Goal: Task Accomplishment & Management: Manage account settings

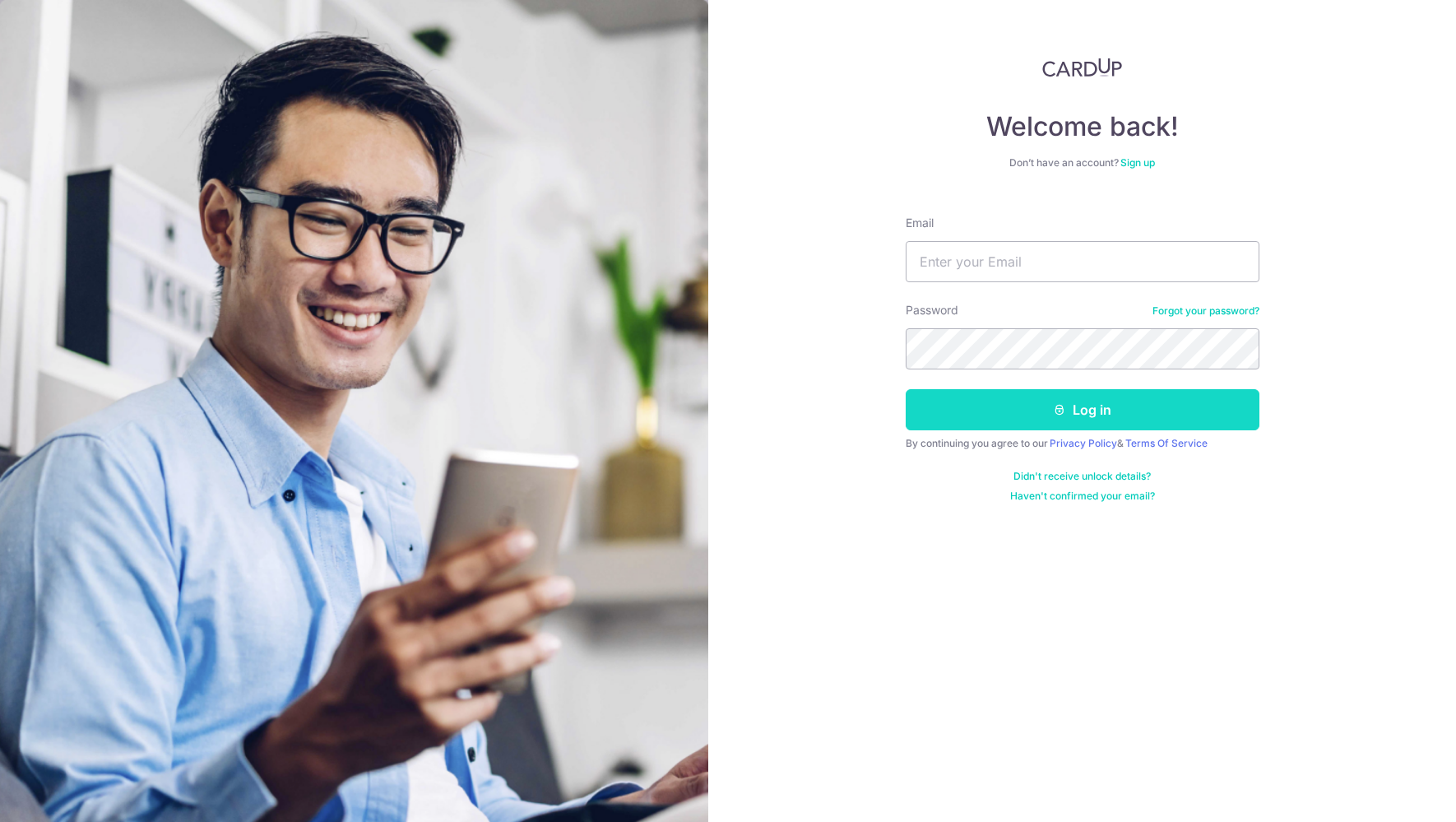
type input "david.spsuper@gmail.com"
drag, startPoint x: 1051, startPoint y: 414, endPoint x: 1058, endPoint y: 399, distance: 16.6
click at [1051, 413] on button "Log in" at bounding box center [1083, 410] width 354 height 42
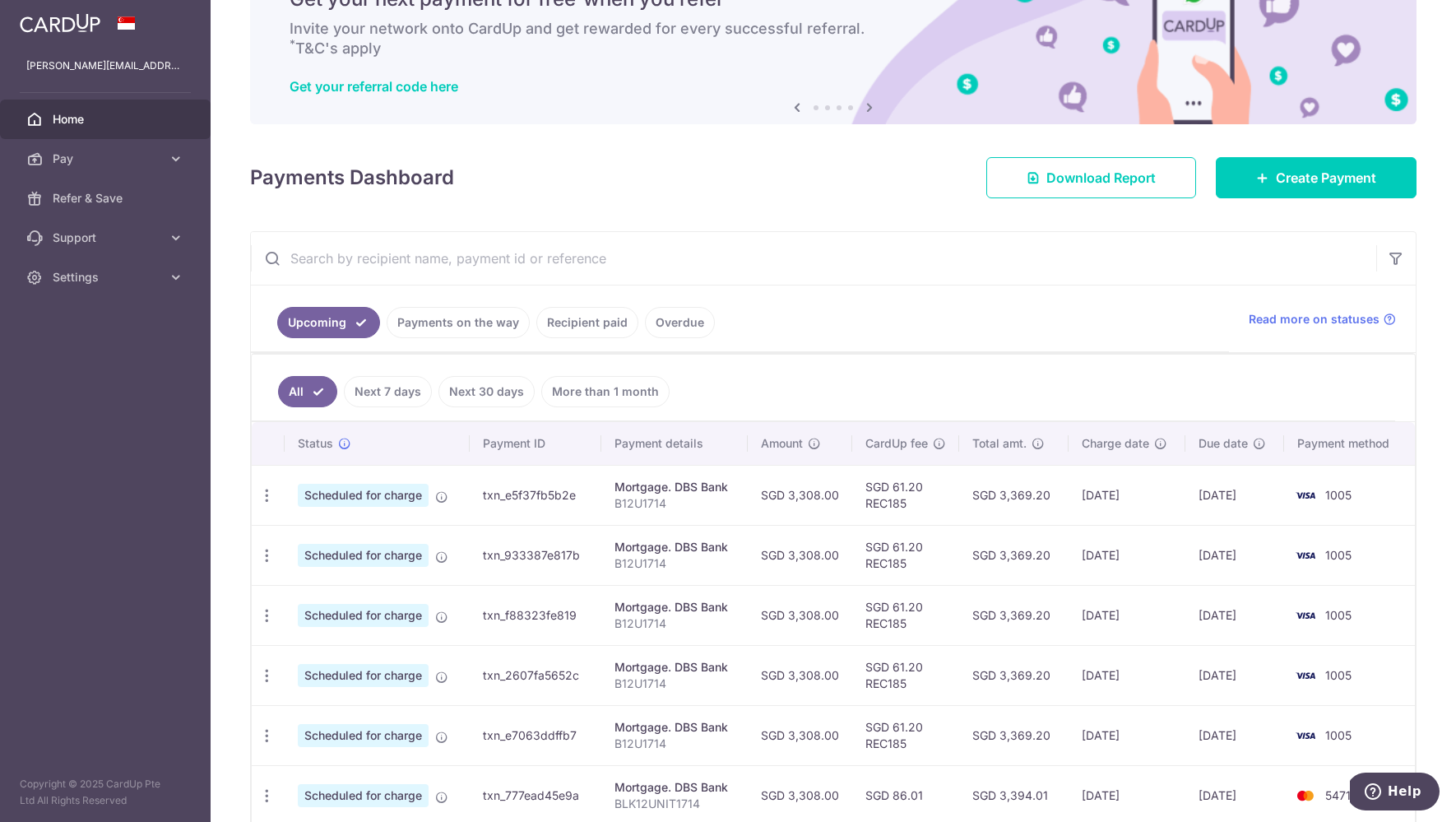
scroll to position [97, 0]
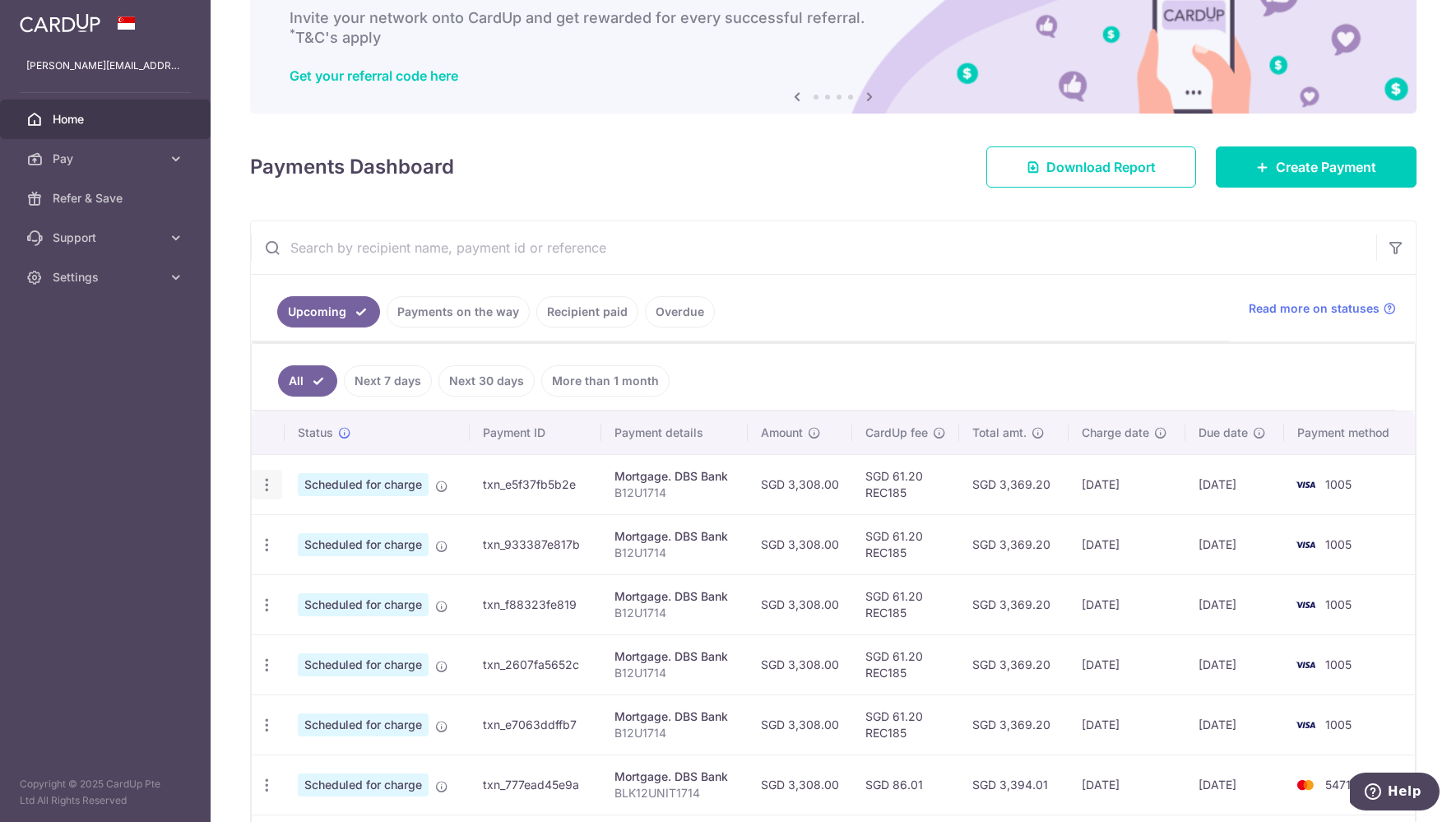
click at [271, 480] on icon "button" at bounding box center [267, 485] width 17 height 17
click at [335, 527] on span "Update payment" at bounding box center [355, 530] width 112 height 19
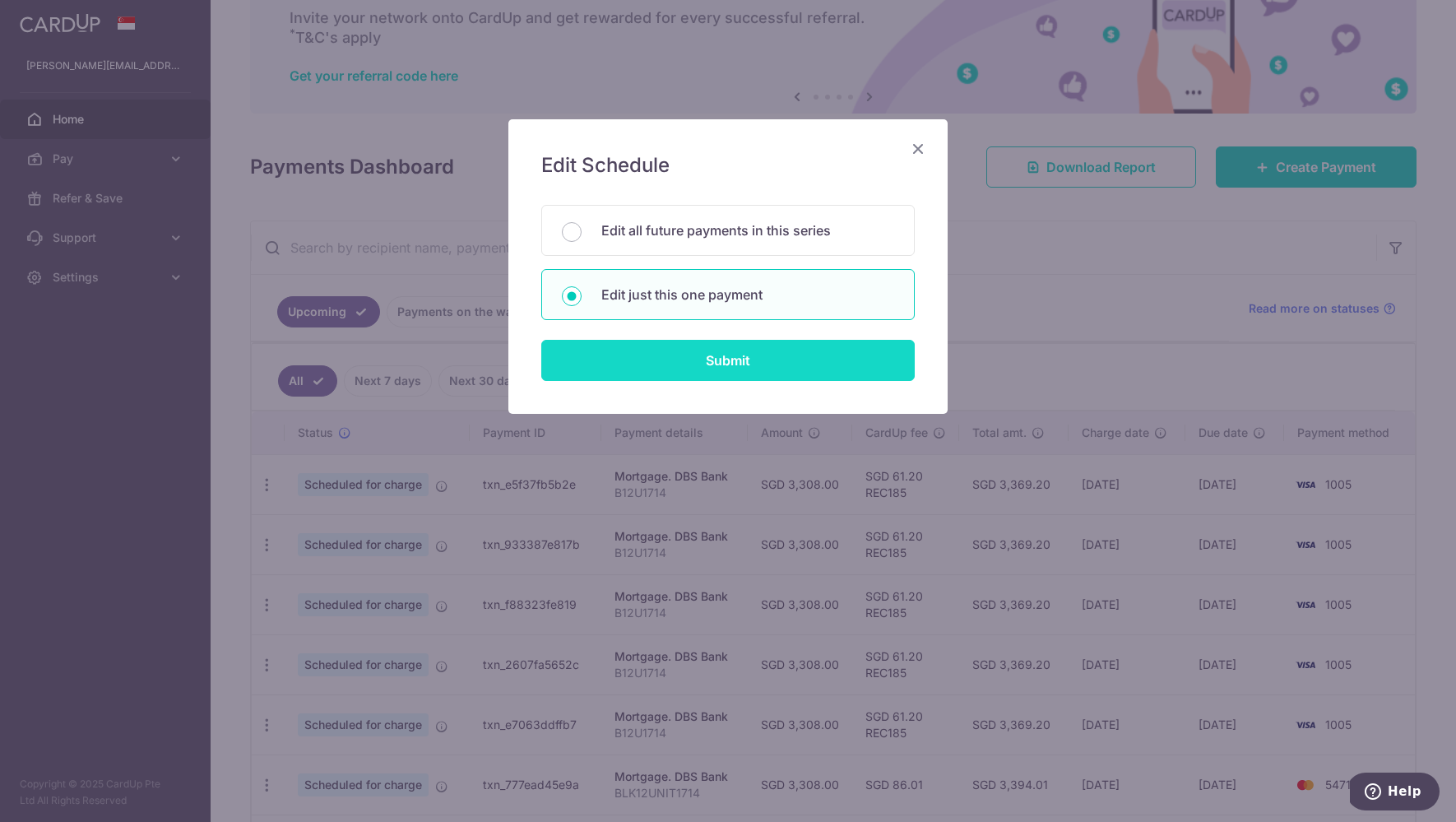
click at [723, 367] on input "Submit" at bounding box center [728, 360] width 373 height 42
radio input "true"
type input "3,308.00"
type input "[DATE]"
type input "B12U1714"
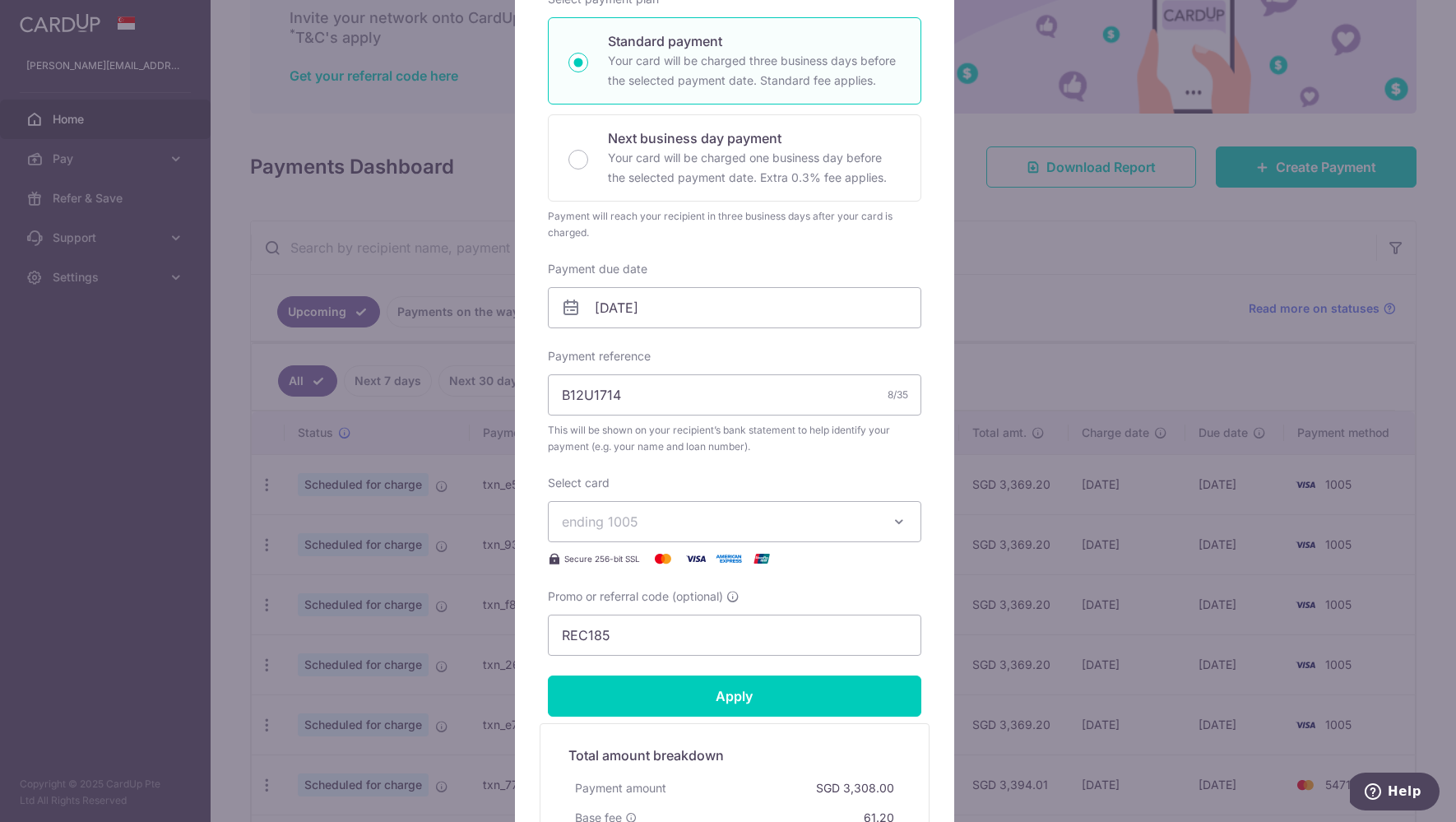
scroll to position [512, 0]
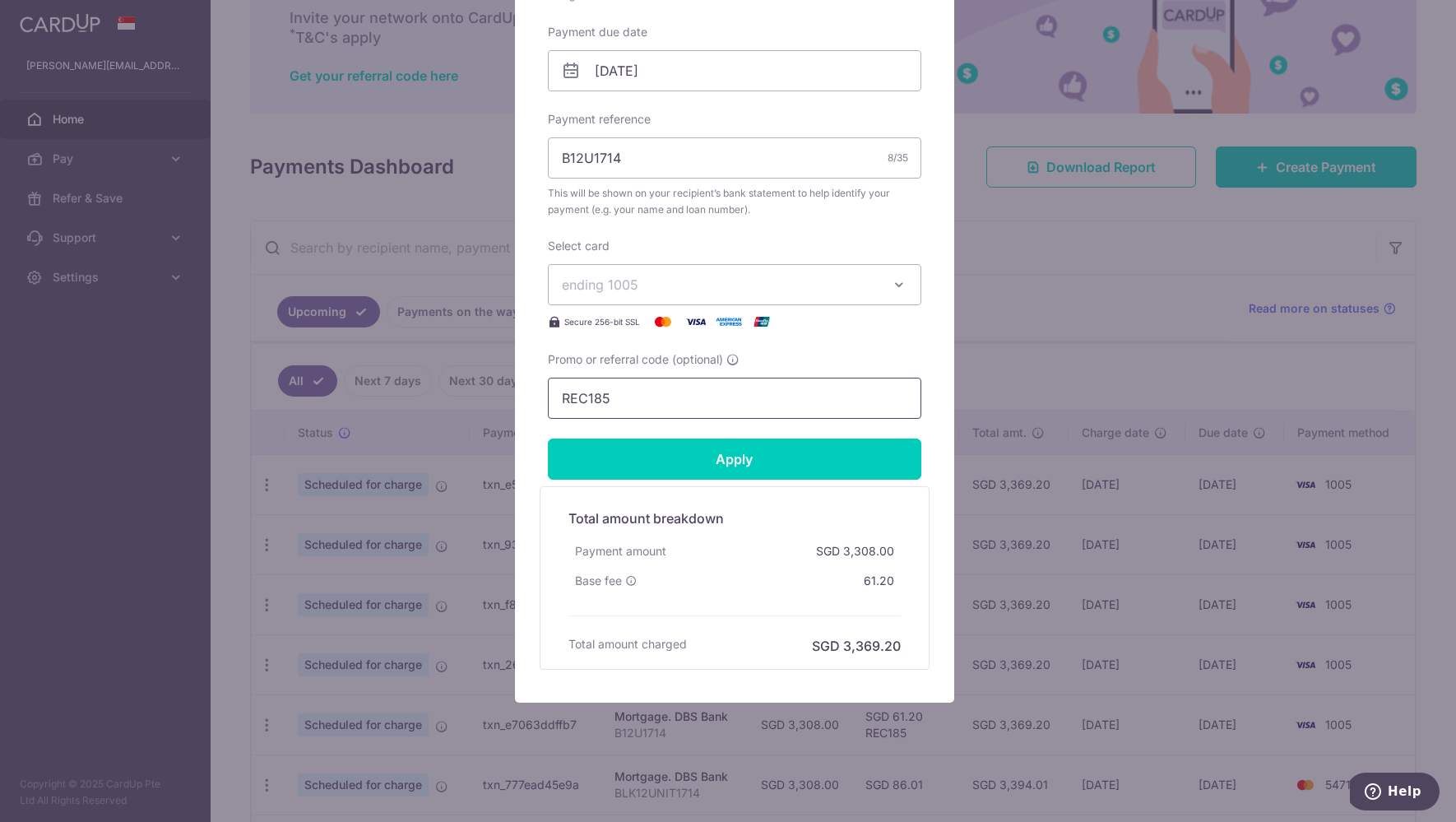
click at [632, 405] on input "REC185" at bounding box center [735, 398] width 373 height 42
paste input "3HOME25R"
type input "3HOME25R"
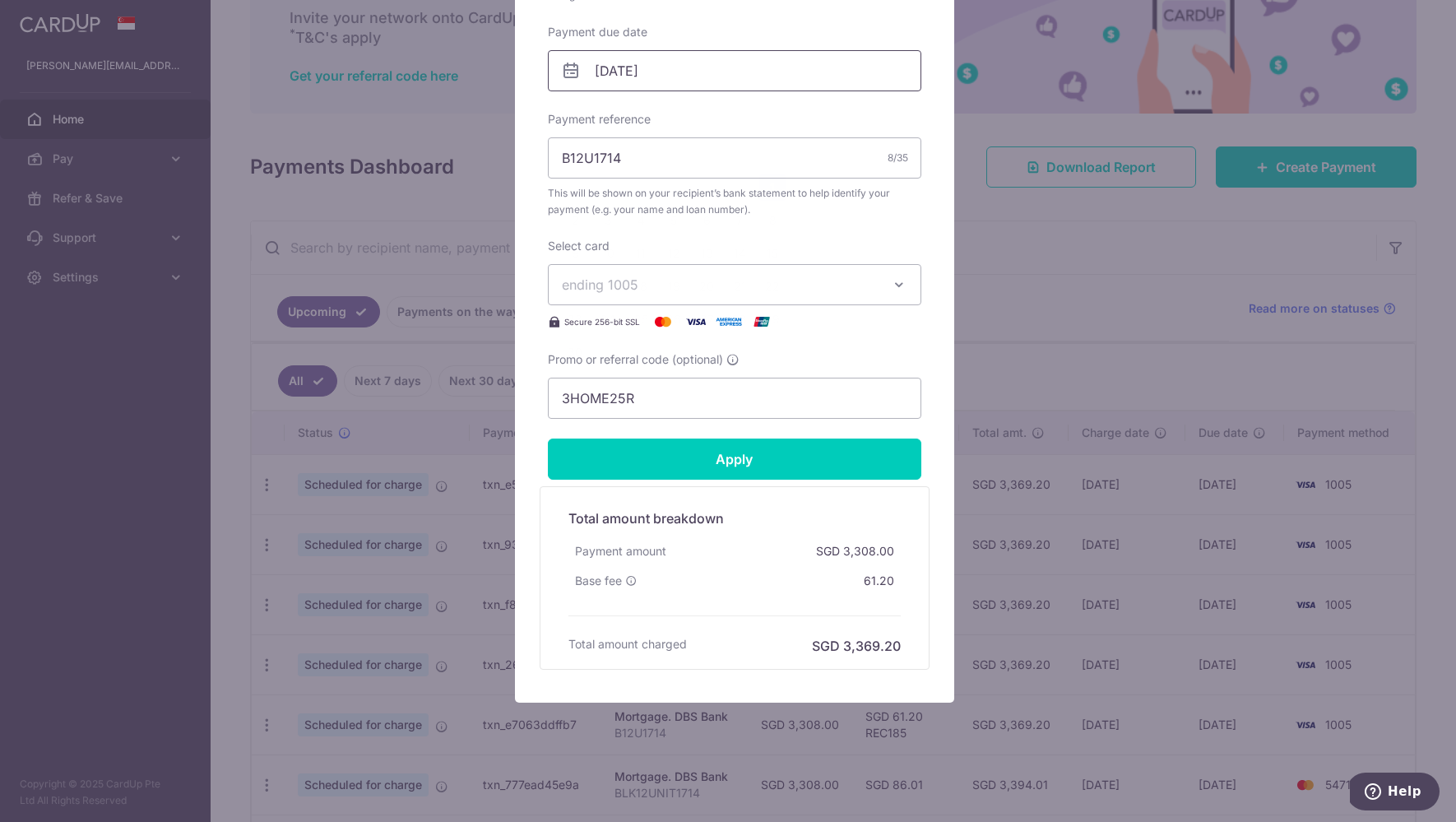
click at [677, 81] on input "[DATE]" at bounding box center [735, 71] width 373 height 42
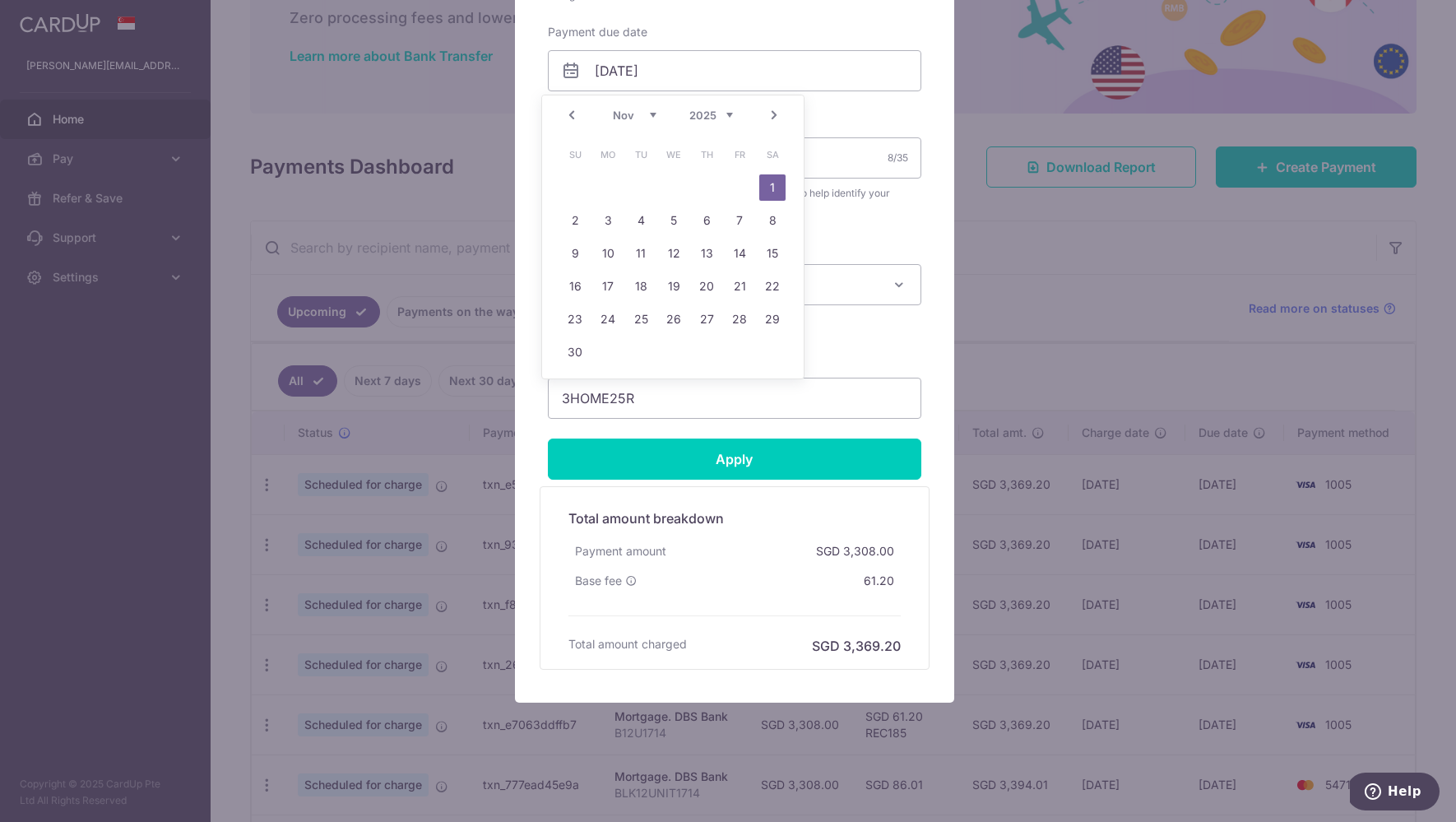
click at [569, 113] on link "Prev" at bounding box center [571, 115] width 19 height 19
click at [642, 257] on link "14" at bounding box center [640, 252] width 26 height 26
type input "[DATE]"
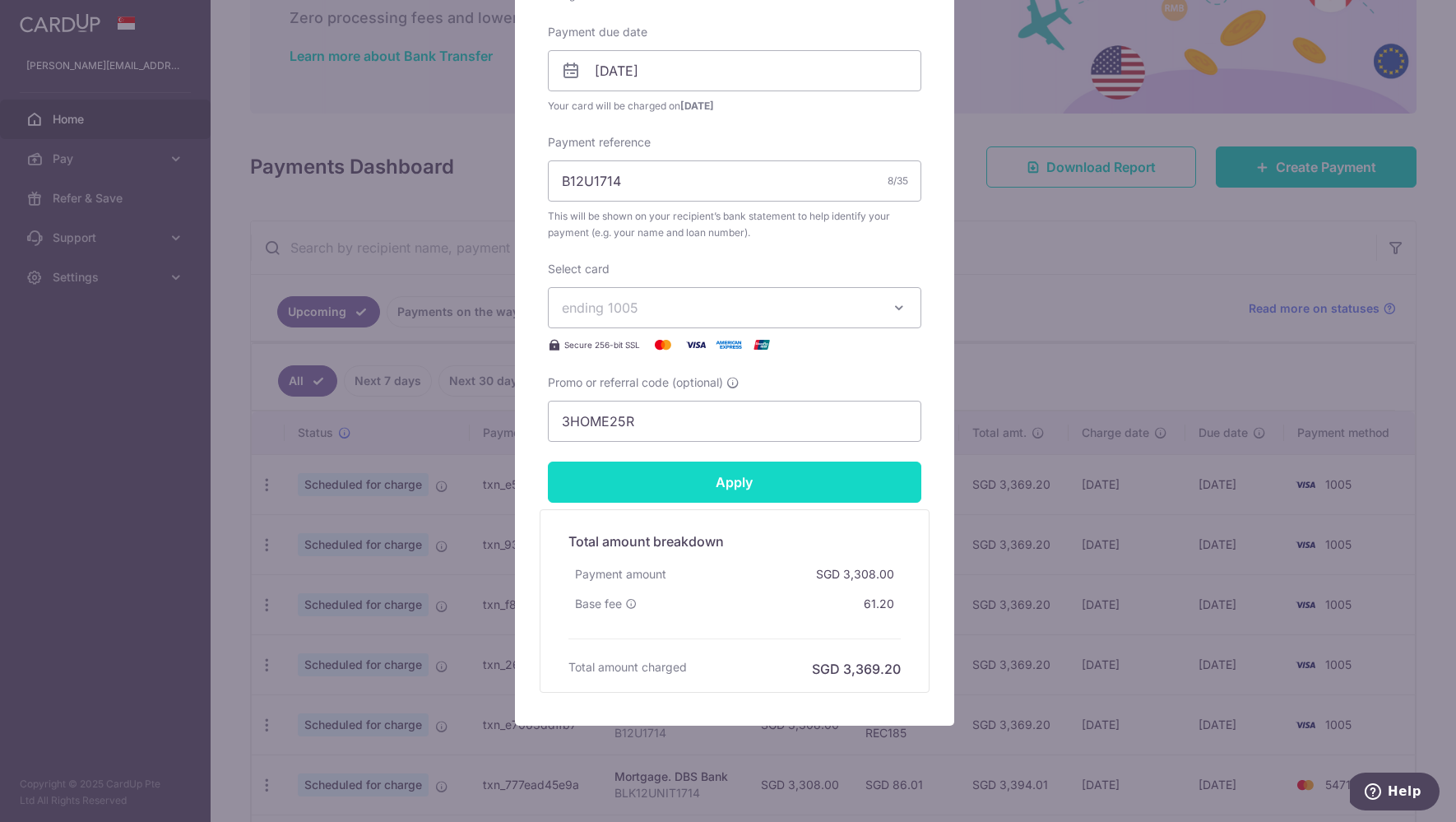
click at [821, 486] on input "Apply" at bounding box center [735, 482] width 373 height 42
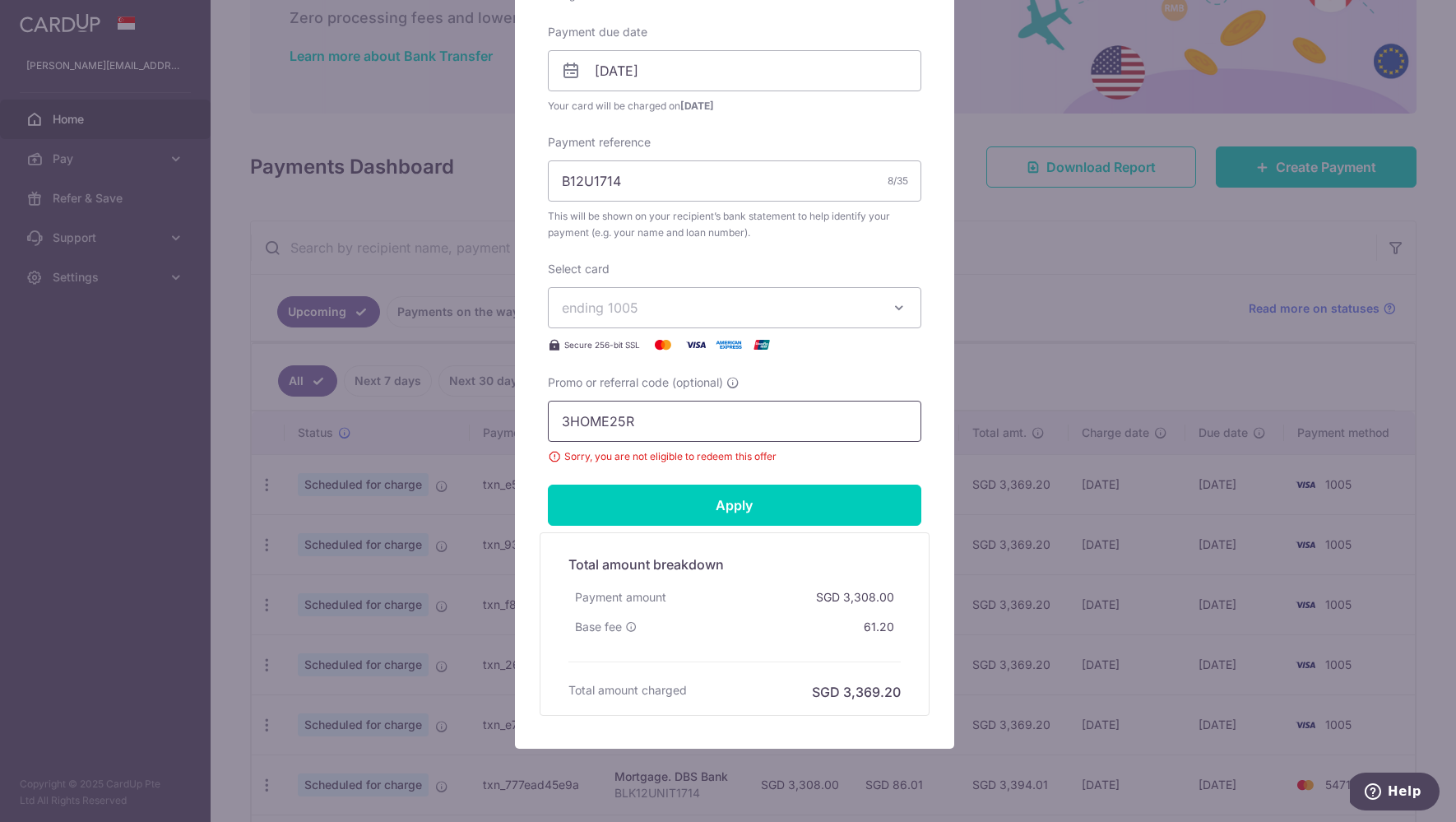
click at [780, 421] on input "3HOME25R" at bounding box center [735, 421] width 373 height 42
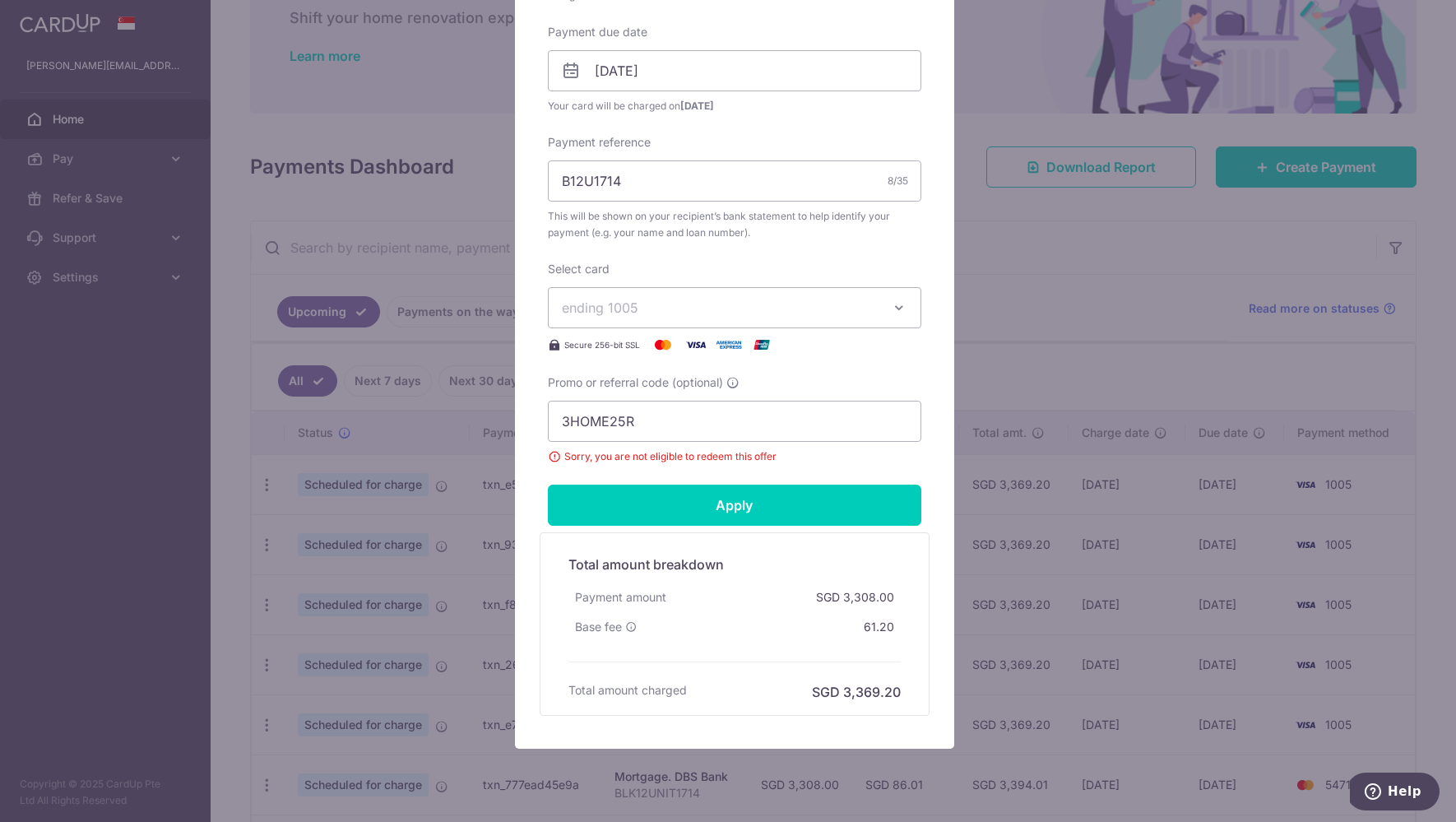
click at [369, 130] on div "Edit payment By clicking apply, you will make changes to all payments to DBS Ba…" at bounding box center [728, 411] width 1456 height 822
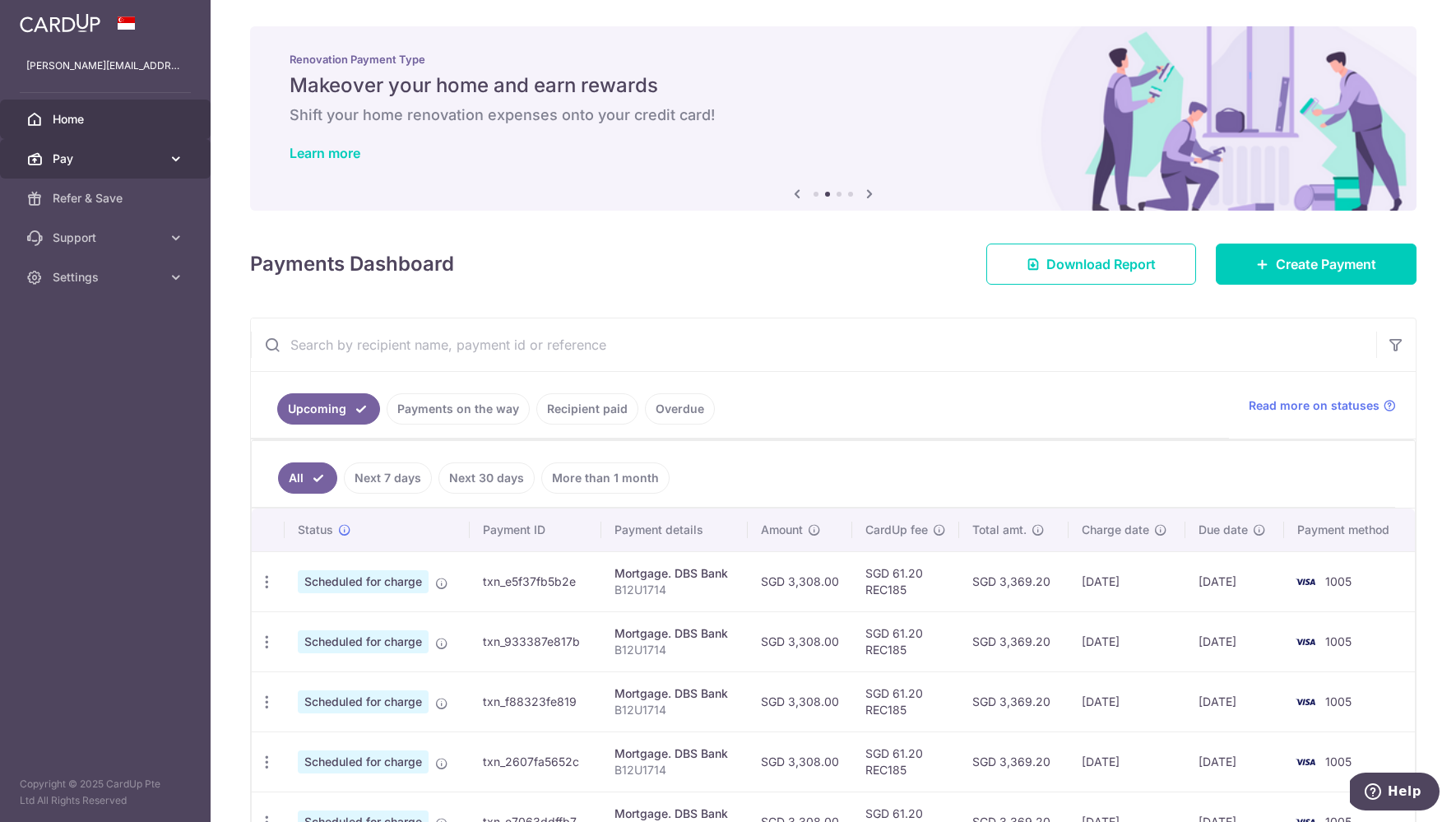
click at [97, 167] on link "Pay" at bounding box center [105, 159] width 211 height 40
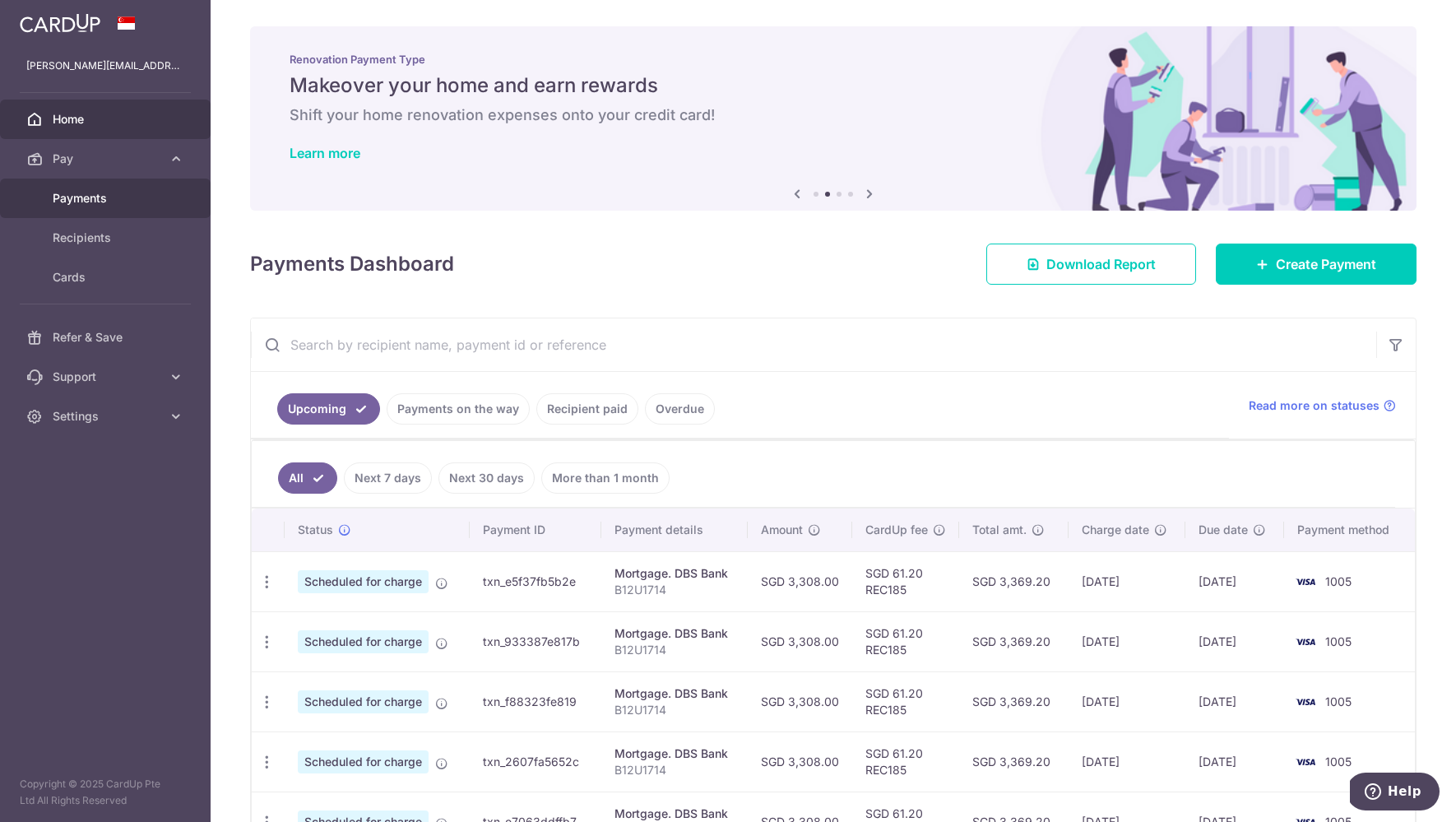
click at [159, 195] on span "Payments" at bounding box center [106, 198] width 108 height 16
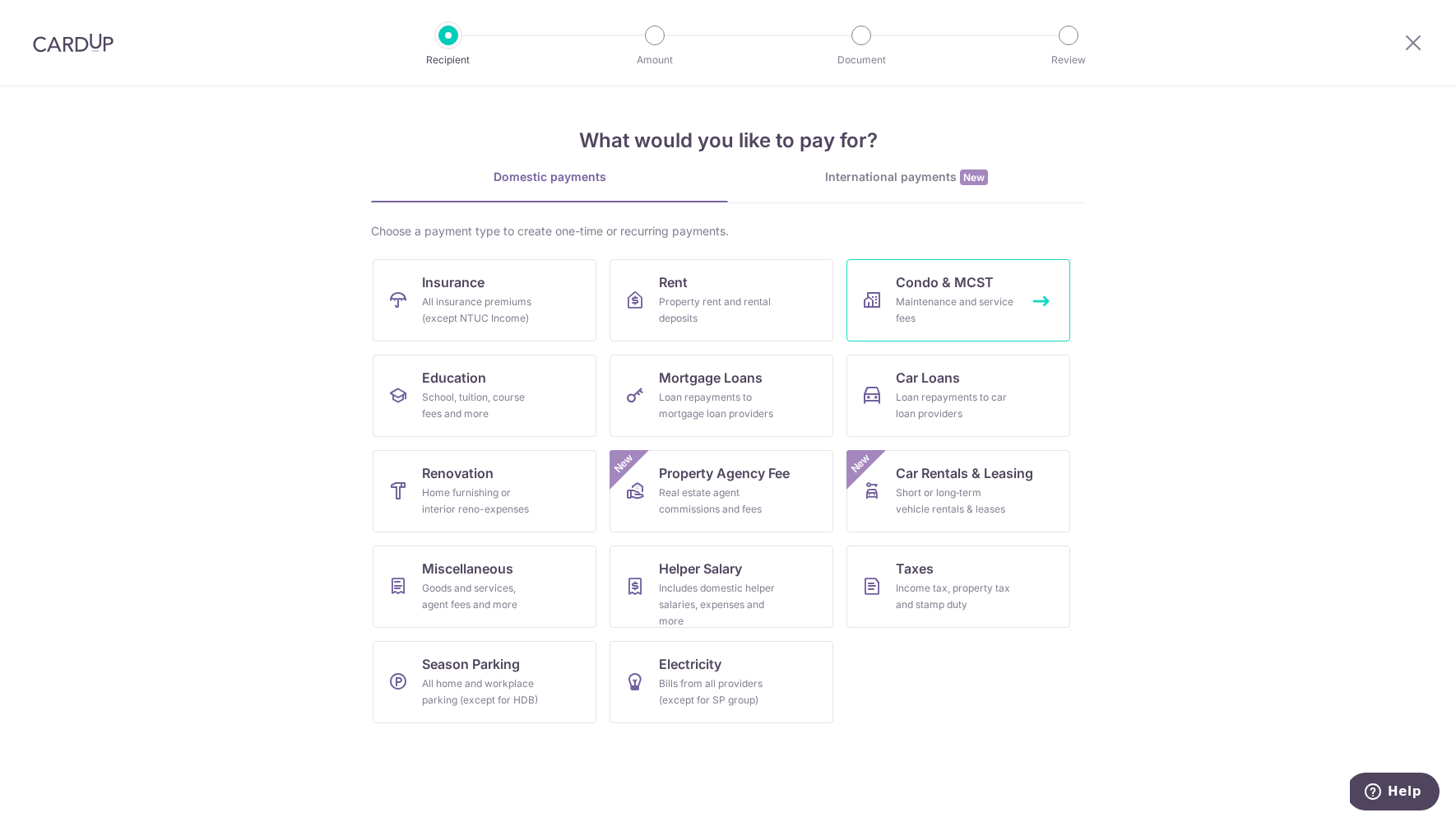
click at [961, 299] on div "Maintenance and service fees" at bounding box center [955, 310] width 119 height 33
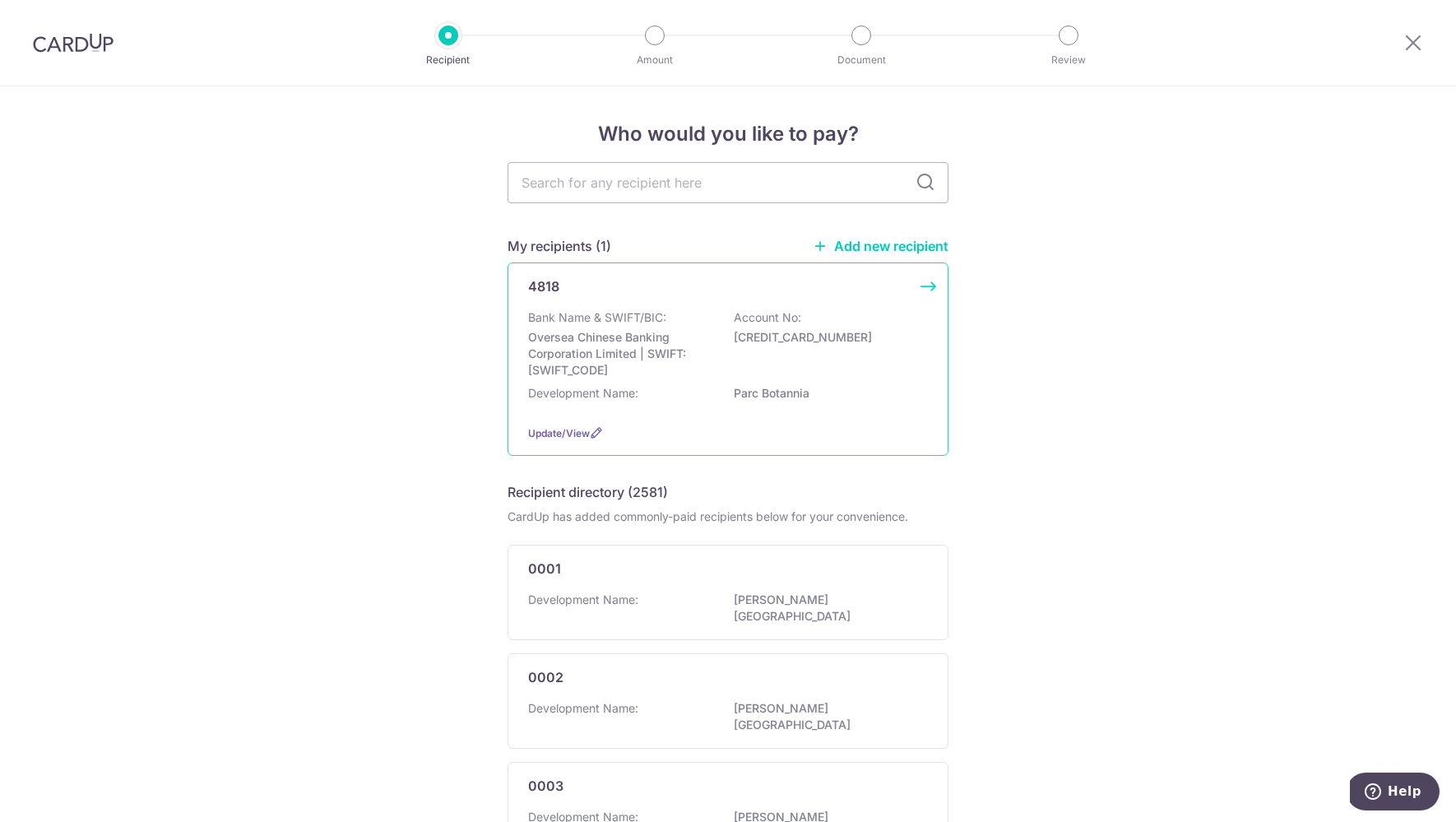
click at [814, 365] on div "Bank Name & SWIFT/BIC: Oversea Chinese Banking Corporation Limited | SWIFT: OCB…" at bounding box center [728, 343] width 400 height 69
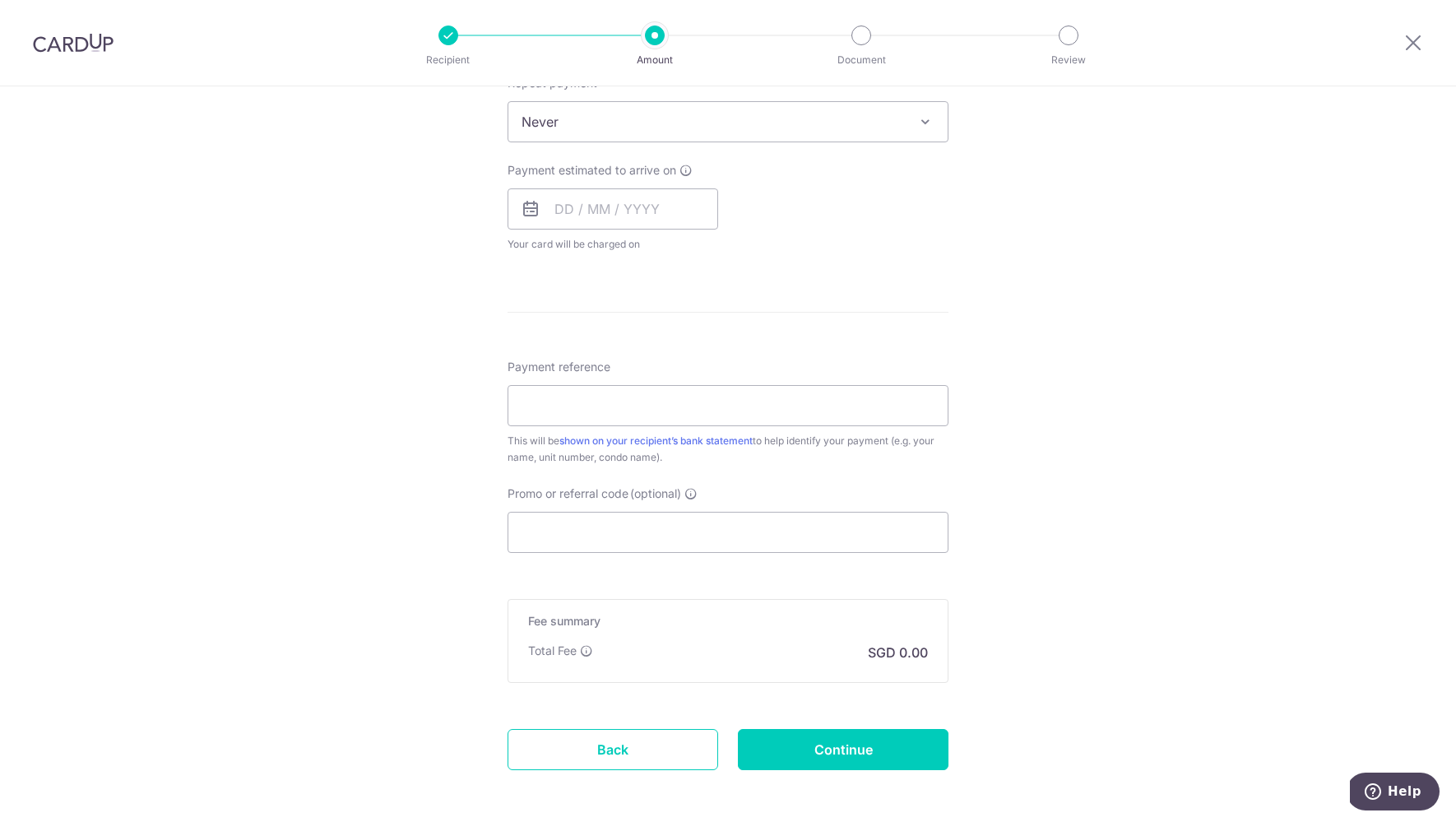
scroll to position [753, 0]
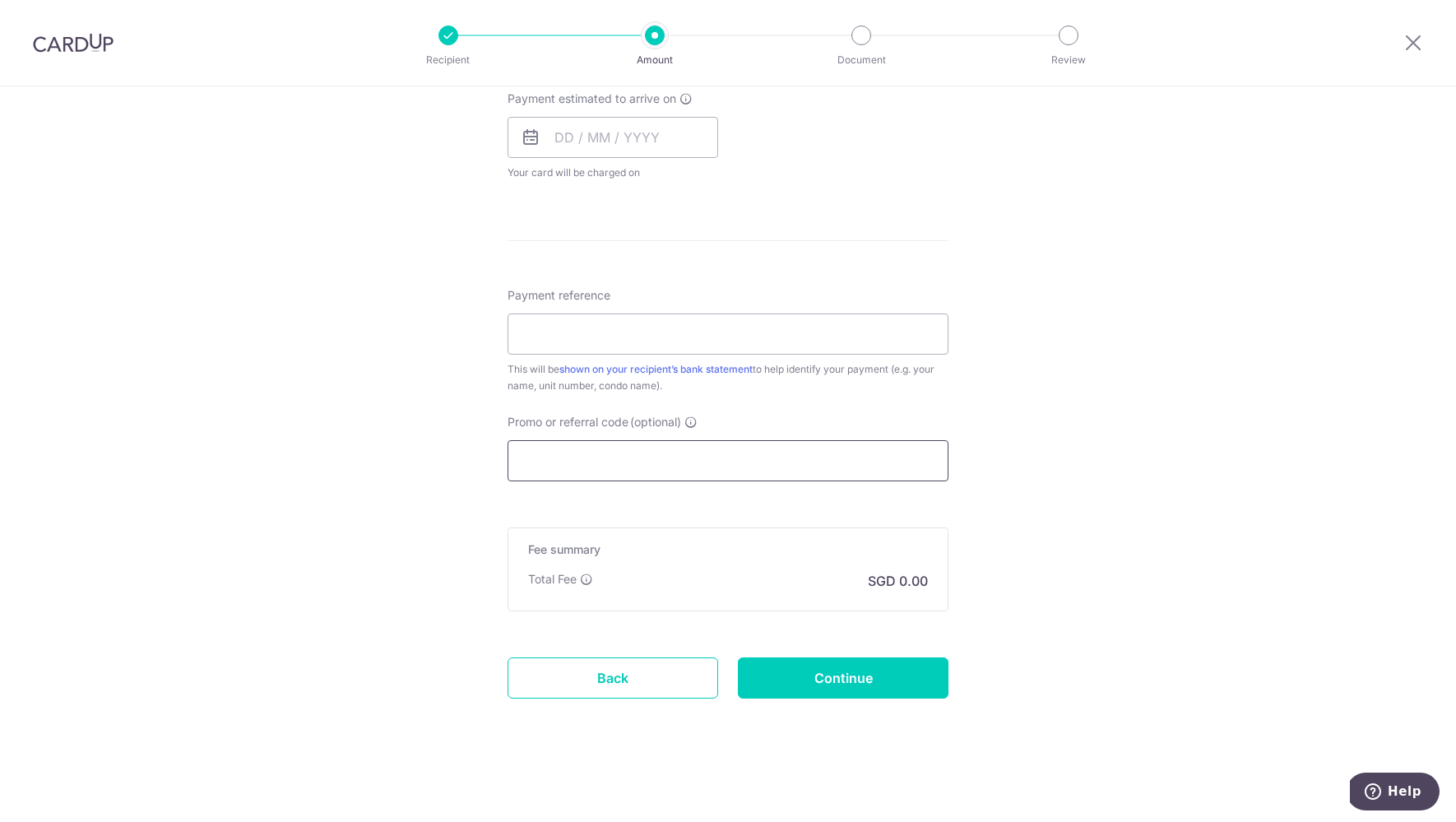
click at [604, 440] on input "Promo or referral code (optional)" at bounding box center [728, 460] width 441 height 42
paste input "Condo MCST"
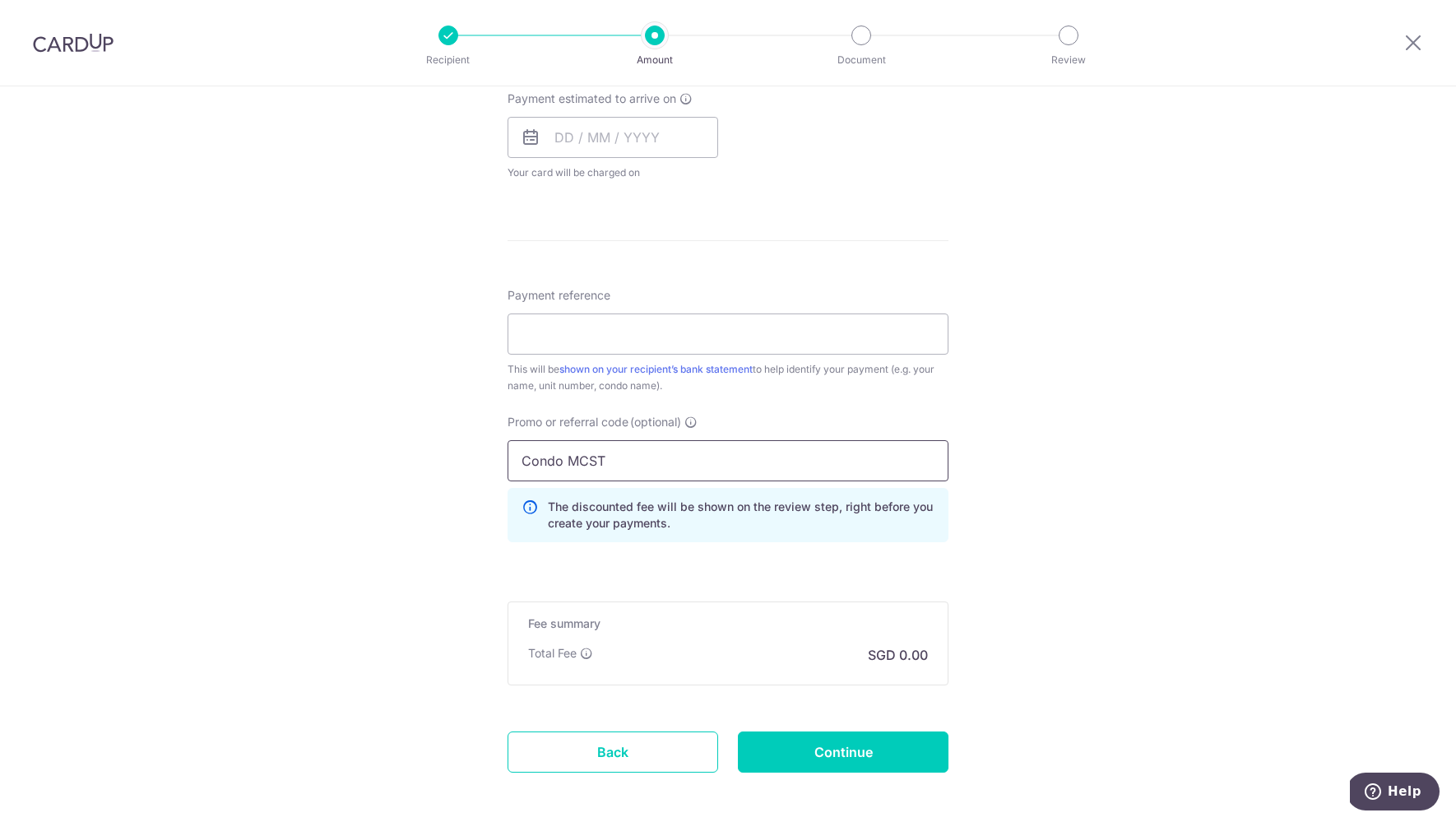
click at [759, 475] on input "Condo MCST" at bounding box center [728, 460] width 441 height 42
click at [759, 474] on input "Condo MCST" at bounding box center [728, 460] width 441 height 42
click at [760, 474] on input "Condo MCST" at bounding box center [728, 460] width 441 height 42
type input "C"
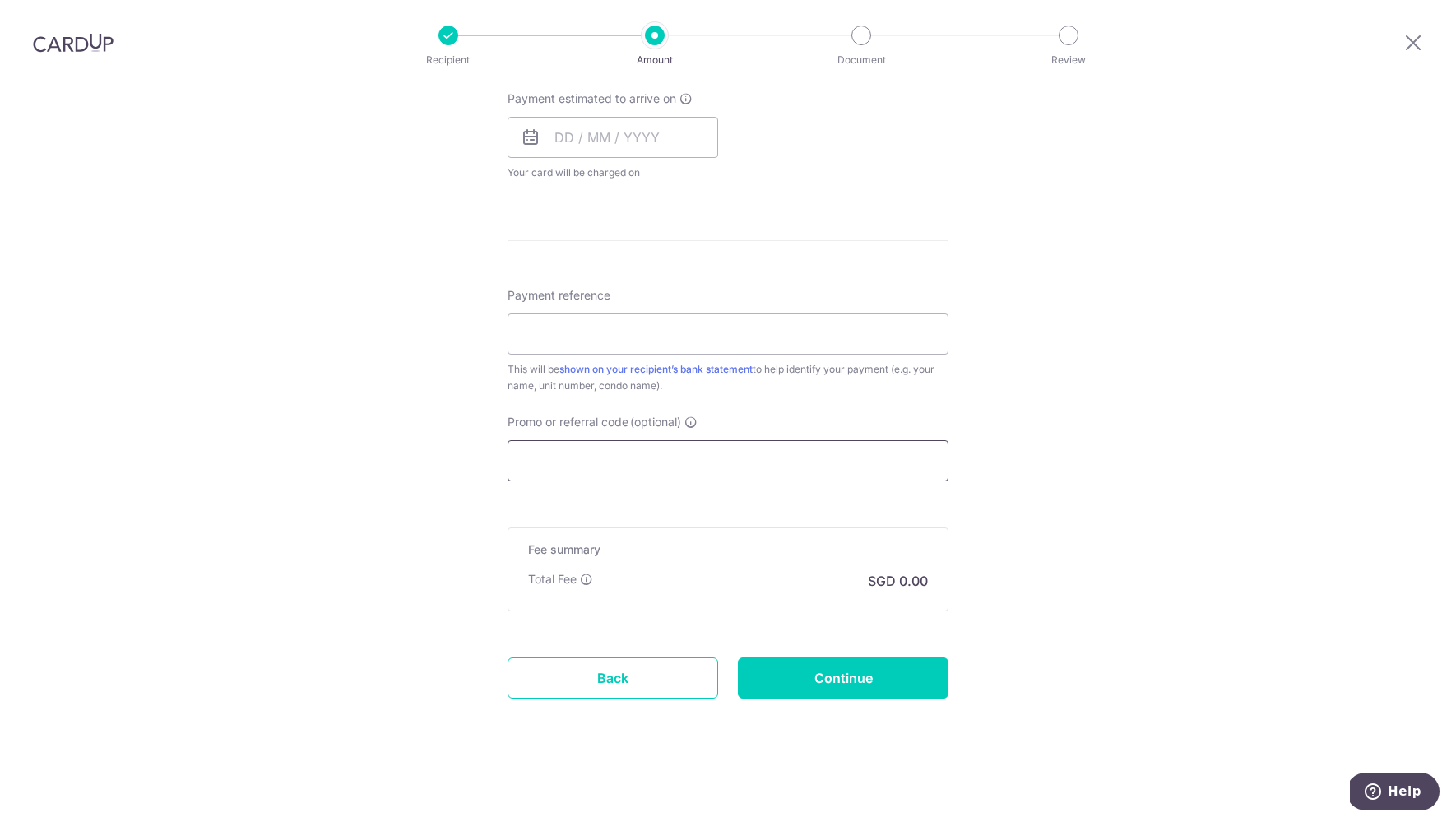
paste input "3HOME25R"
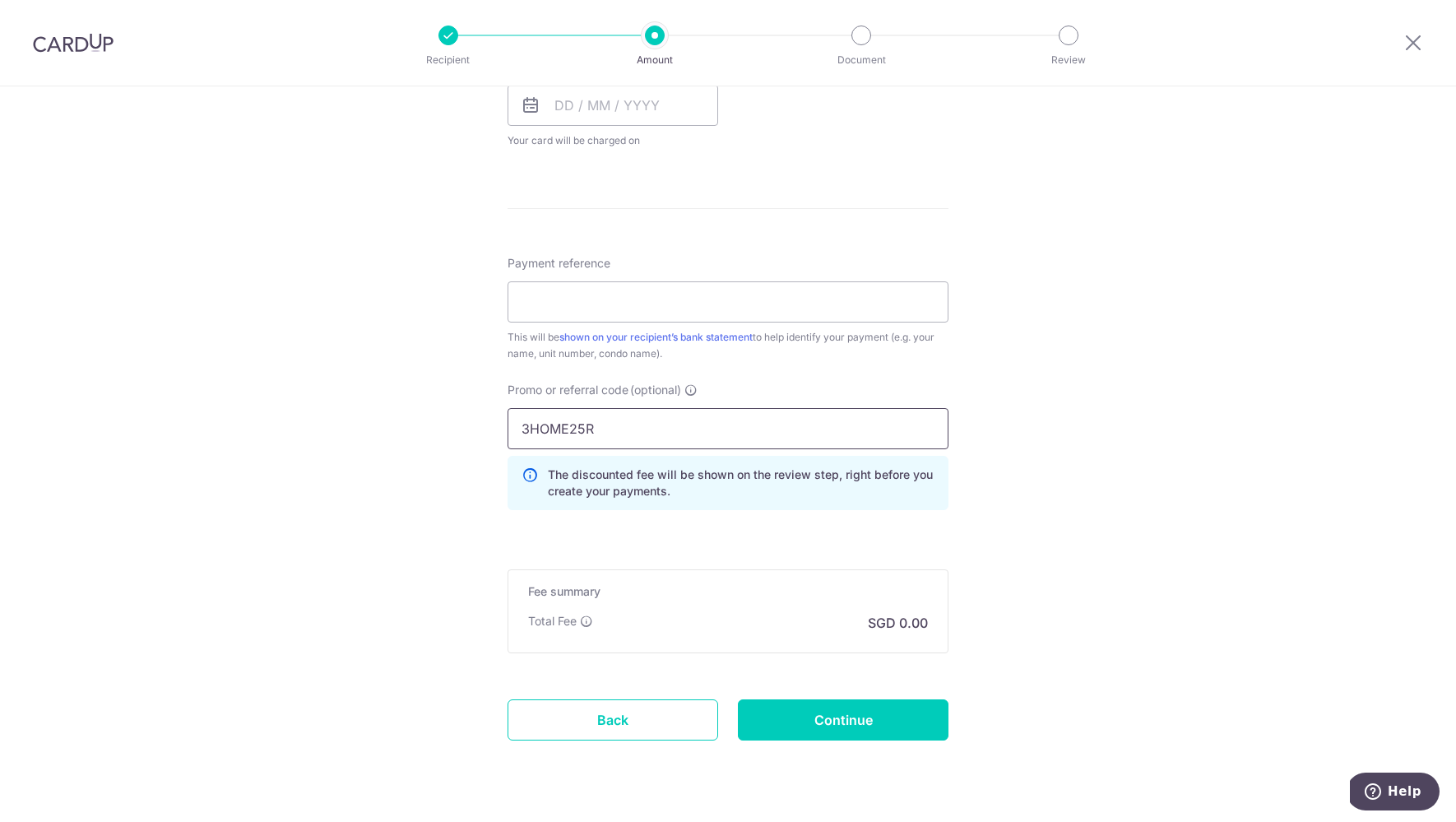
scroll to position [807, 0]
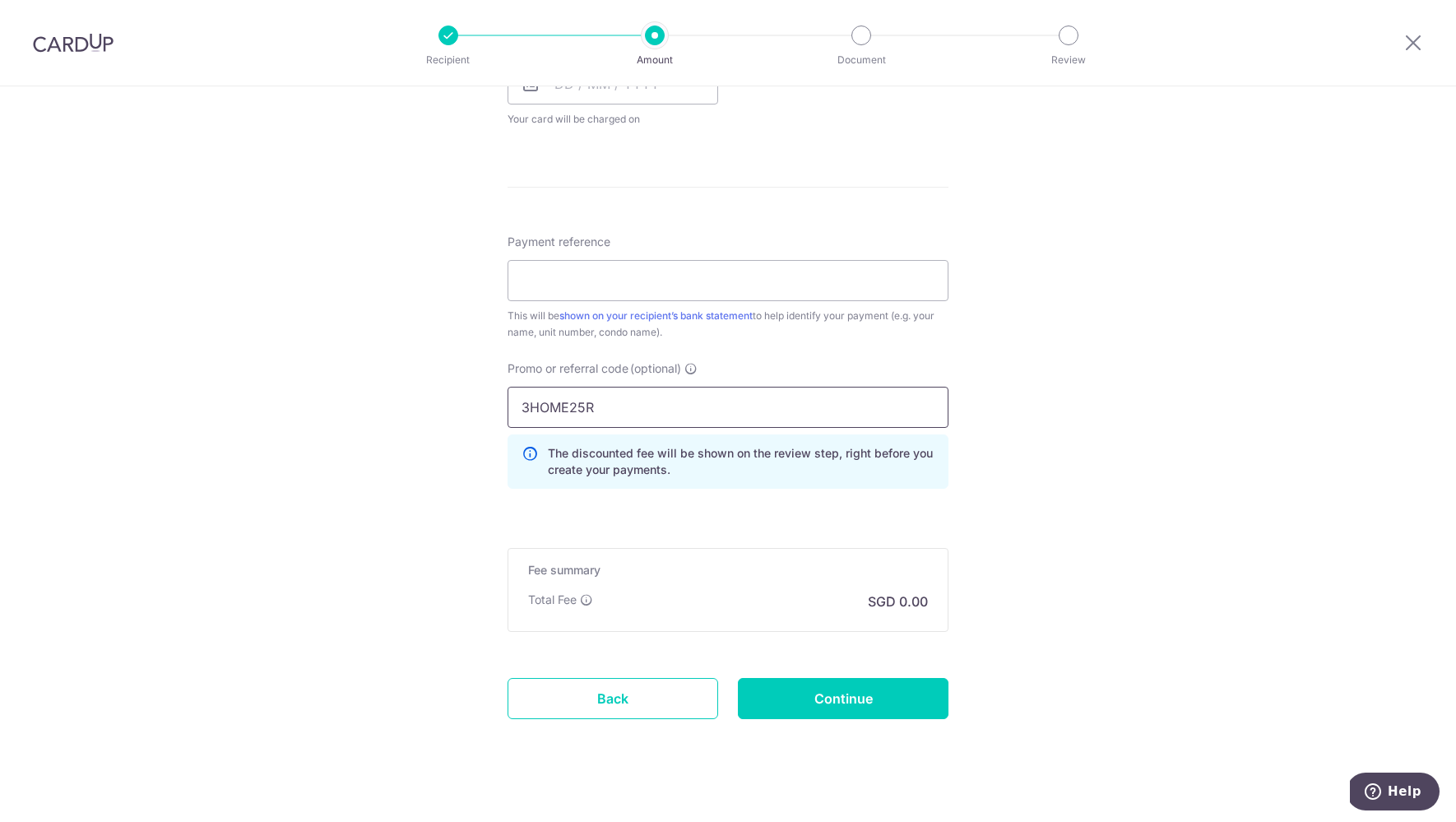
type input "3HOME25R"
click at [663, 258] on div "Payment reference This will be shown on your recipient’s bank statement to help…" at bounding box center [728, 287] width 441 height 107
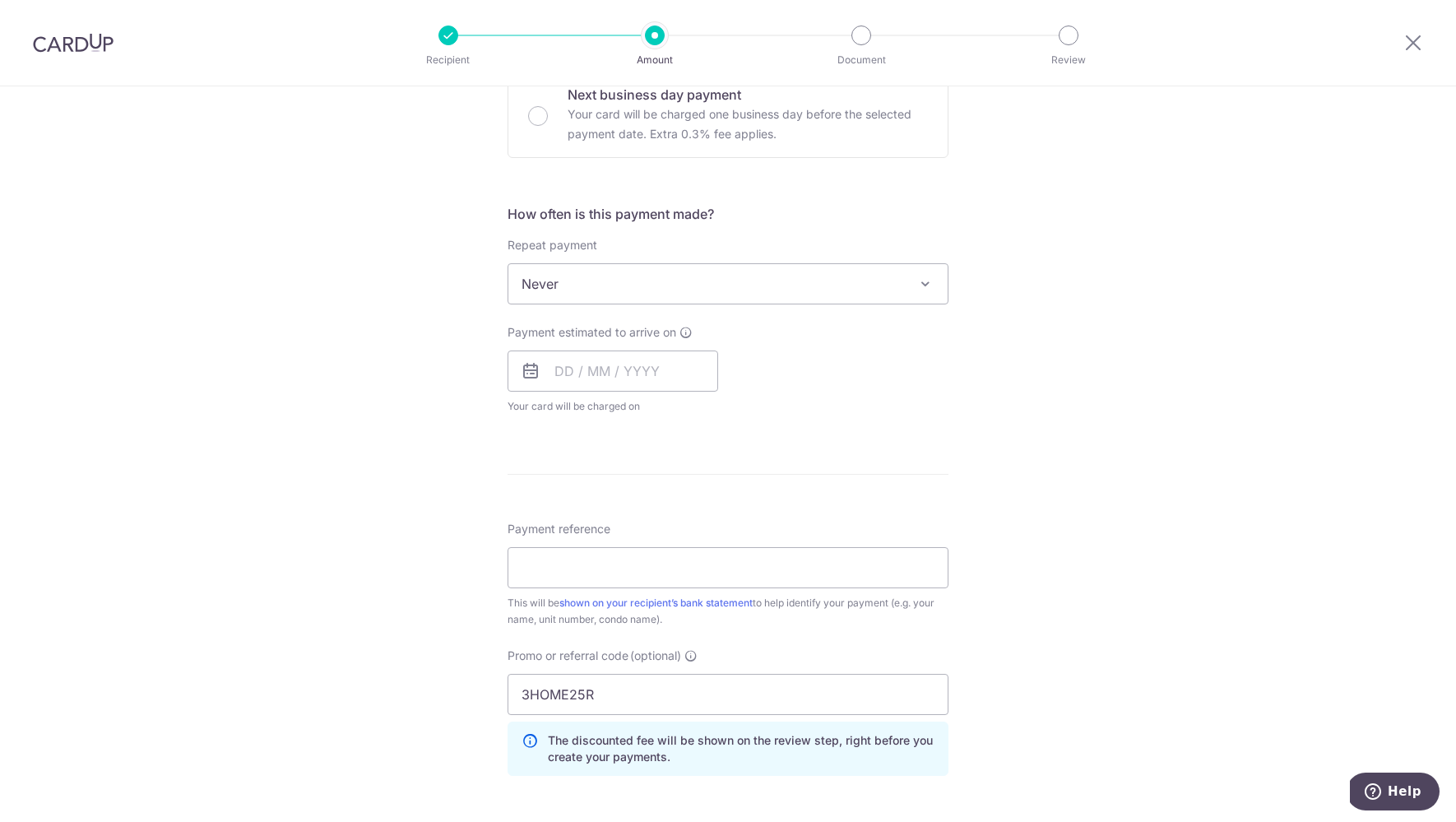
click at [647, 339] on span "Payment estimated to arrive on" at bounding box center [592, 332] width 168 height 16
click at [646, 285] on span "Never" at bounding box center [728, 283] width 439 height 40
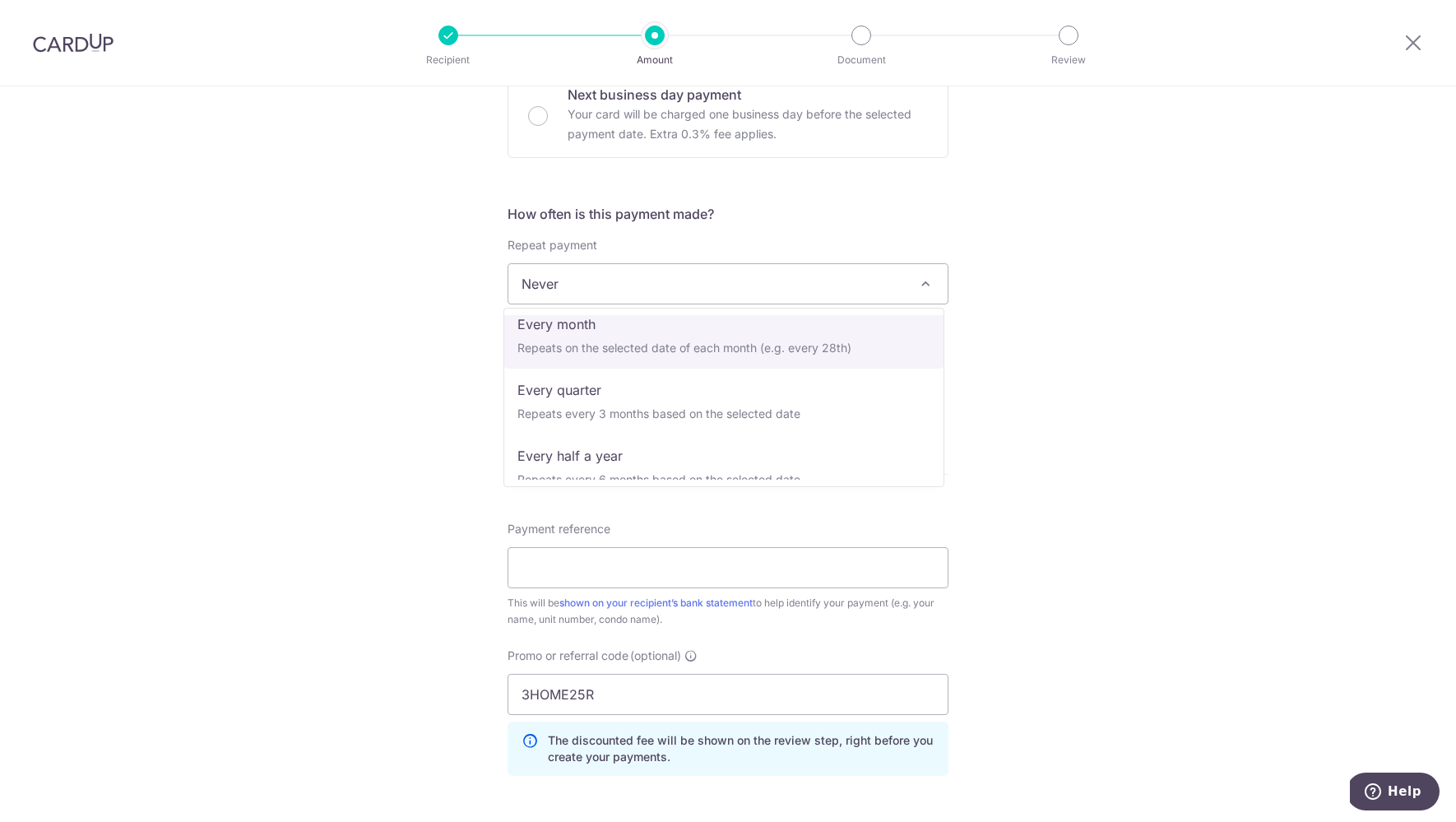
scroll to position [155, 0]
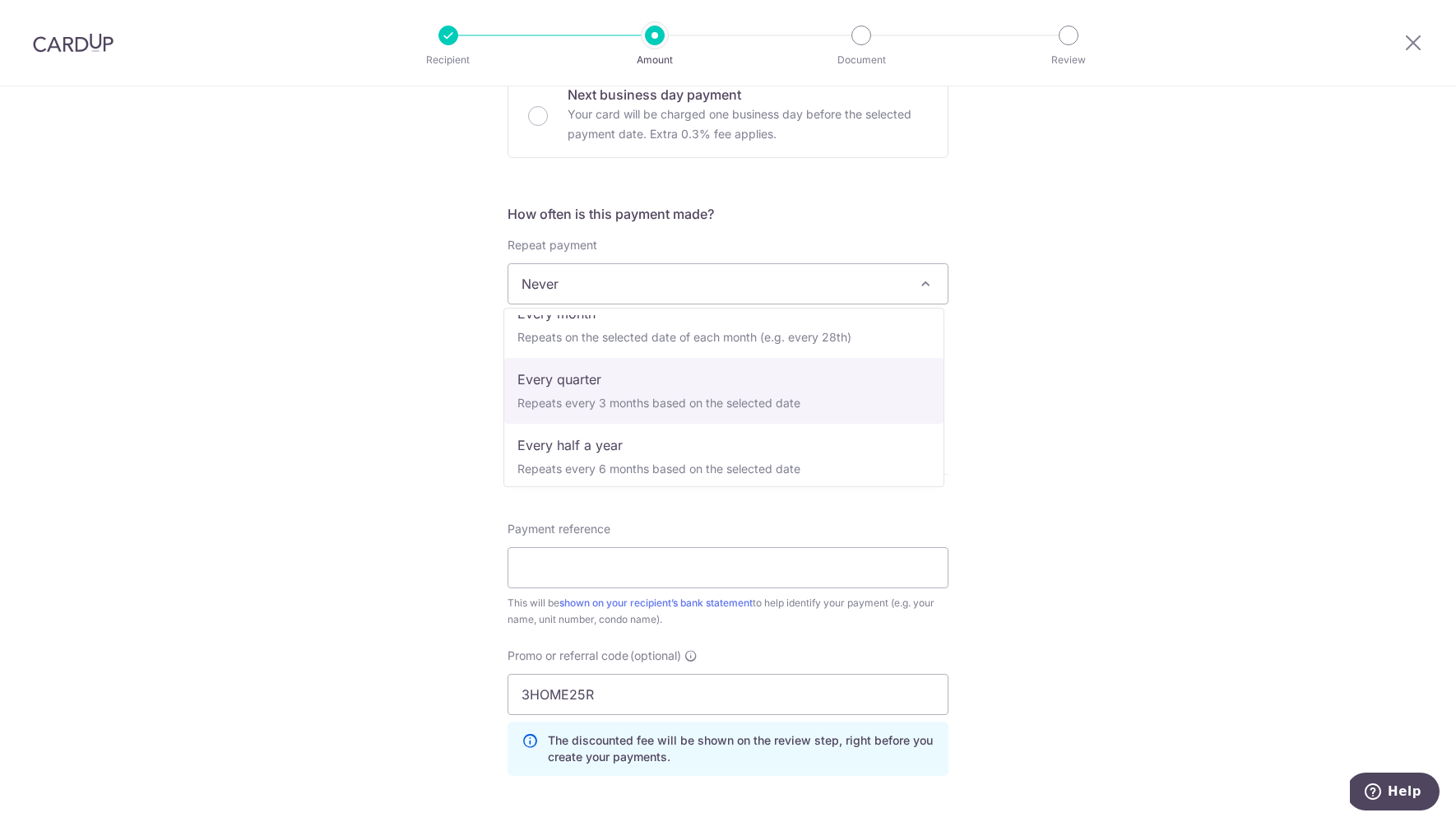
select select "4"
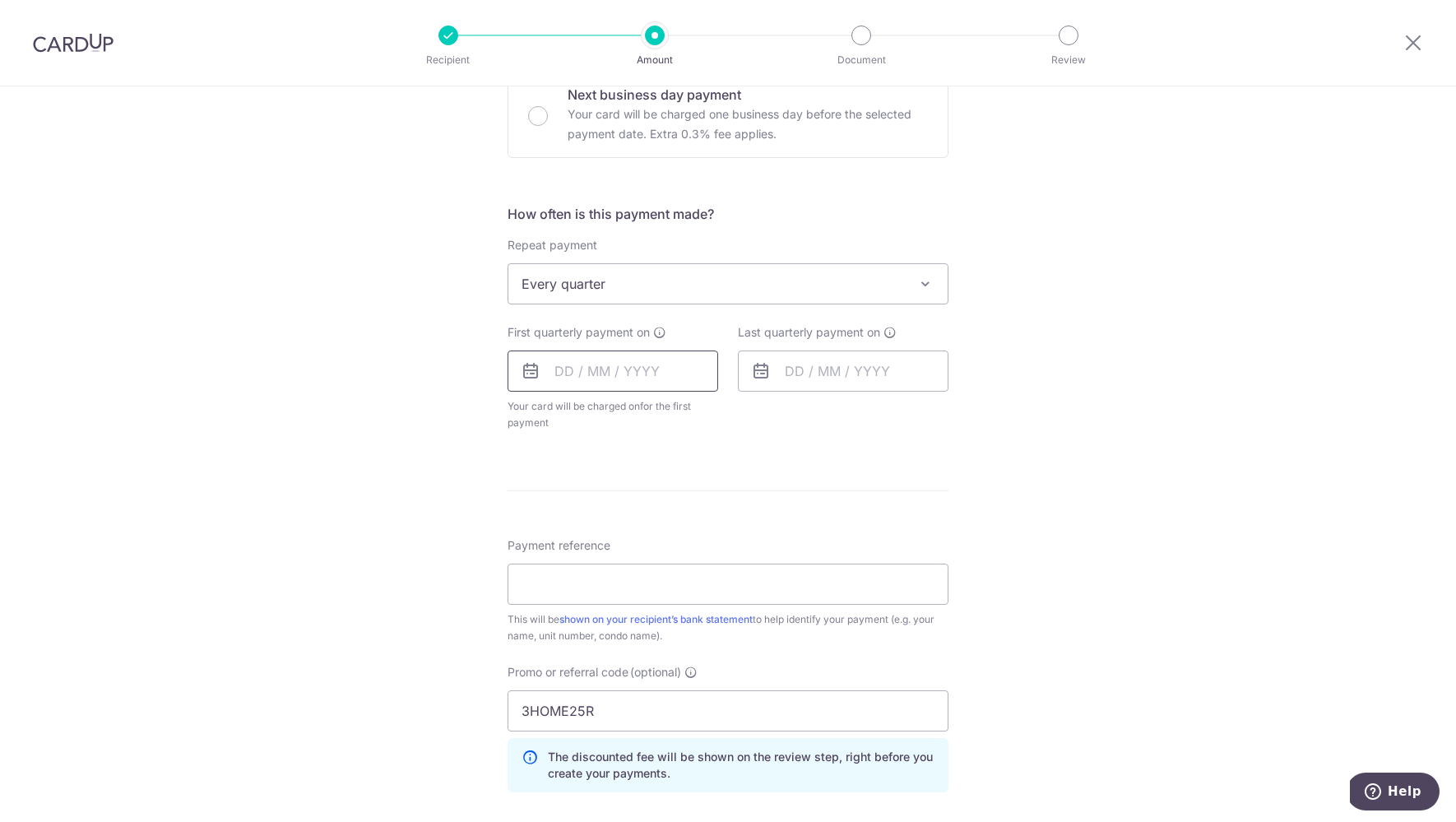
click at [644, 372] on input "text" at bounding box center [613, 371] width 211 height 42
click at [697, 622] on link "31" at bounding box center [706, 619] width 26 height 26
type input "[DATE]"
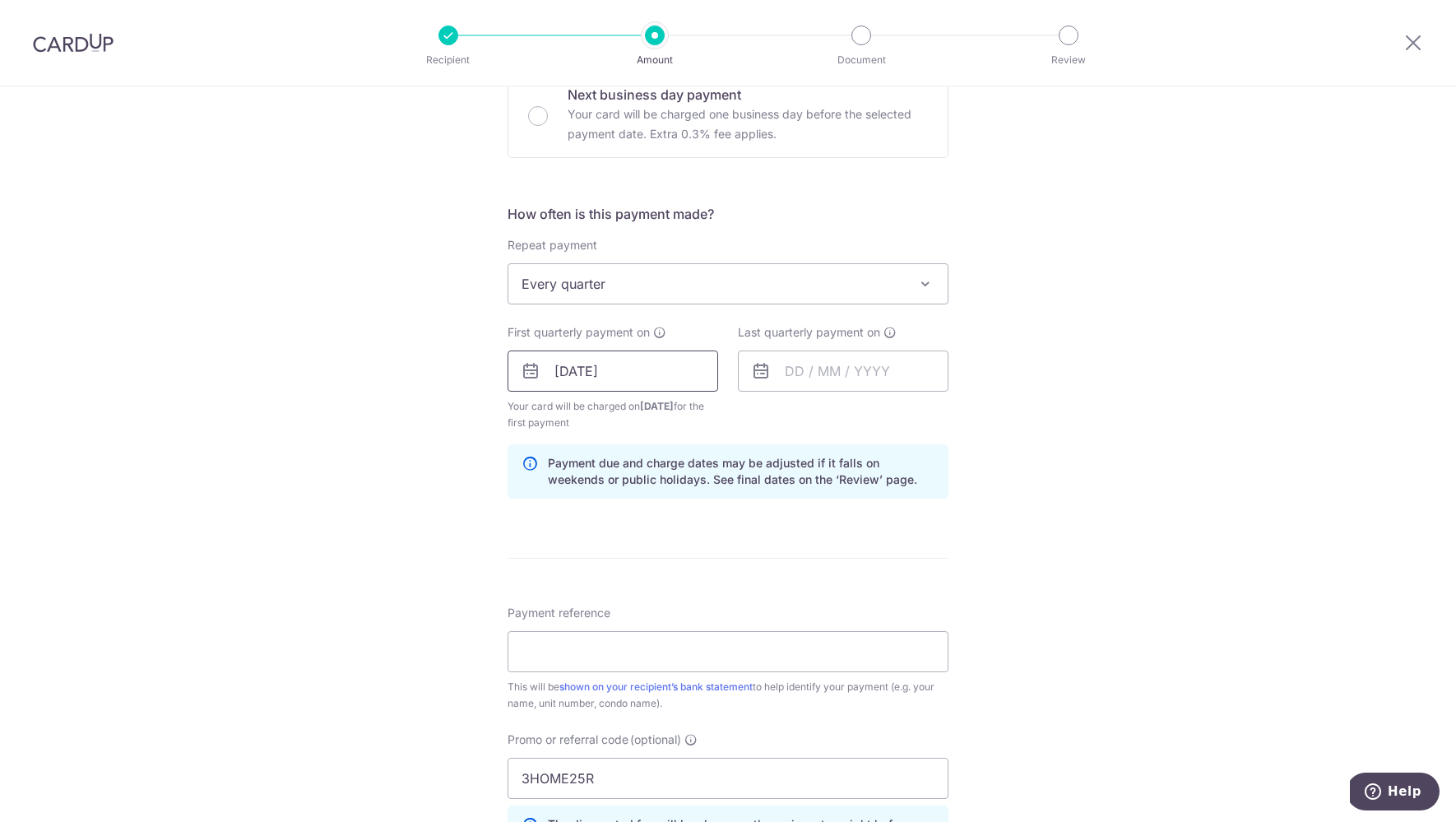
click at [655, 362] on input "[DATE]" at bounding box center [613, 371] width 211 height 42
click at [851, 375] on input "text" at bounding box center [843, 371] width 211 height 42
click at [961, 418] on link "Next" at bounding box center [971, 416] width 19 height 19
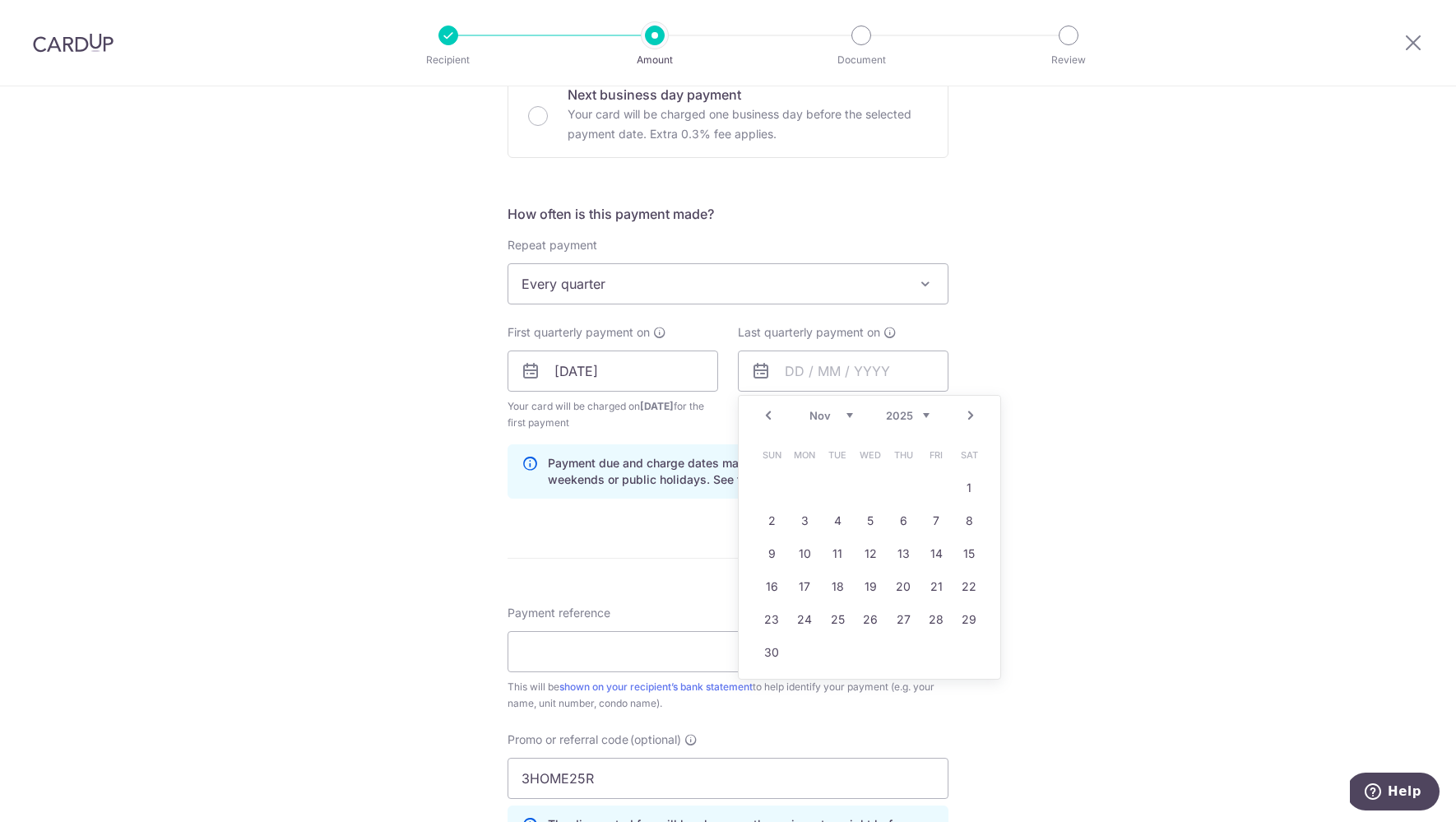
click at [961, 418] on link "Next" at bounding box center [971, 416] width 19 height 19
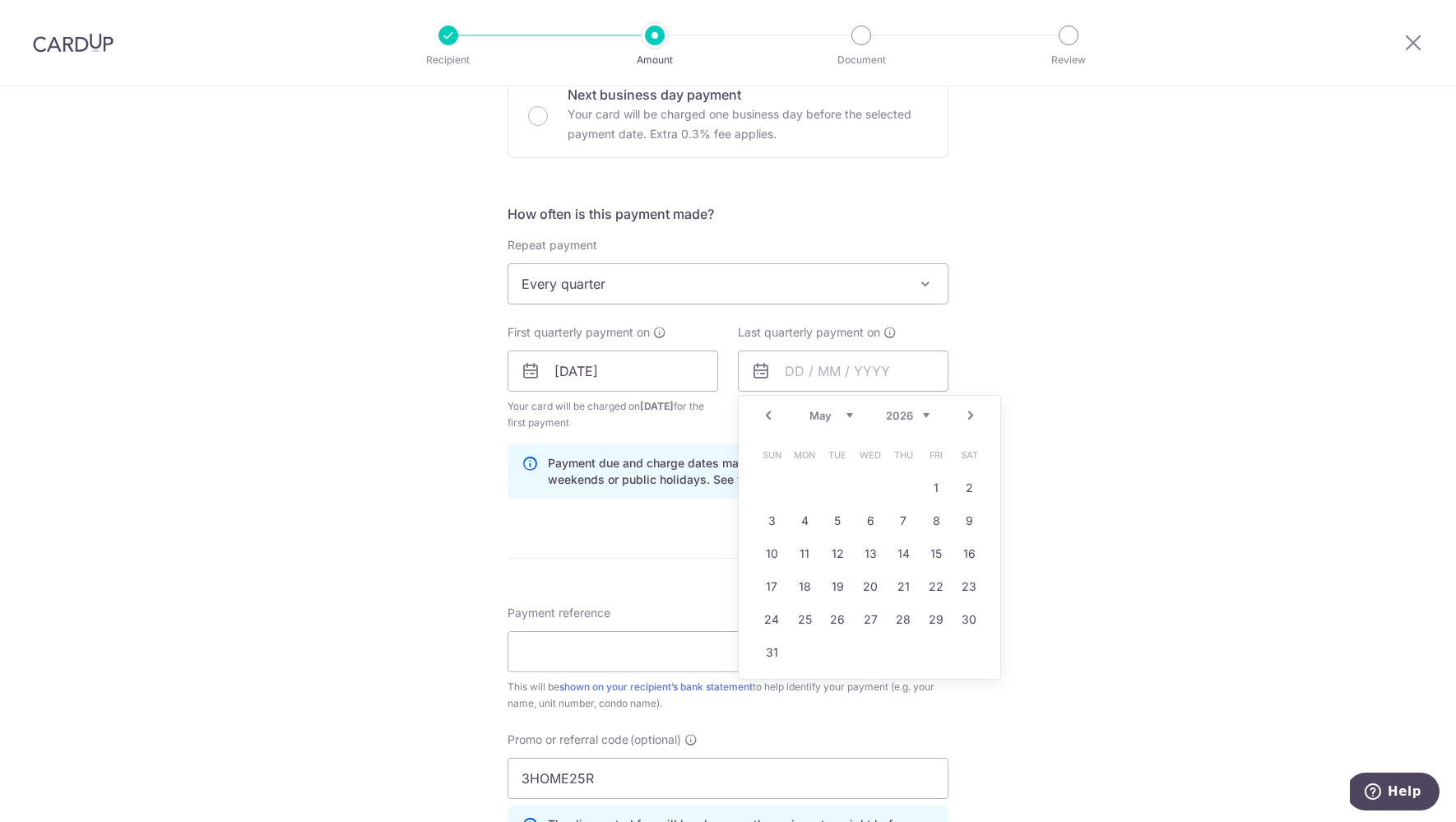
click at [961, 419] on link "Next" at bounding box center [971, 416] width 19 height 19
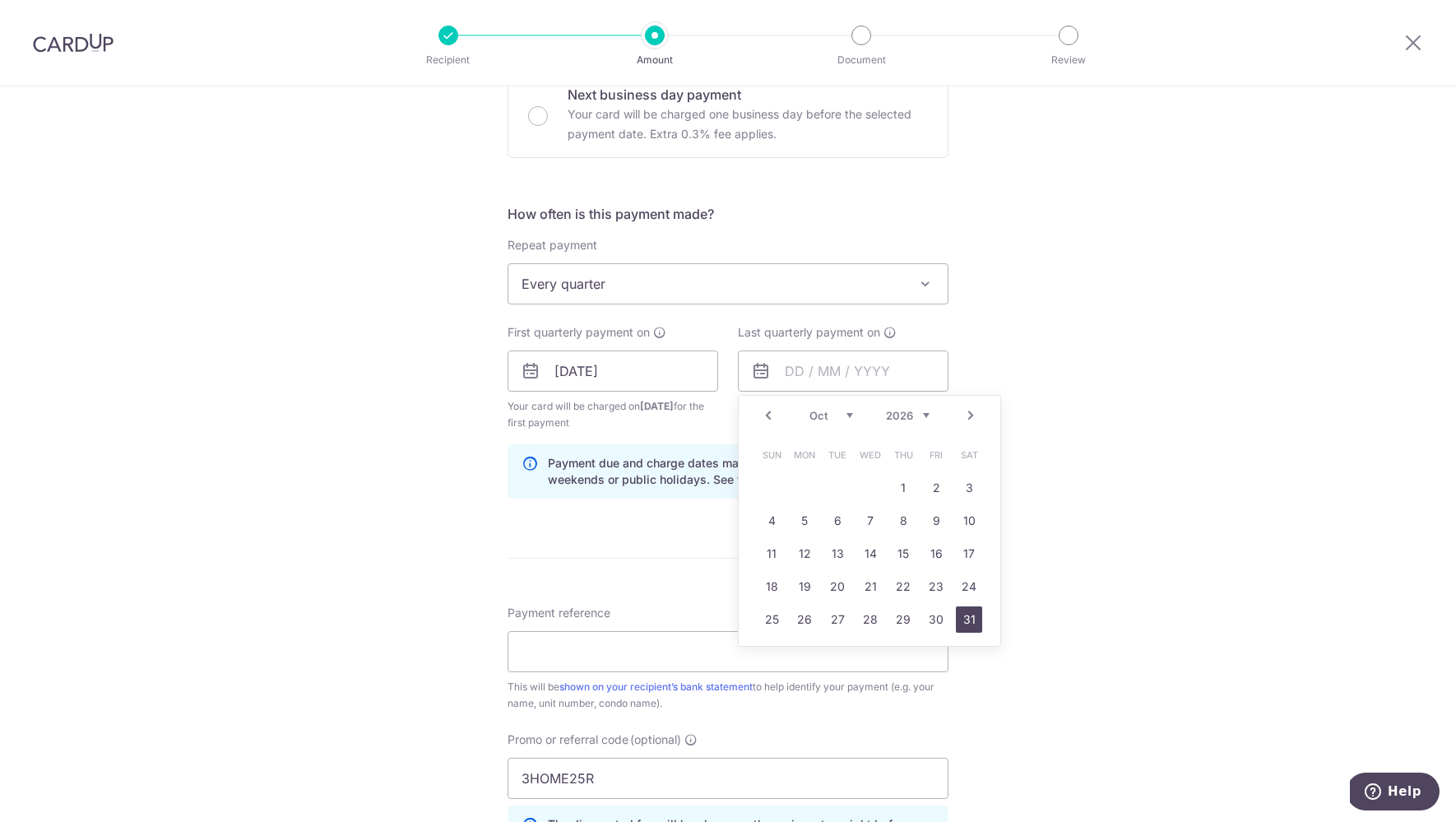
click at [971, 608] on link "31" at bounding box center [969, 619] width 26 height 26
type input "31/10/2026"
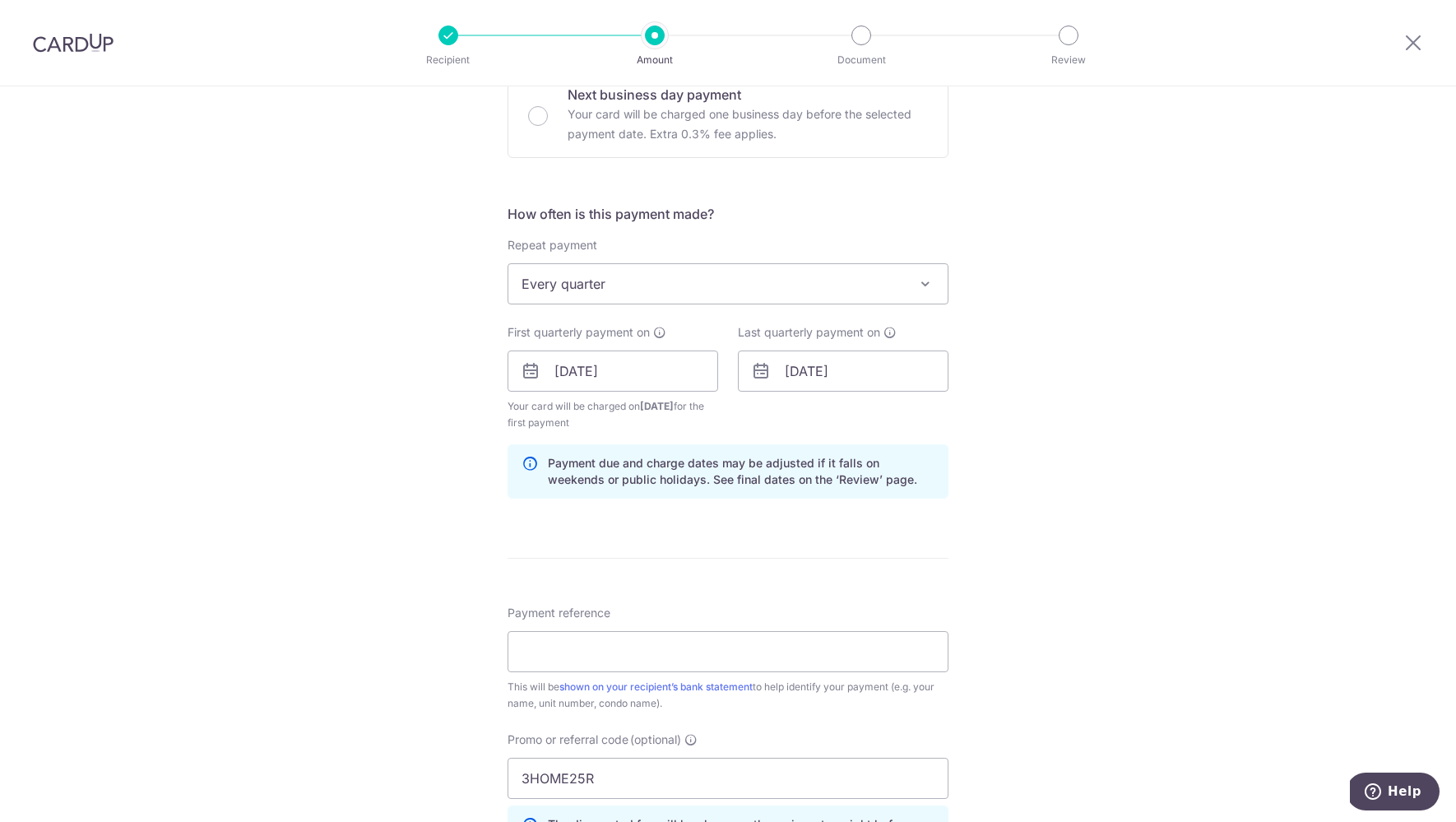
click at [1035, 520] on div "Tell us more about your payment Enter payment amount SGD Select Card Select opt…" at bounding box center [728, 390] width 1456 height 1647
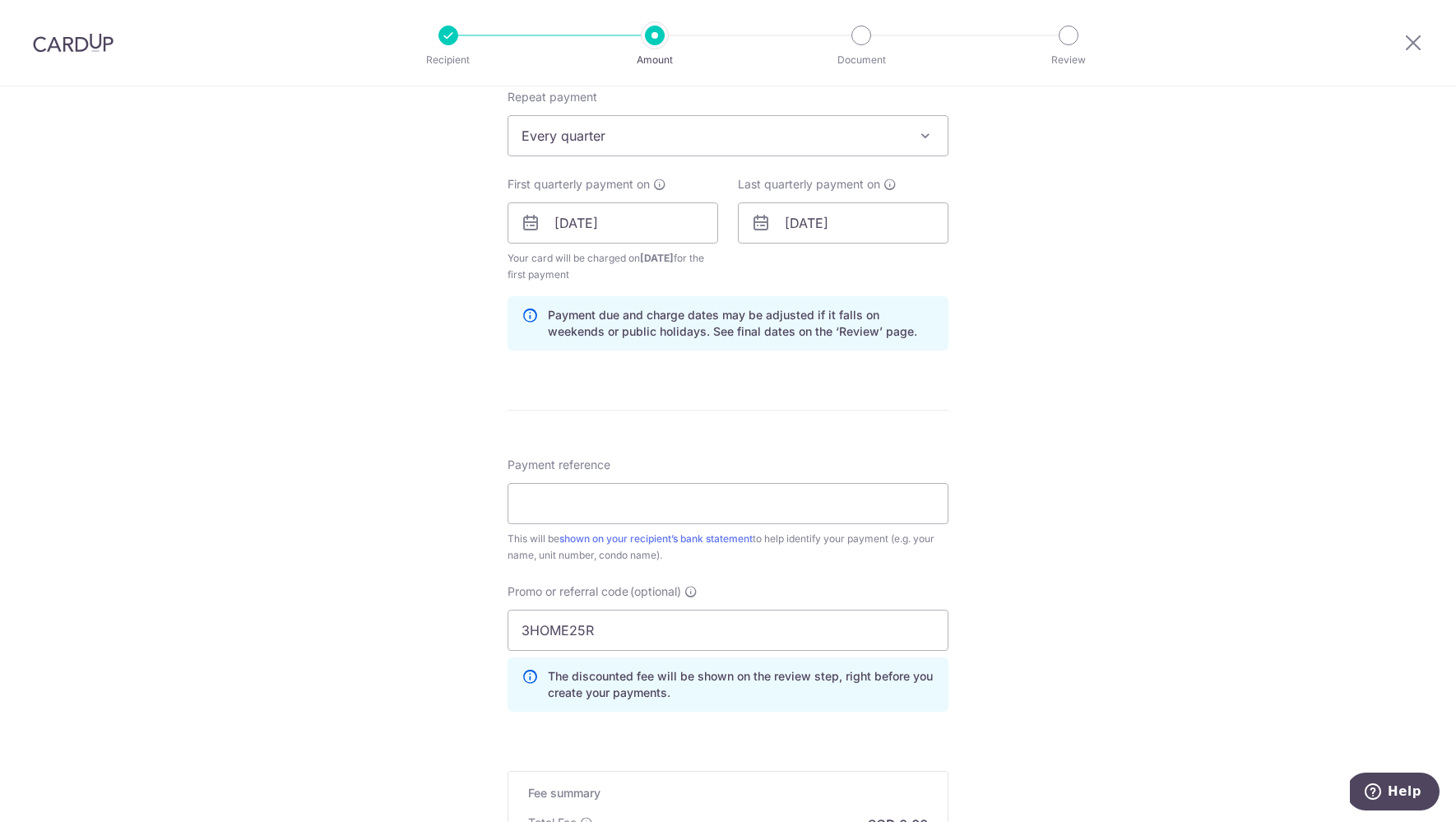
scroll to position [722, 0]
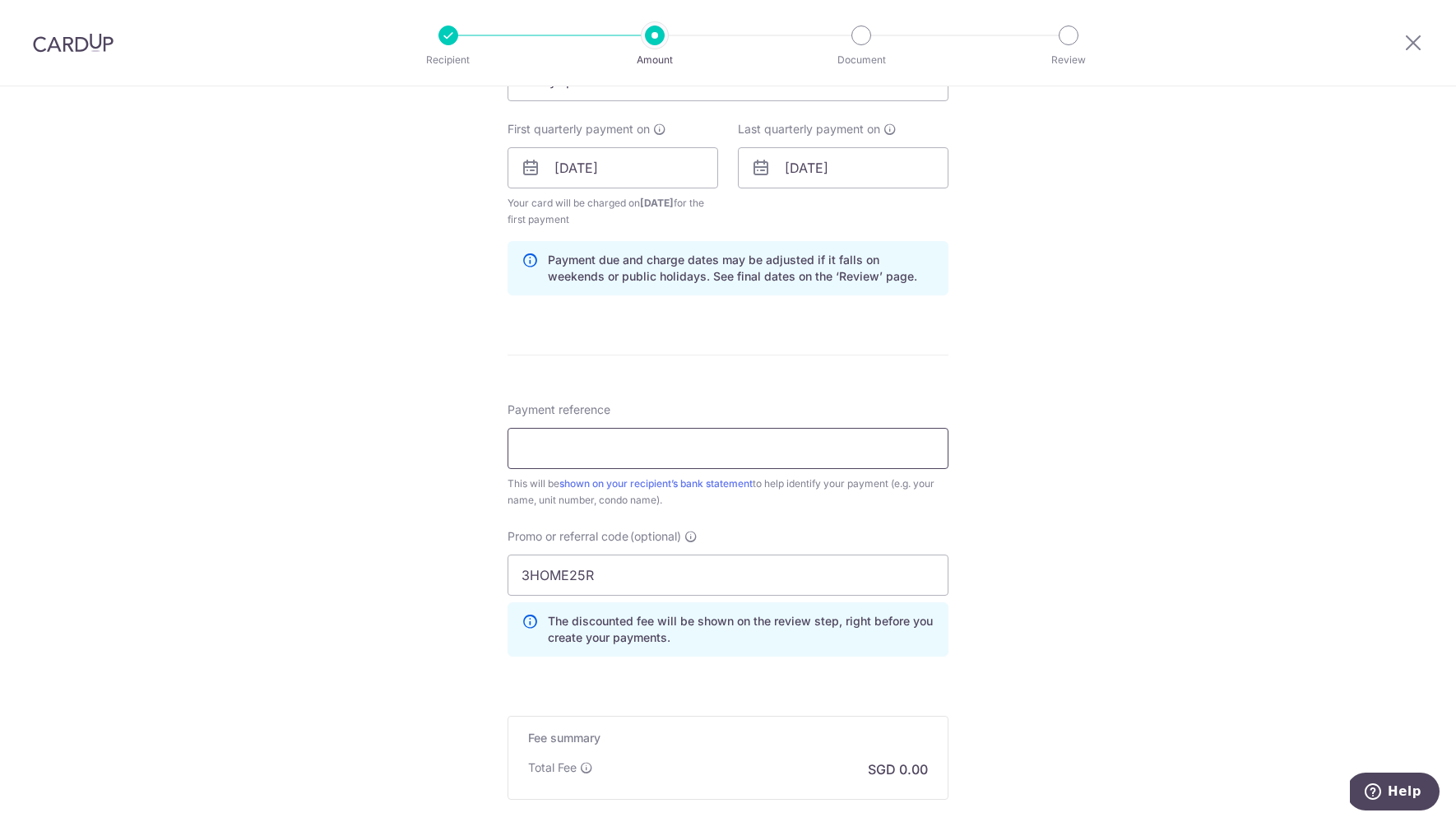
click at [770, 456] on input "Payment reference" at bounding box center [728, 449] width 441 height 42
type input "1"
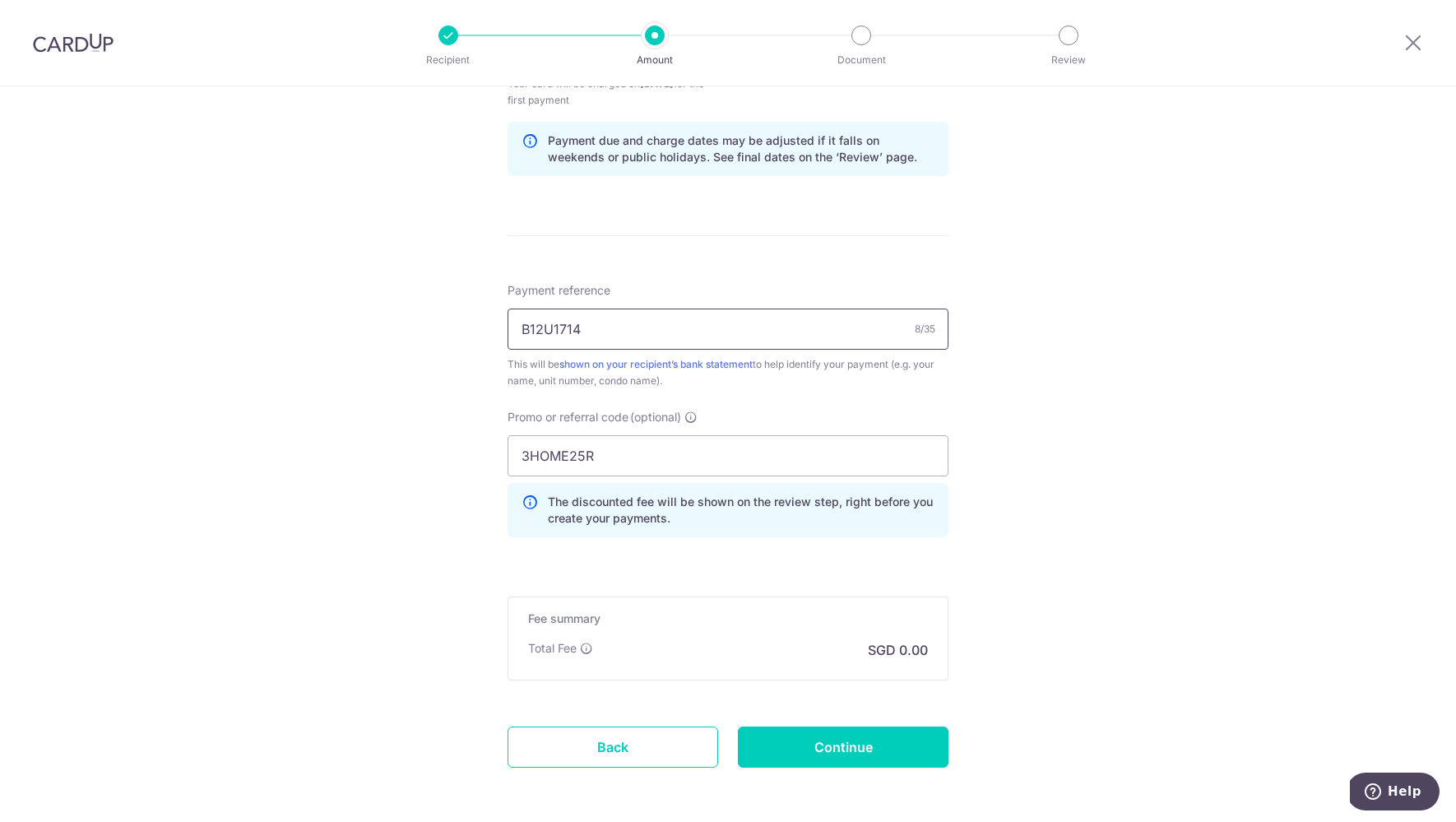
scroll to position [853, 0]
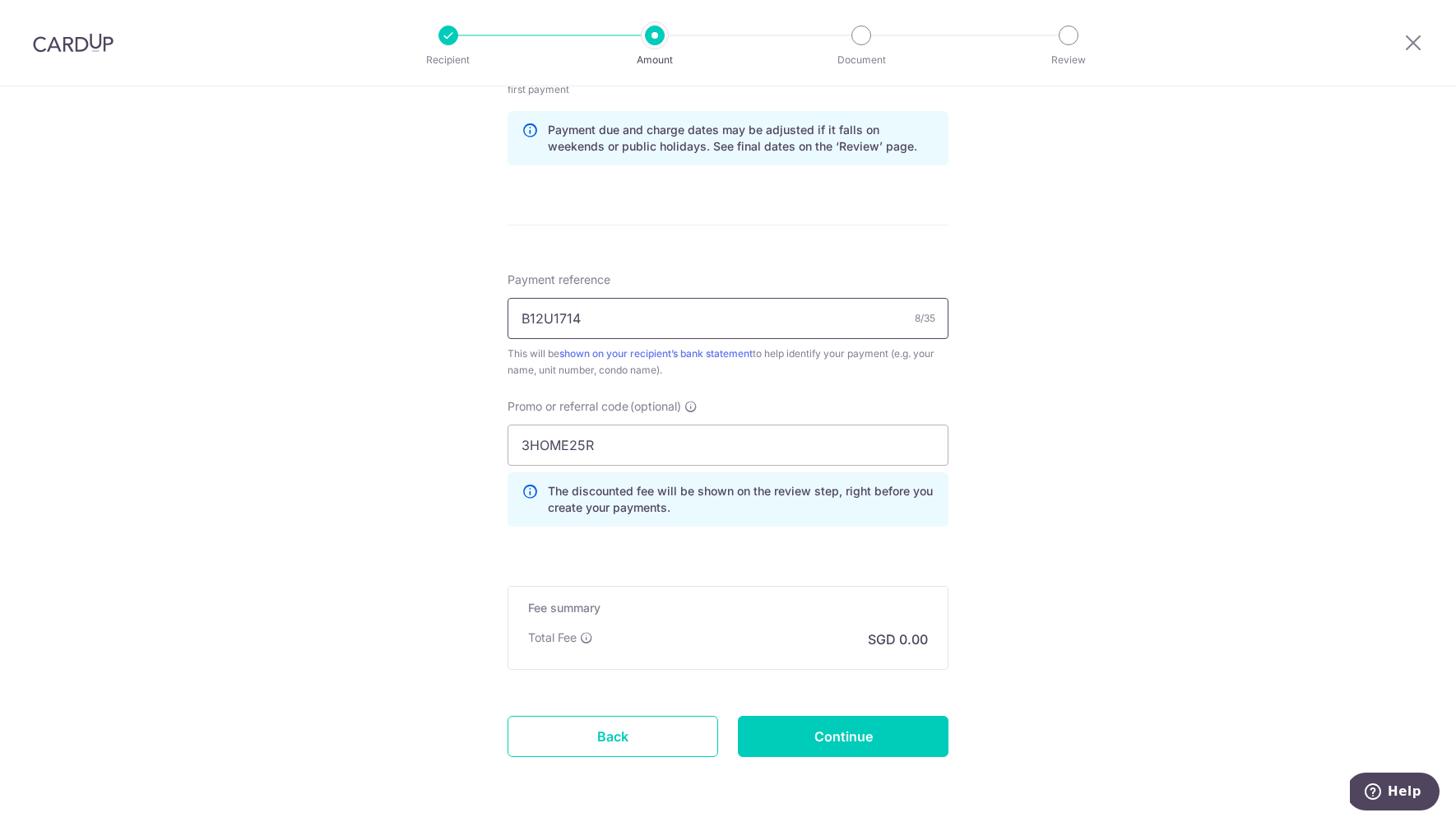
click at [522, 315] on input "B12U1714" at bounding box center [728, 318] width 441 height 42
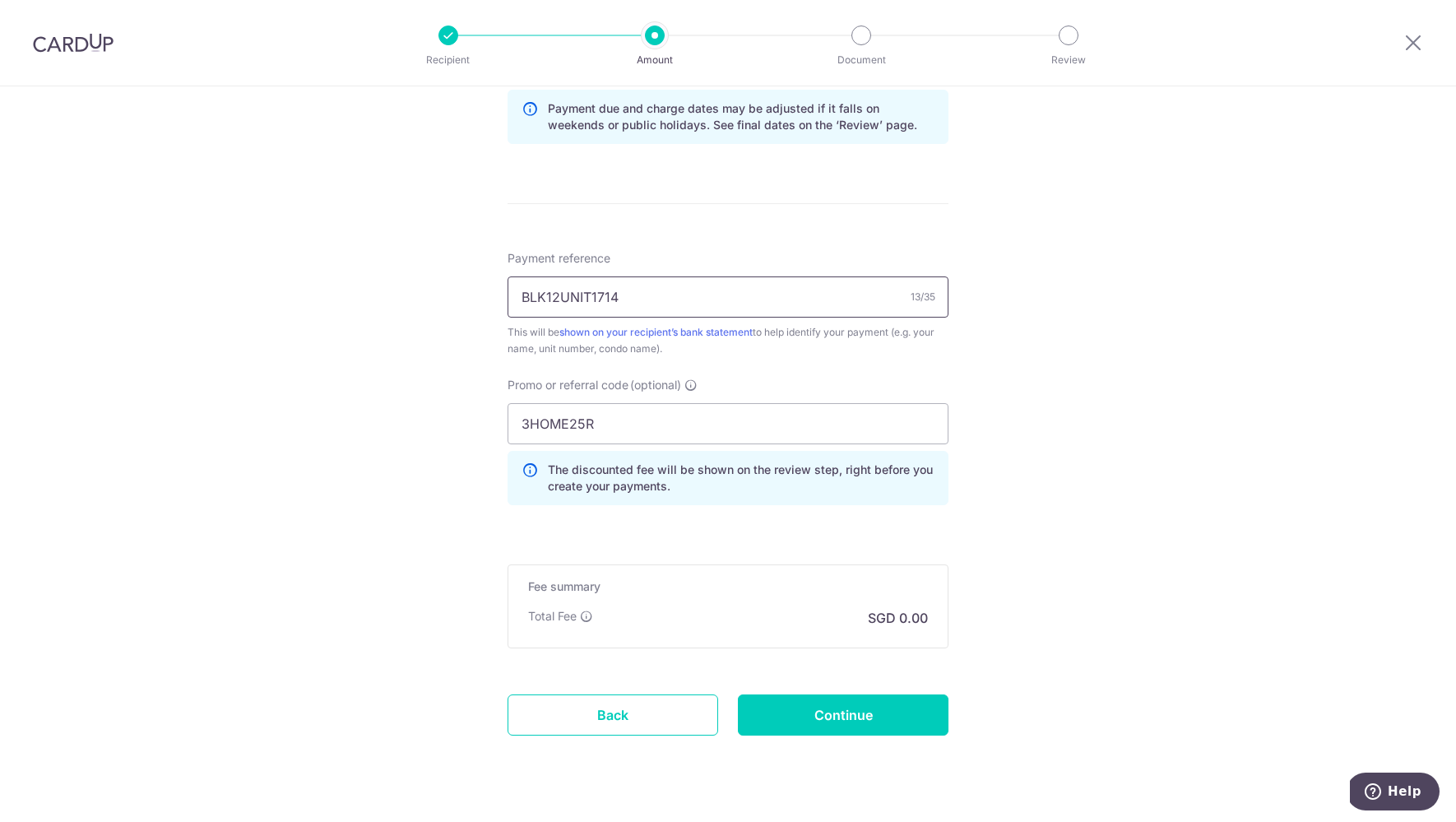
type input "BLK12UNIT1714"
click at [1013, 509] on div "Tell us more about your payment Enter payment amount SGD Select Card Select opt…" at bounding box center [728, 36] width 1456 height 1647
click at [832, 704] on input "Continue" at bounding box center [843, 715] width 211 height 42
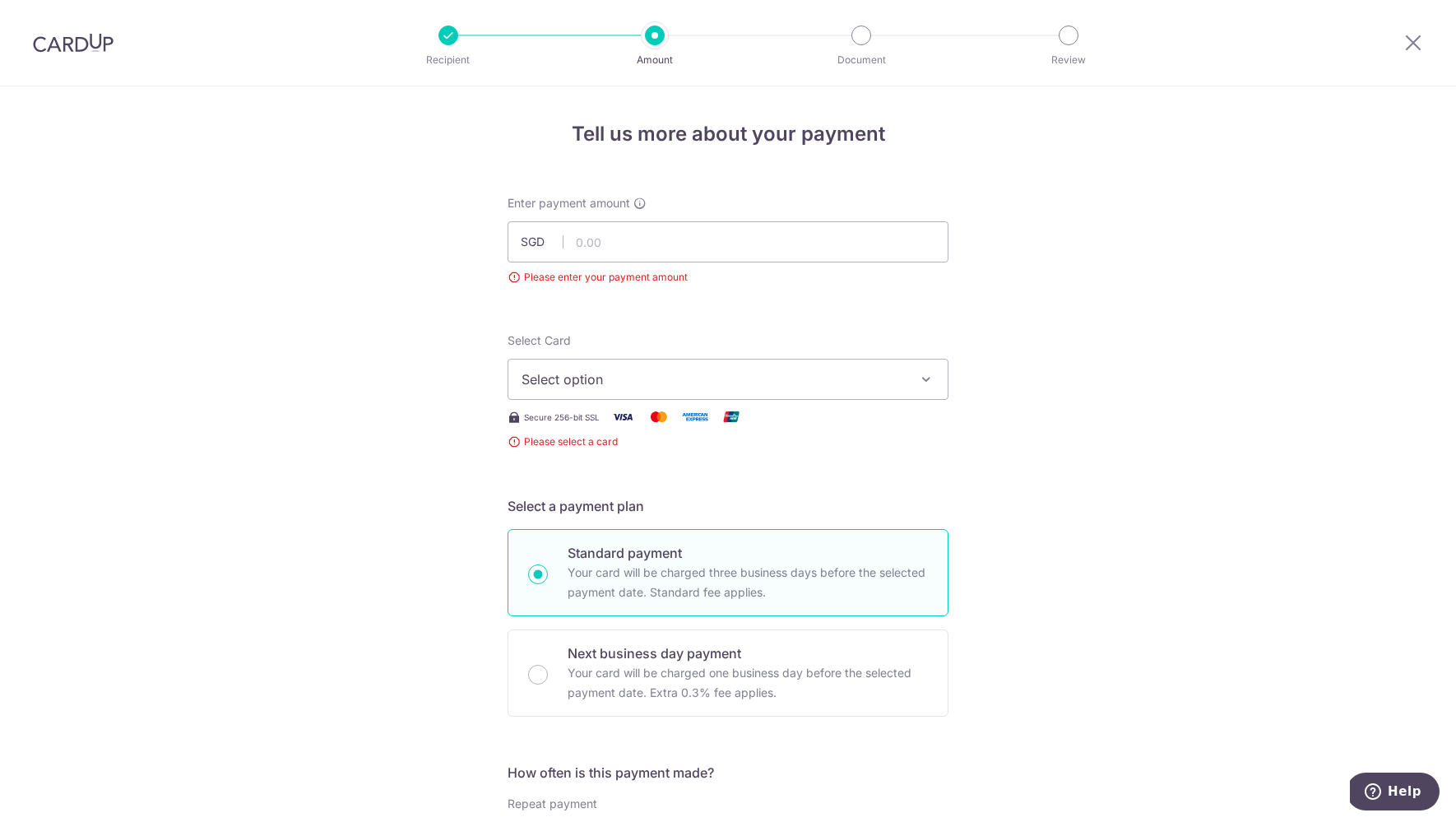
click at [732, 369] on span "Select option" at bounding box center [713, 379] width 384 height 19
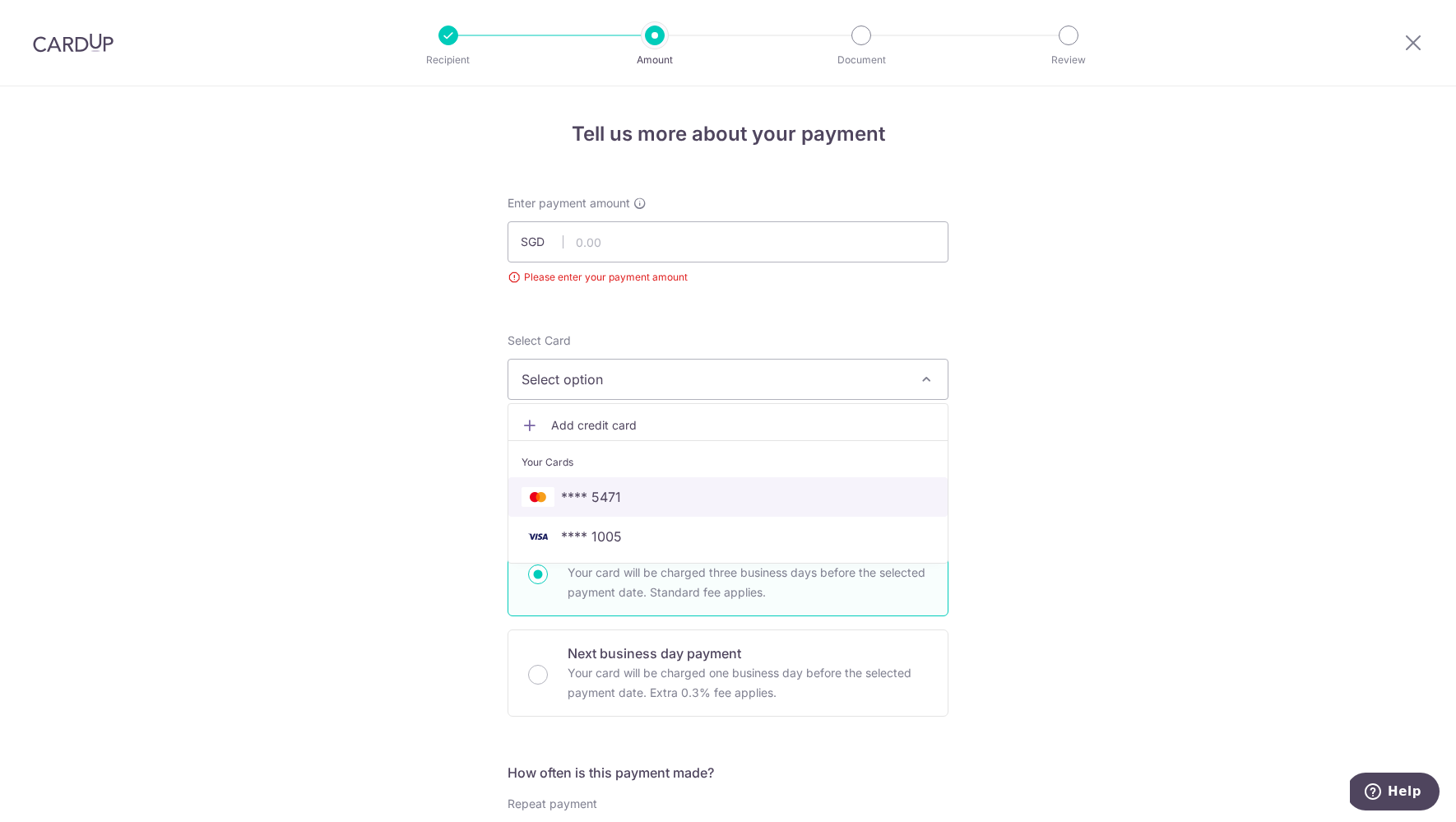
click at [730, 489] on span "**** 5471" at bounding box center [728, 497] width 413 height 19
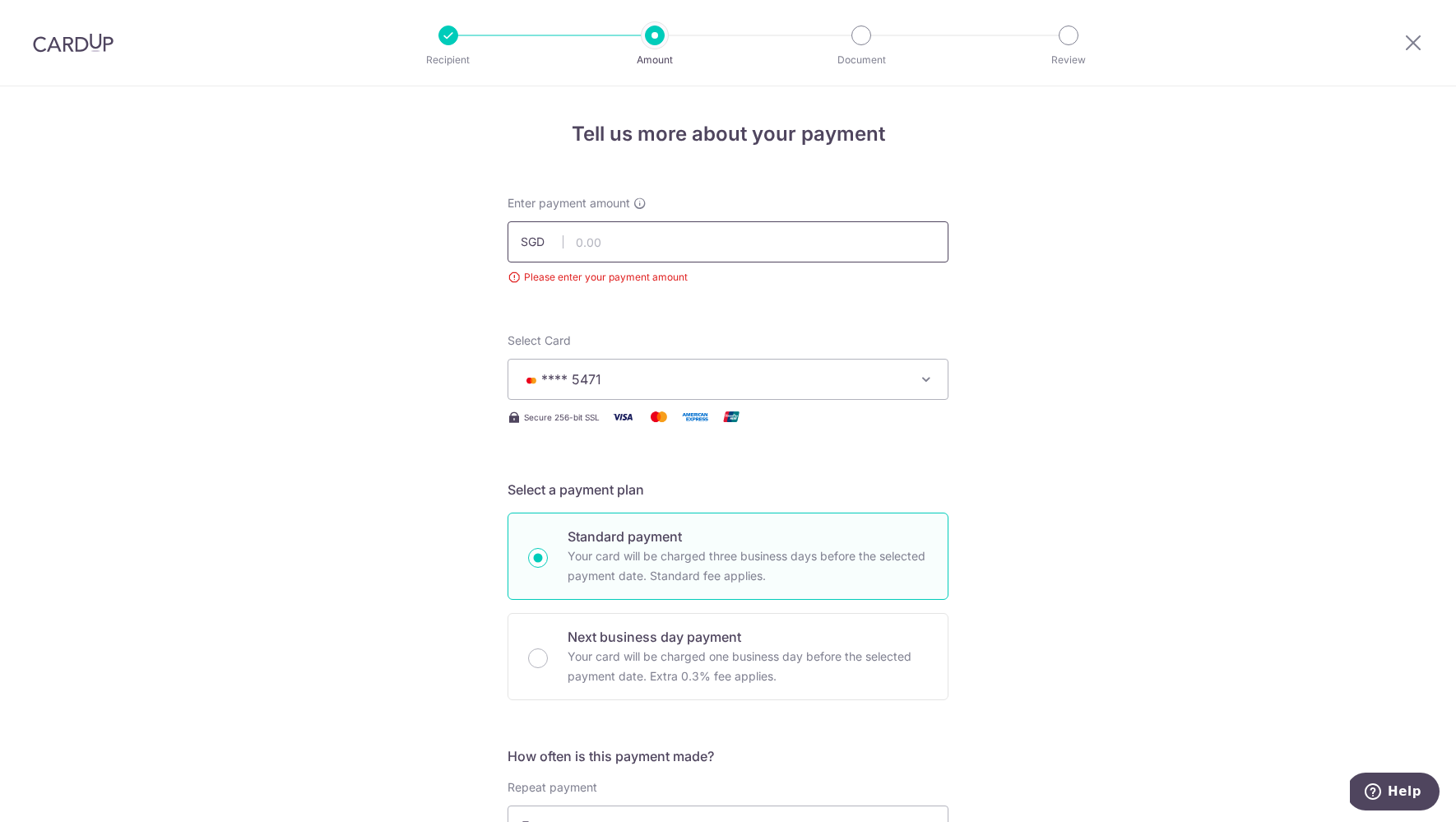
click at [744, 238] on input "text" at bounding box center [728, 242] width 441 height 42
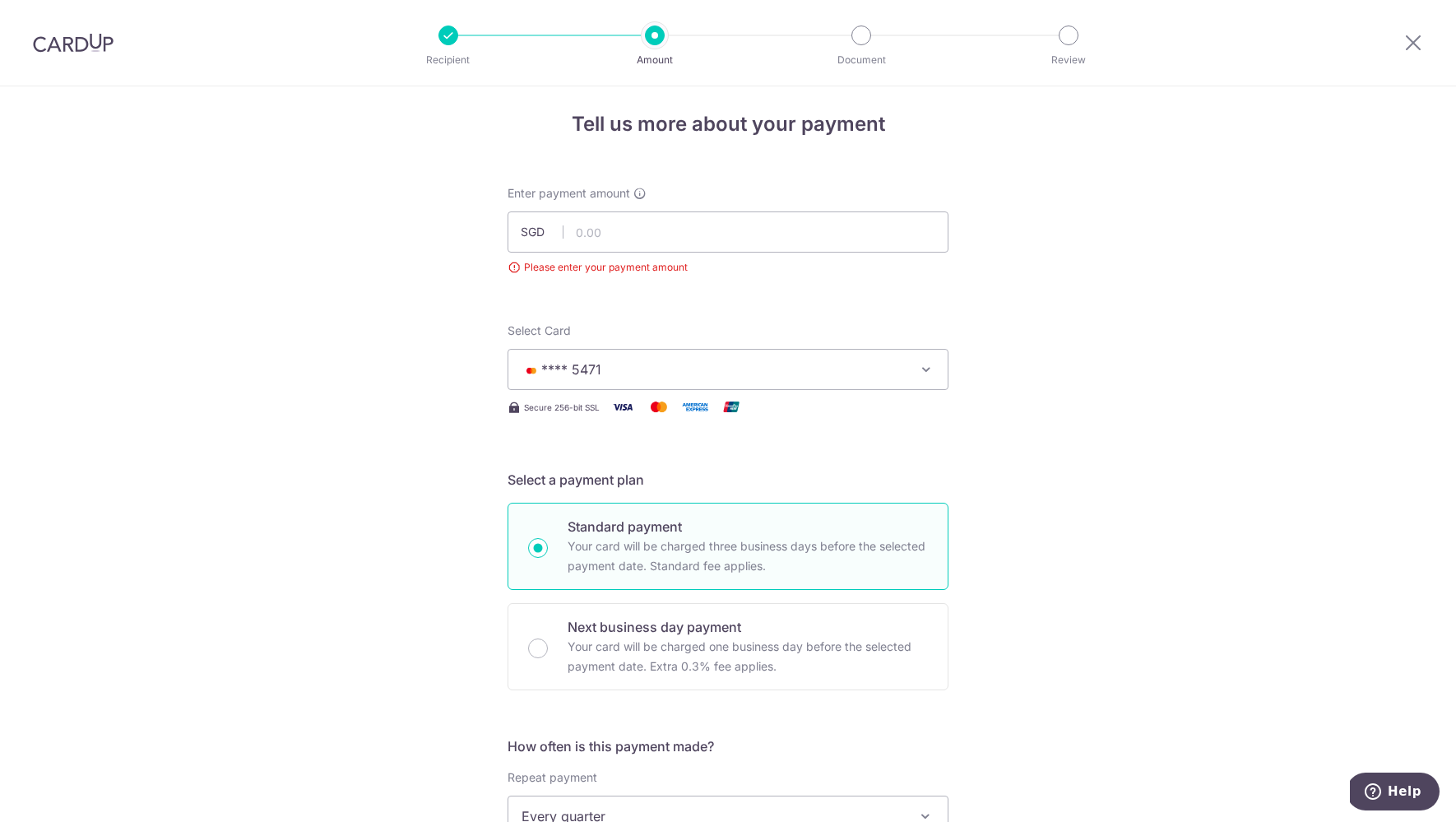
click at [896, 360] on span "**** 5471" at bounding box center [713, 369] width 384 height 19
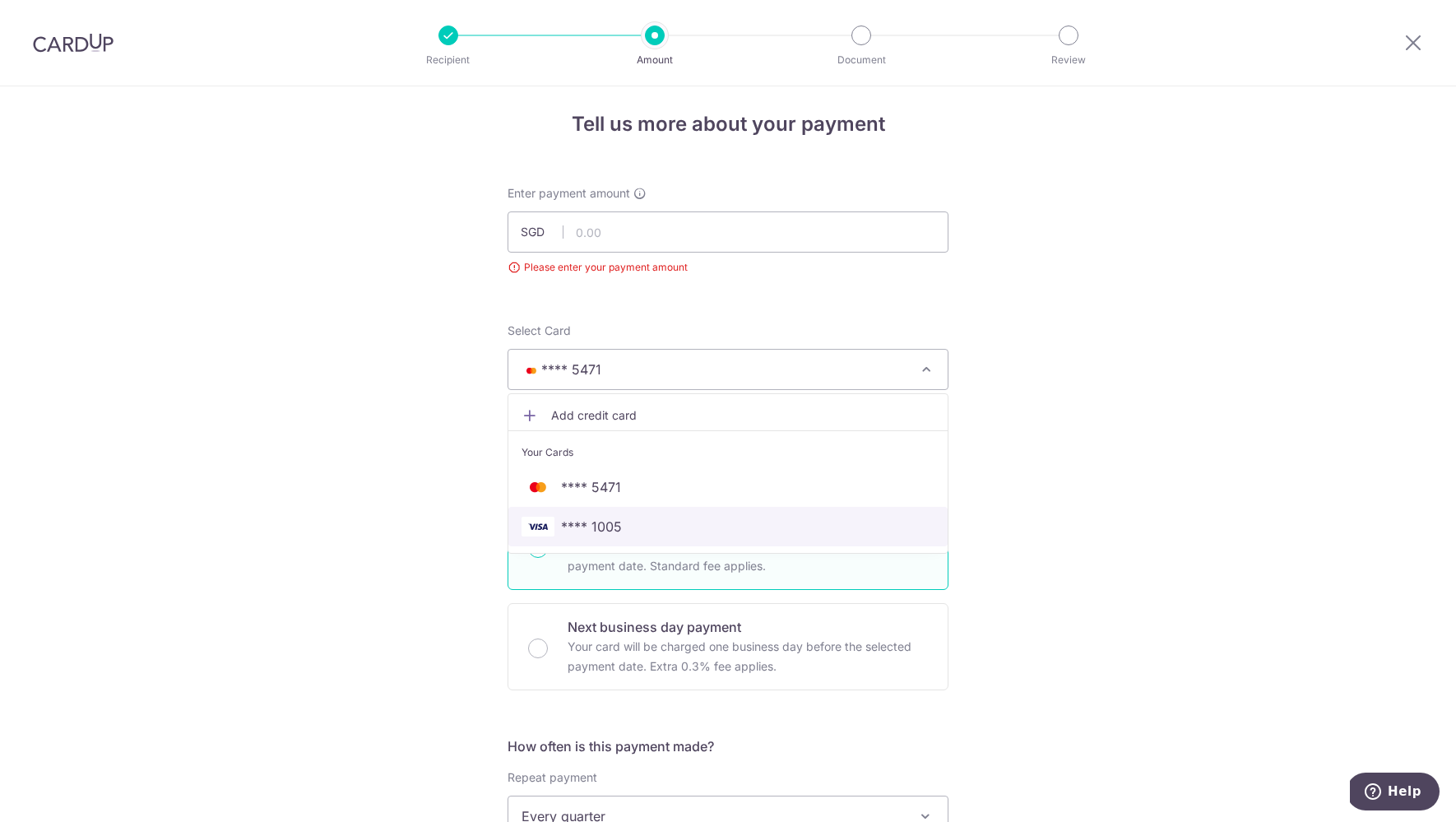
drag, startPoint x: 839, startPoint y: 525, endPoint x: 824, endPoint y: 493, distance: 35.3
click at [839, 525] on span "**** 1005" at bounding box center [728, 526] width 413 height 19
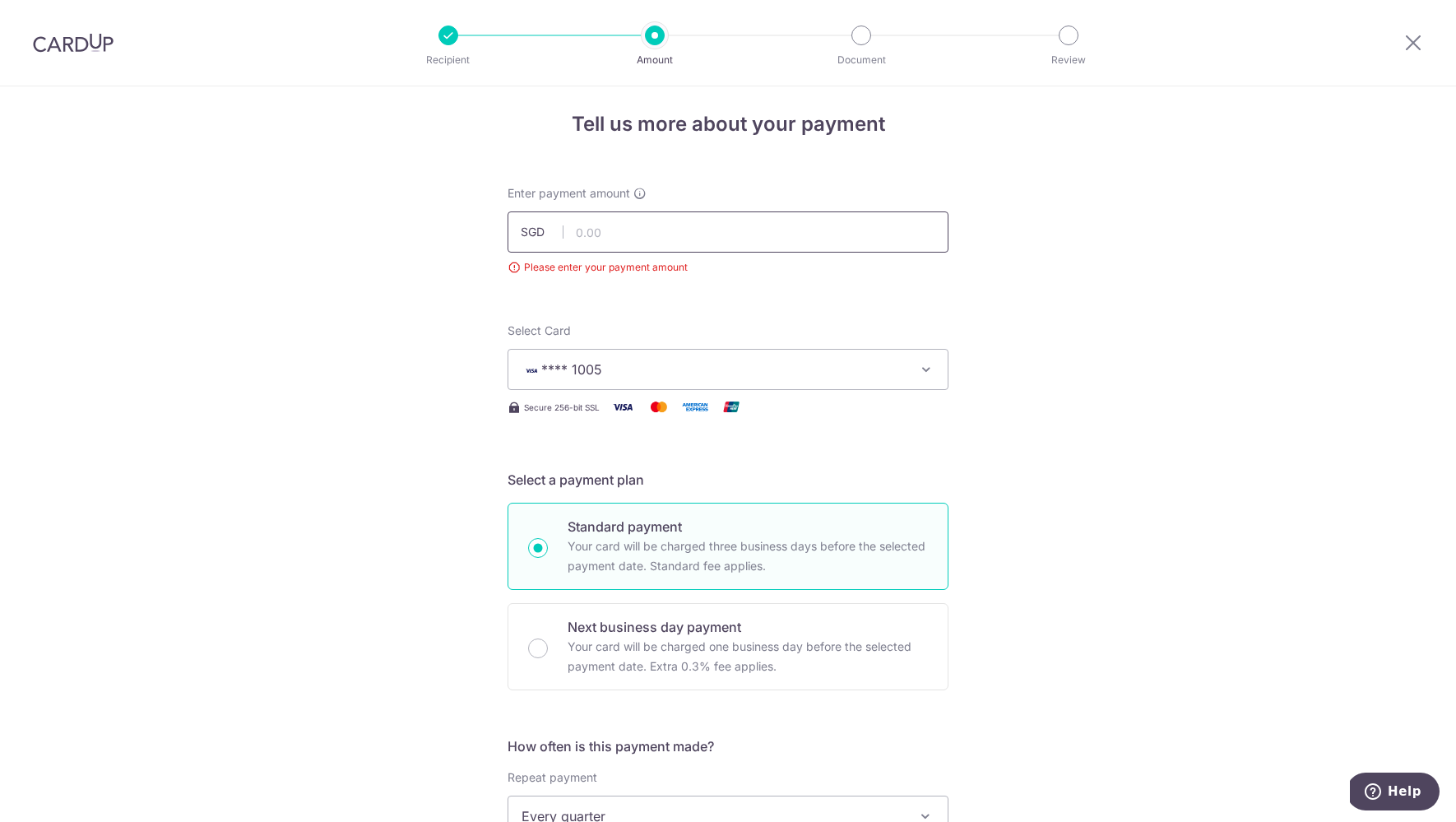
click at [744, 220] on input "text" at bounding box center [728, 232] width 441 height 42
type input "1,020.24"
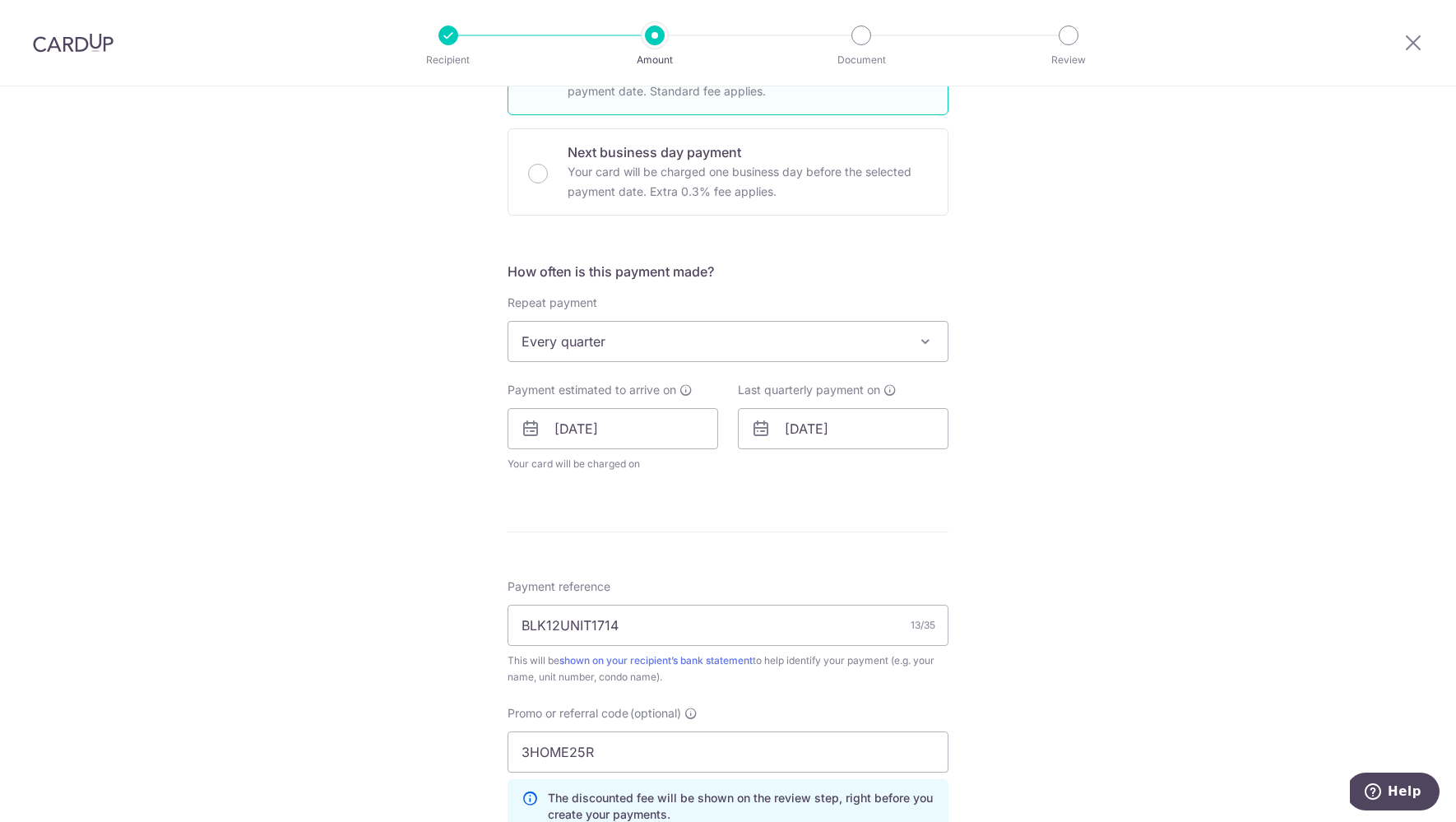
scroll to position [0, 0]
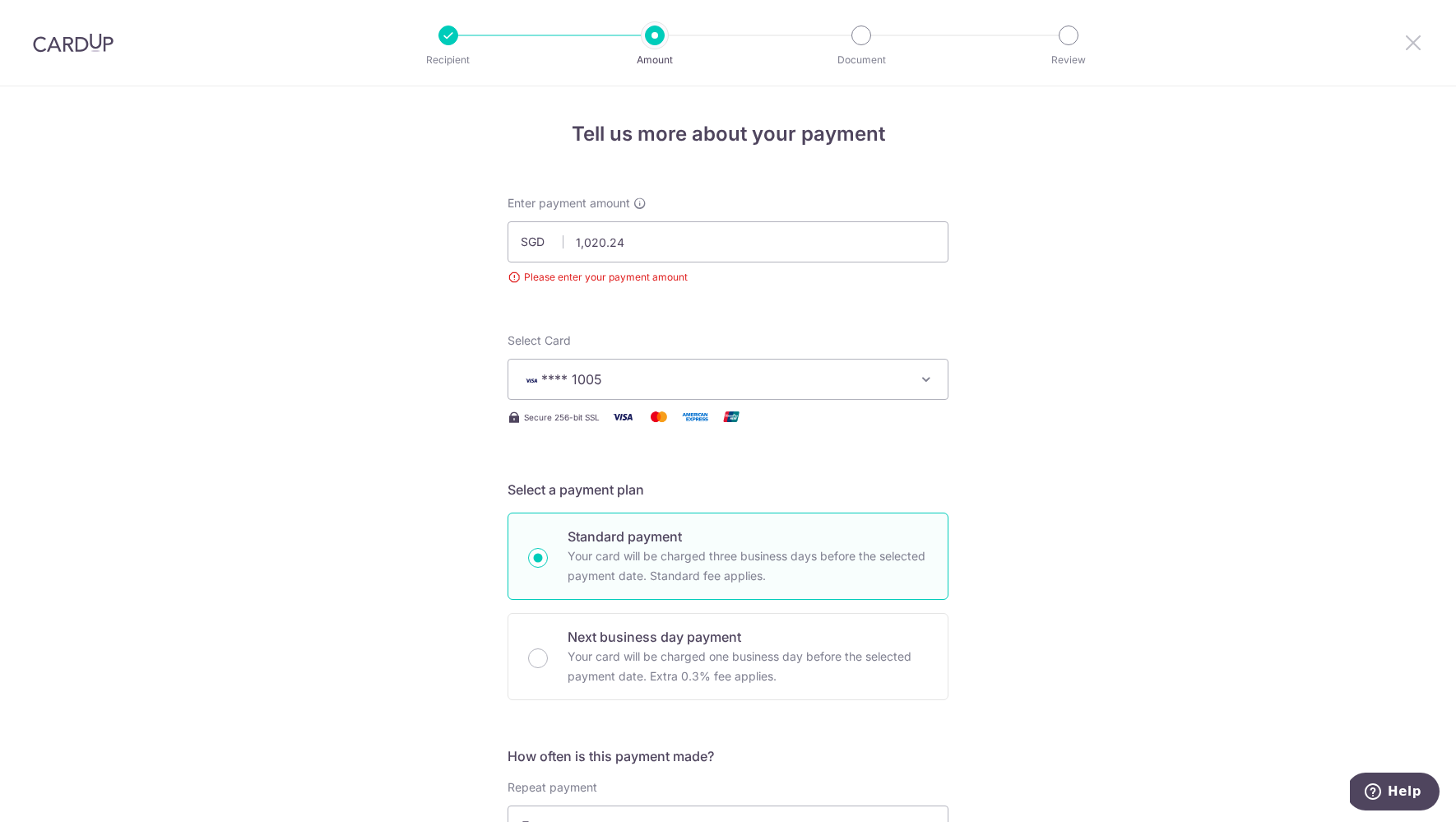
click at [1413, 42] on icon at bounding box center [1413, 42] width 19 height 20
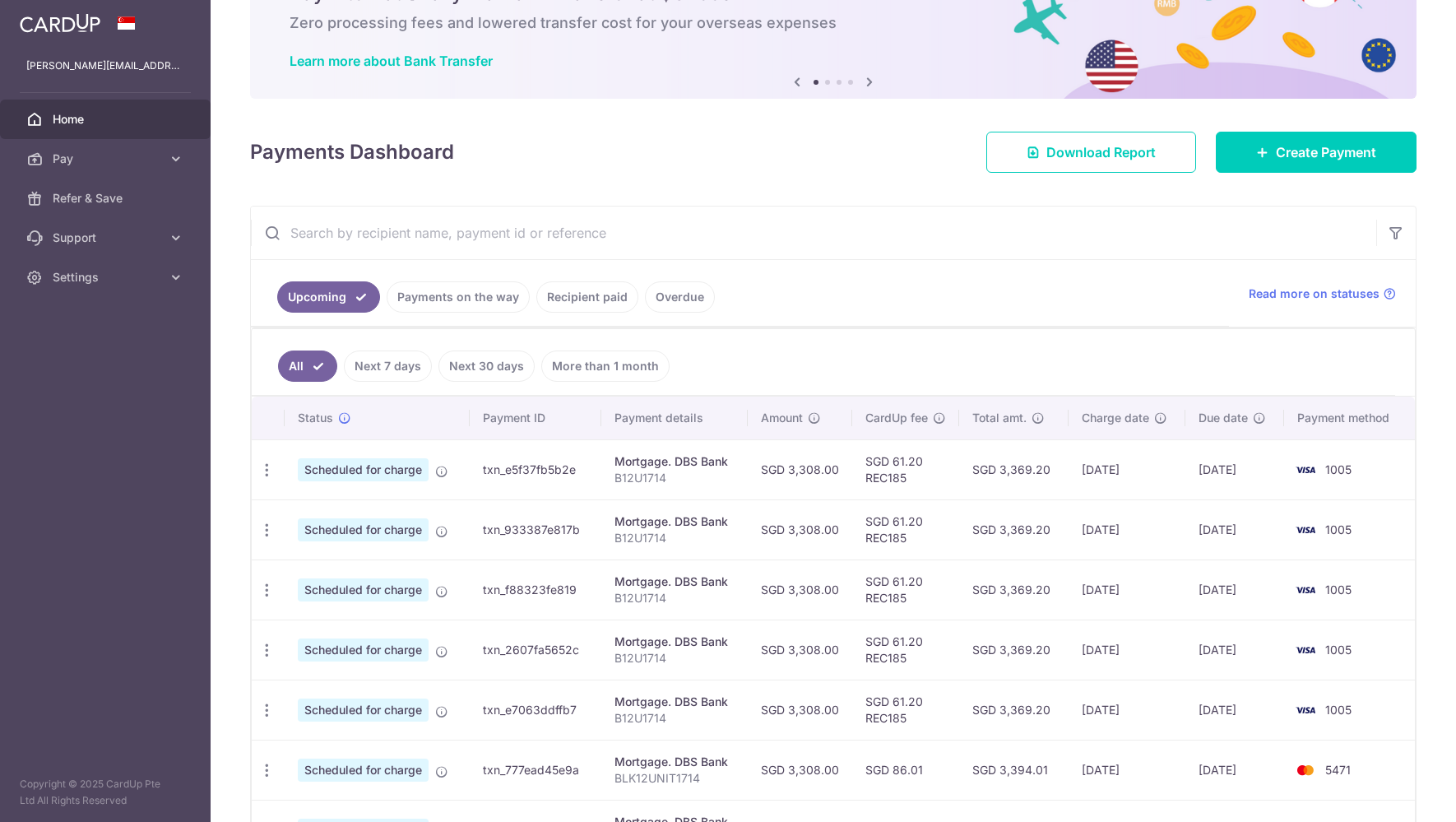
scroll to position [113, 0]
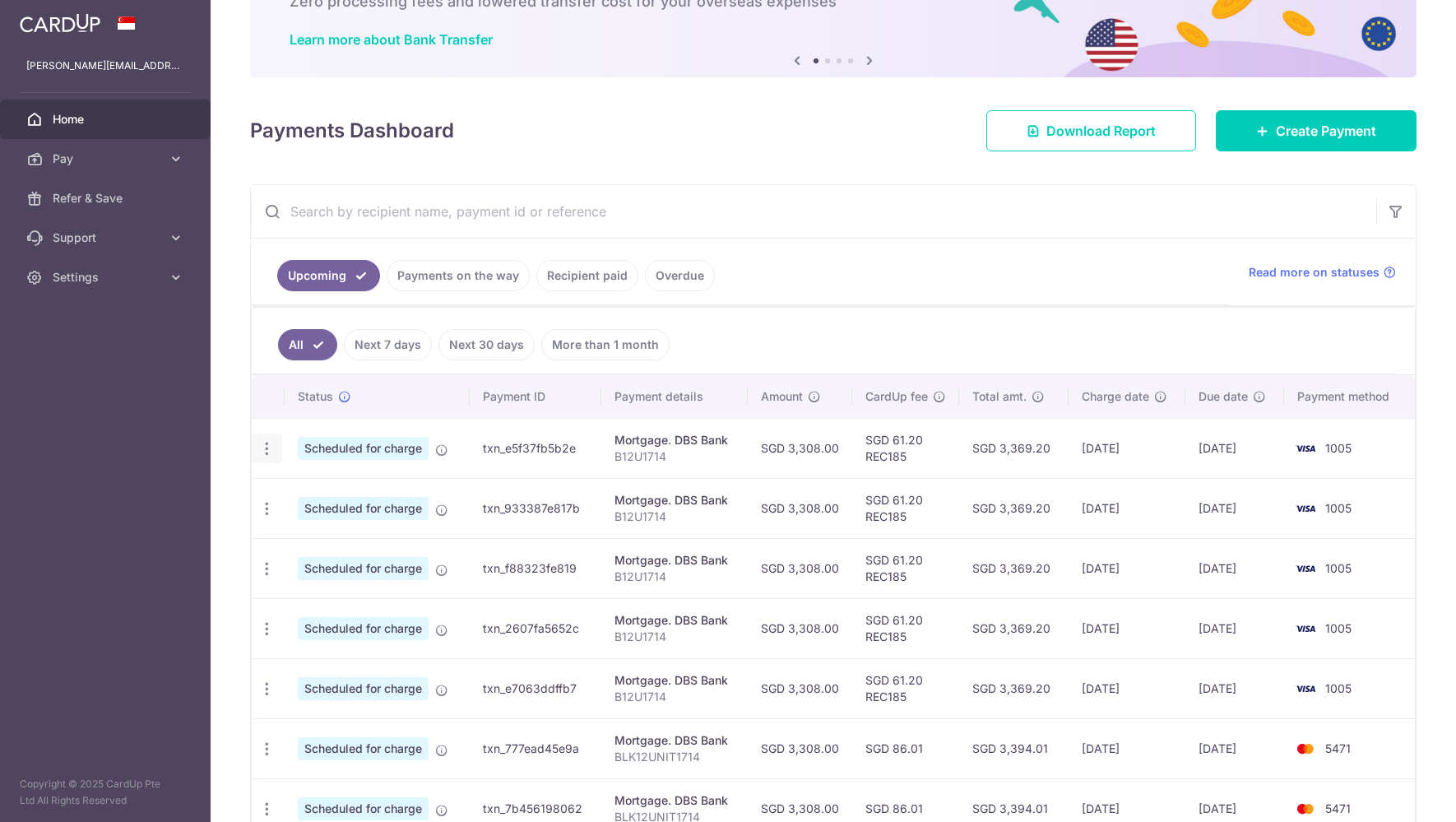
click at [278, 452] on div "Update payment Cancel payment" at bounding box center [266, 448] width 30 height 30
click at [261, 450] on icon "button" at bounding box center [267, 449] width 17 height 17
click at [1041, 241] on ul "Upcoming Payments on the way Recipient paid Overdue" at bounding box center [741, 272] width 978 height 67
click at [968, 210] on input "text" at bounding box center [814, 211] width 1125 height 52
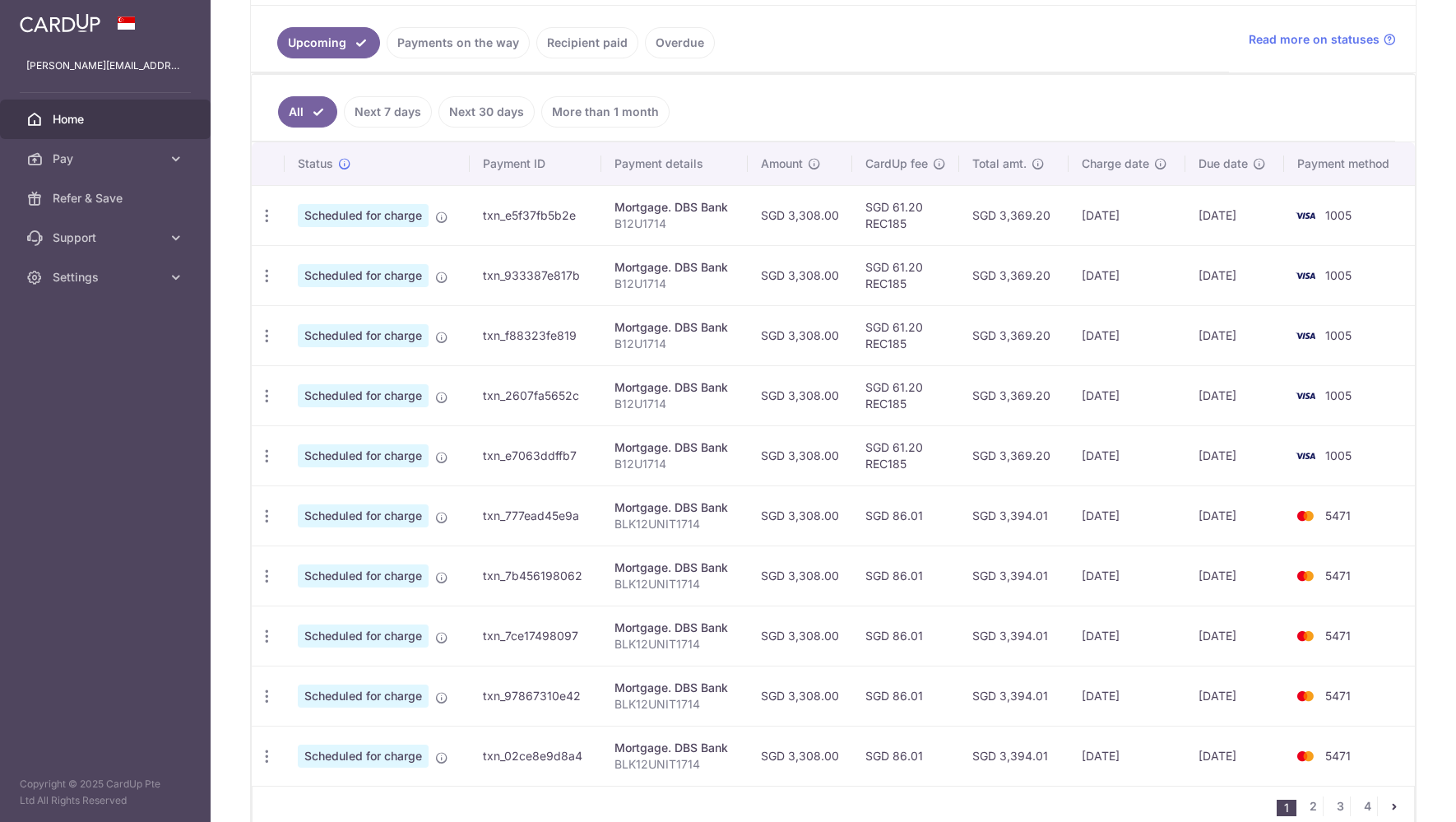
scroll to position [430, 0]
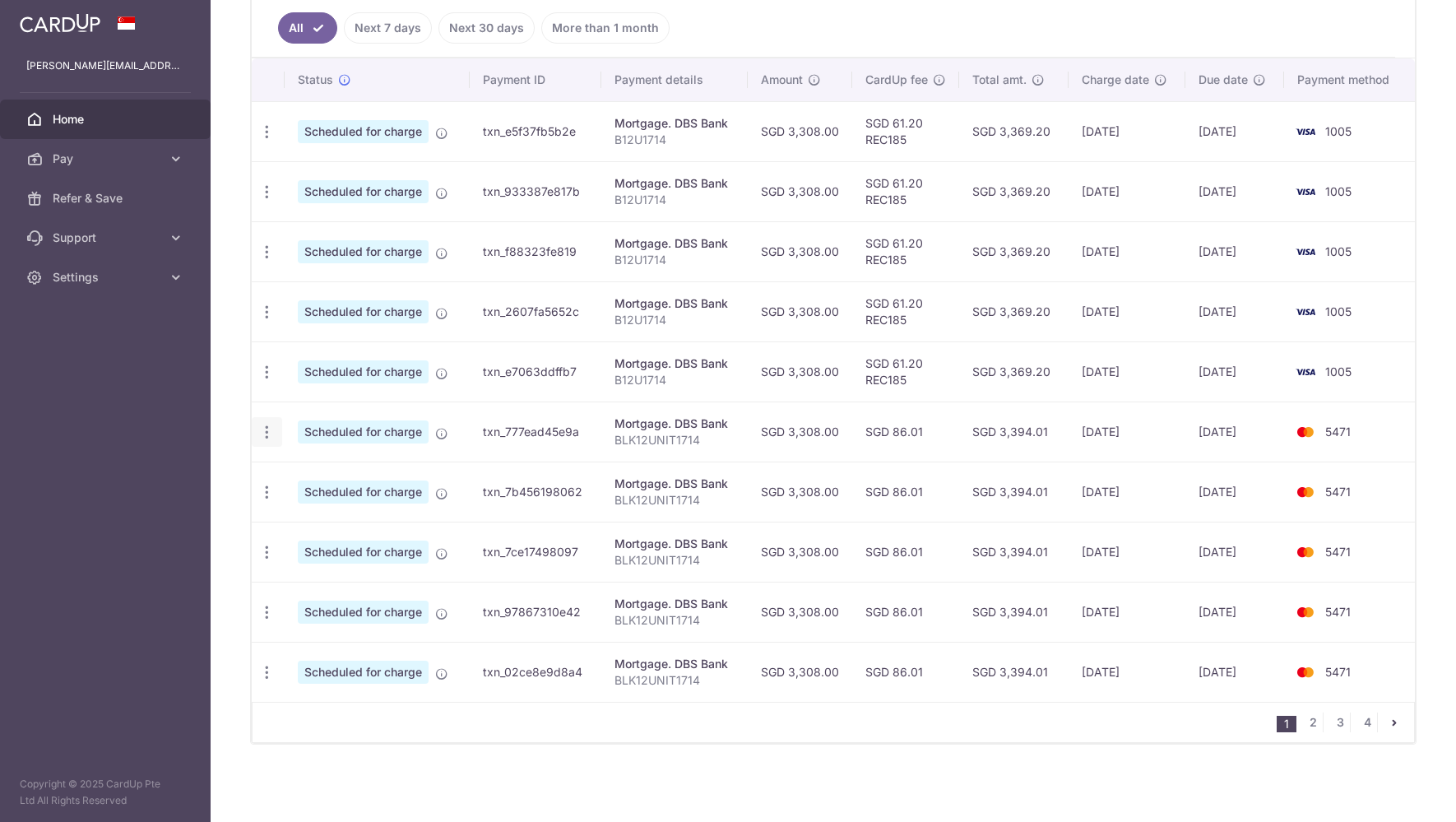
click at [276, 430] on div "Update payment Cancel payment" at bounding box center [266, 431] width 30 height 30
click at [242, 431] on div "× Pause Schedule Pause all future payments in this series Pause just this one p…" at bounding box center [833, 411] width 1245 height 822
click at [264, 431] on icon "button" at bounding box center [267, 432] width 17 height 17
click at [296, 475] on link "Update payment" at bounding box center [337, 477] width 171 height 40
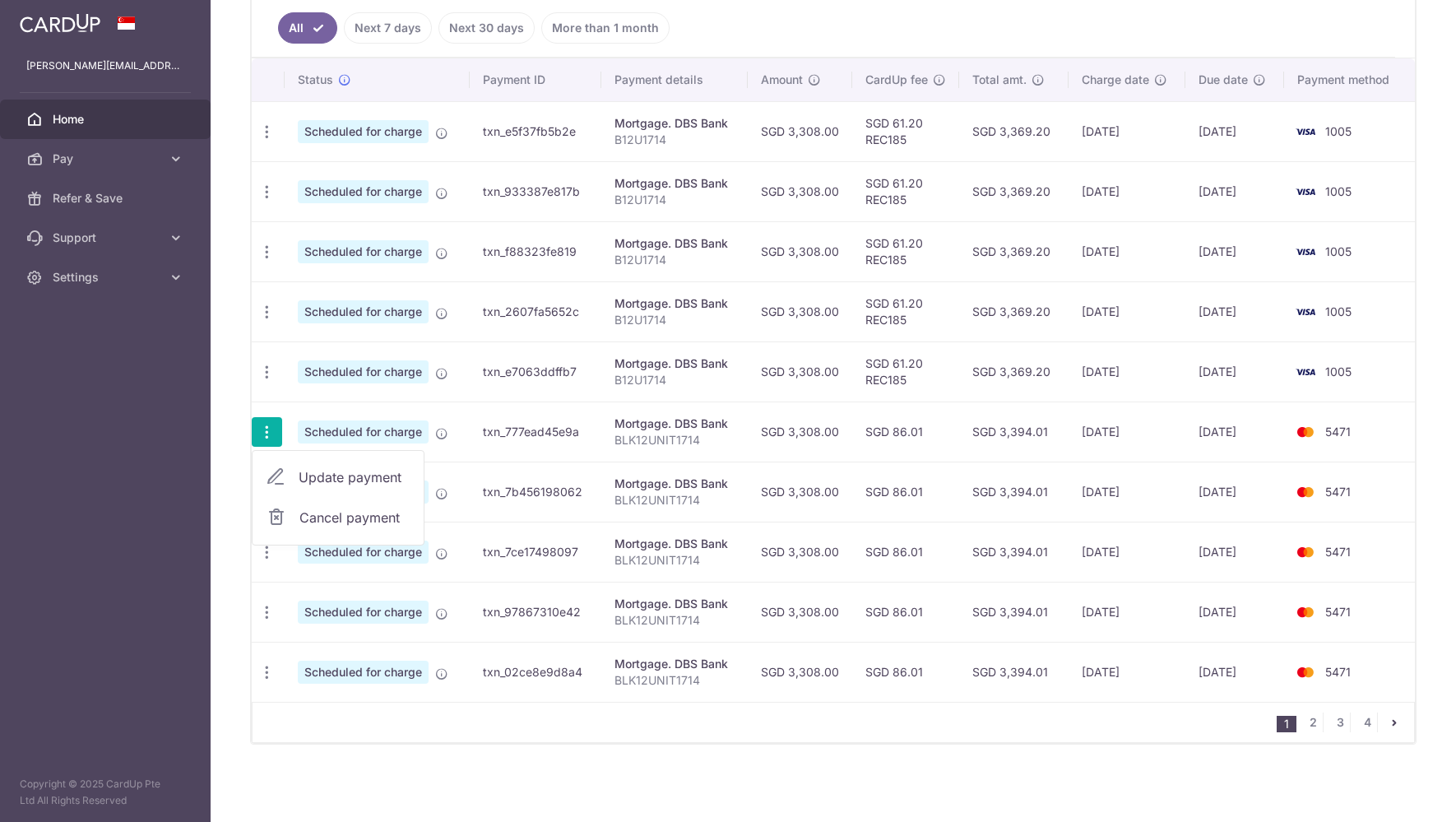
radio input "true"
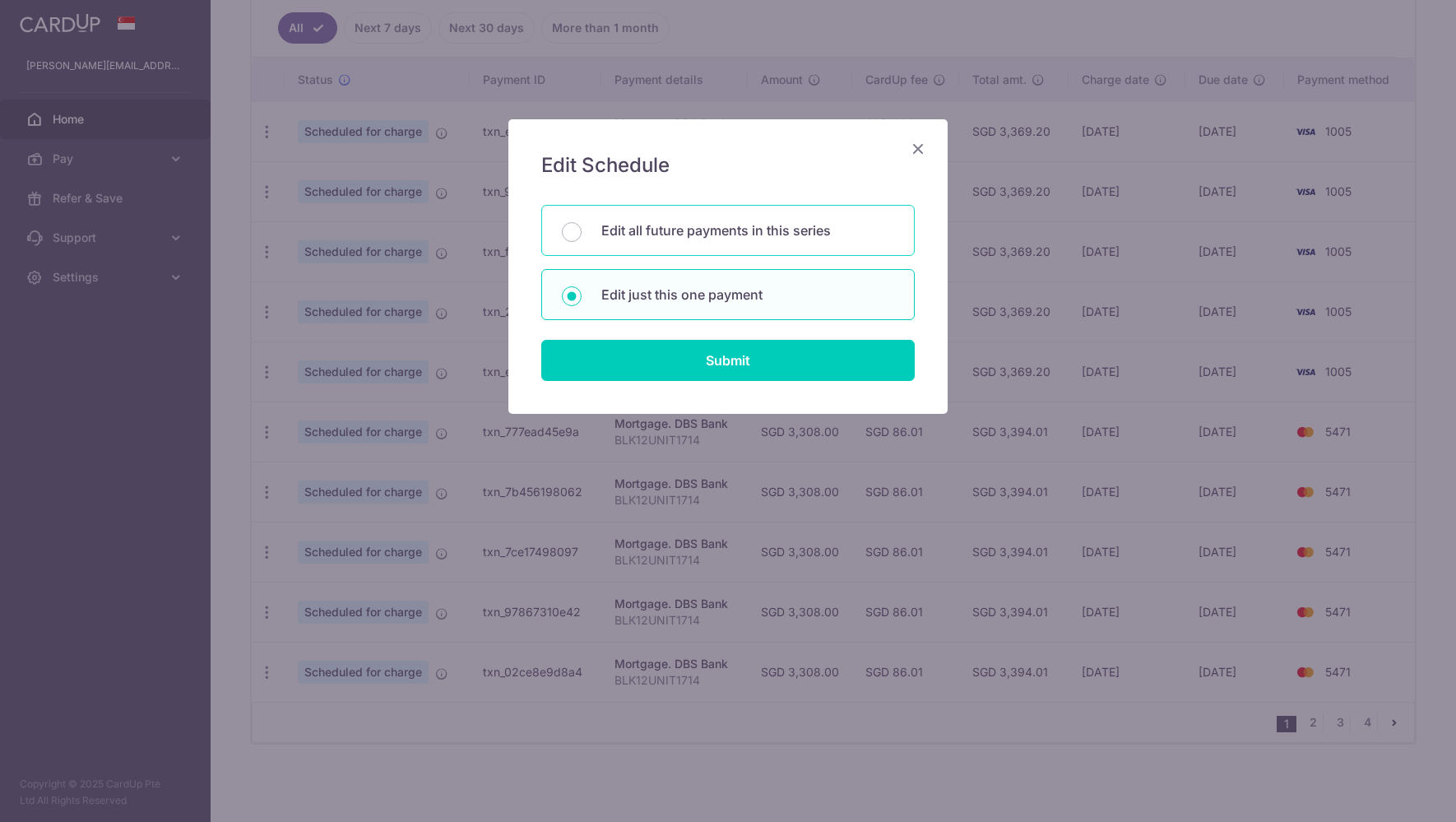
click at [756, 235] on p "Edit all future payments in this series" at bounding box center [747, 230] width 293 height 19
click at [582, 235] on input "Edit all future payments in this series" at bounding box center [571, 232] width 19 height 19
click at [735, 279] on div "Edit just this one payment" at bounding box center [728, 294] width 373 height 51
radio input "false"
radio input "true"
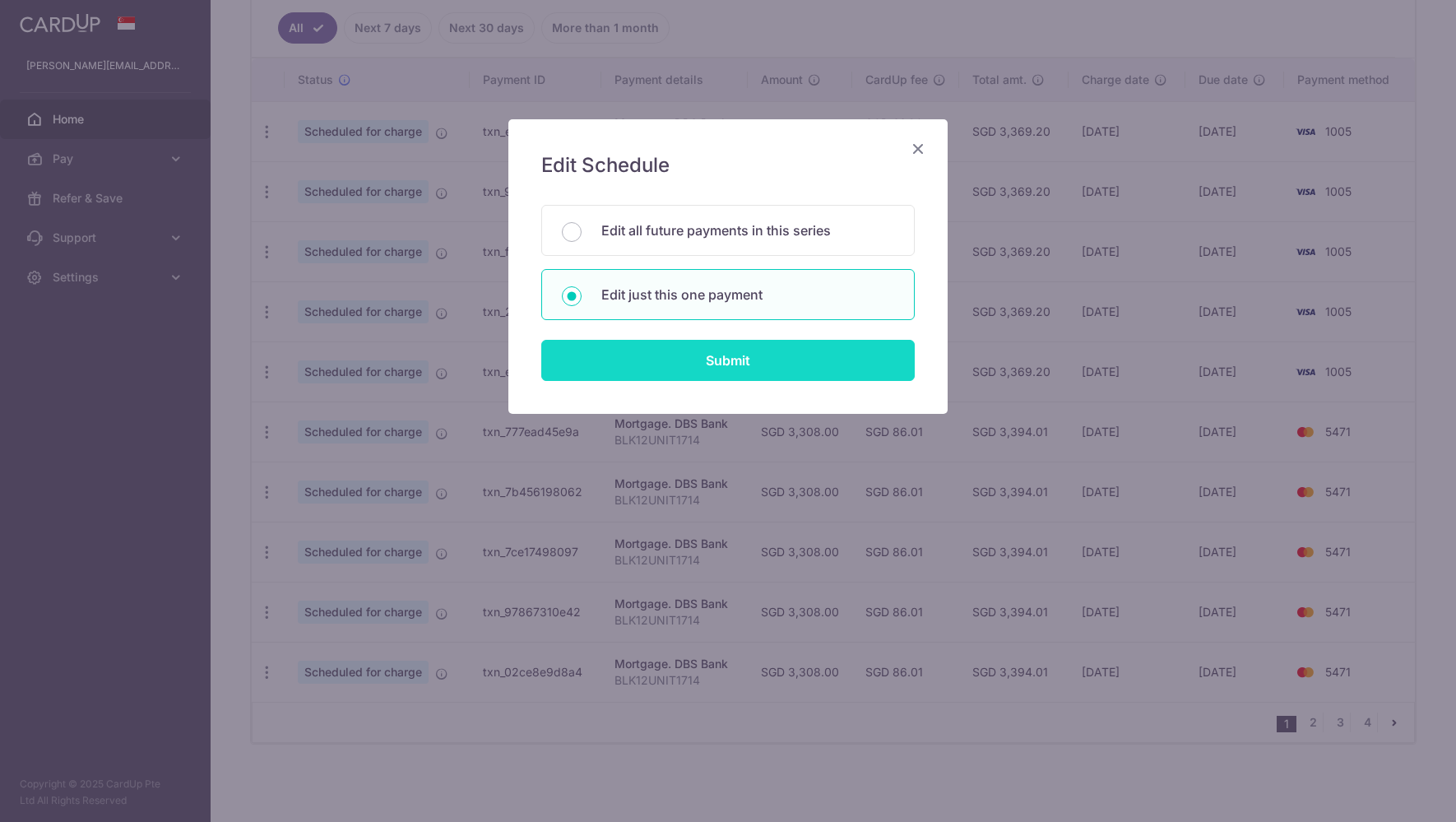
click at [749, 352] on input "Submit" at bounding box center [728, 360] width 373 height 42
radio input "true"
type input "3,308.00"
type input "22/05/2027"
type input "BLK12UNIT1714"
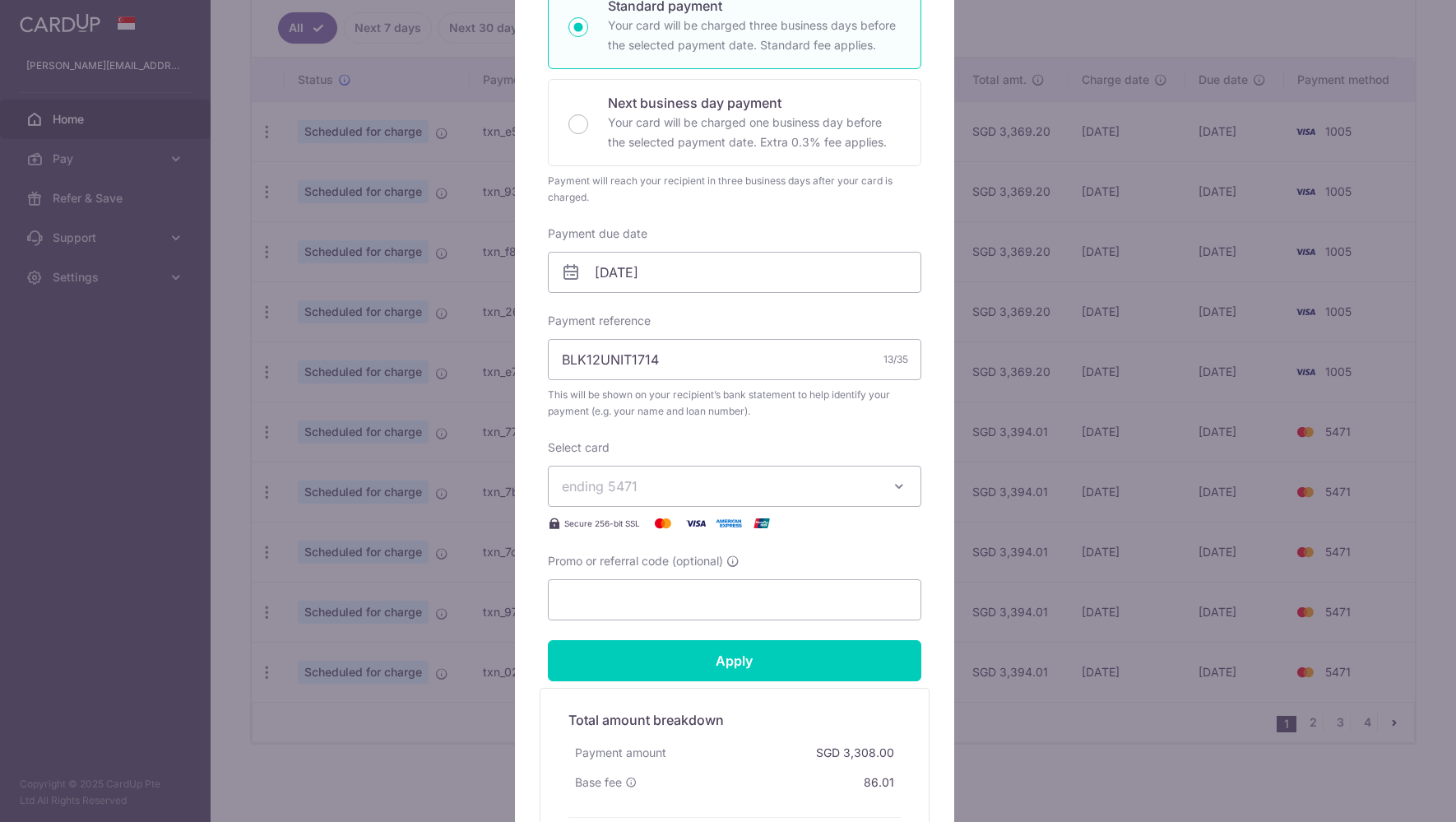
scroll to position [290, 0]
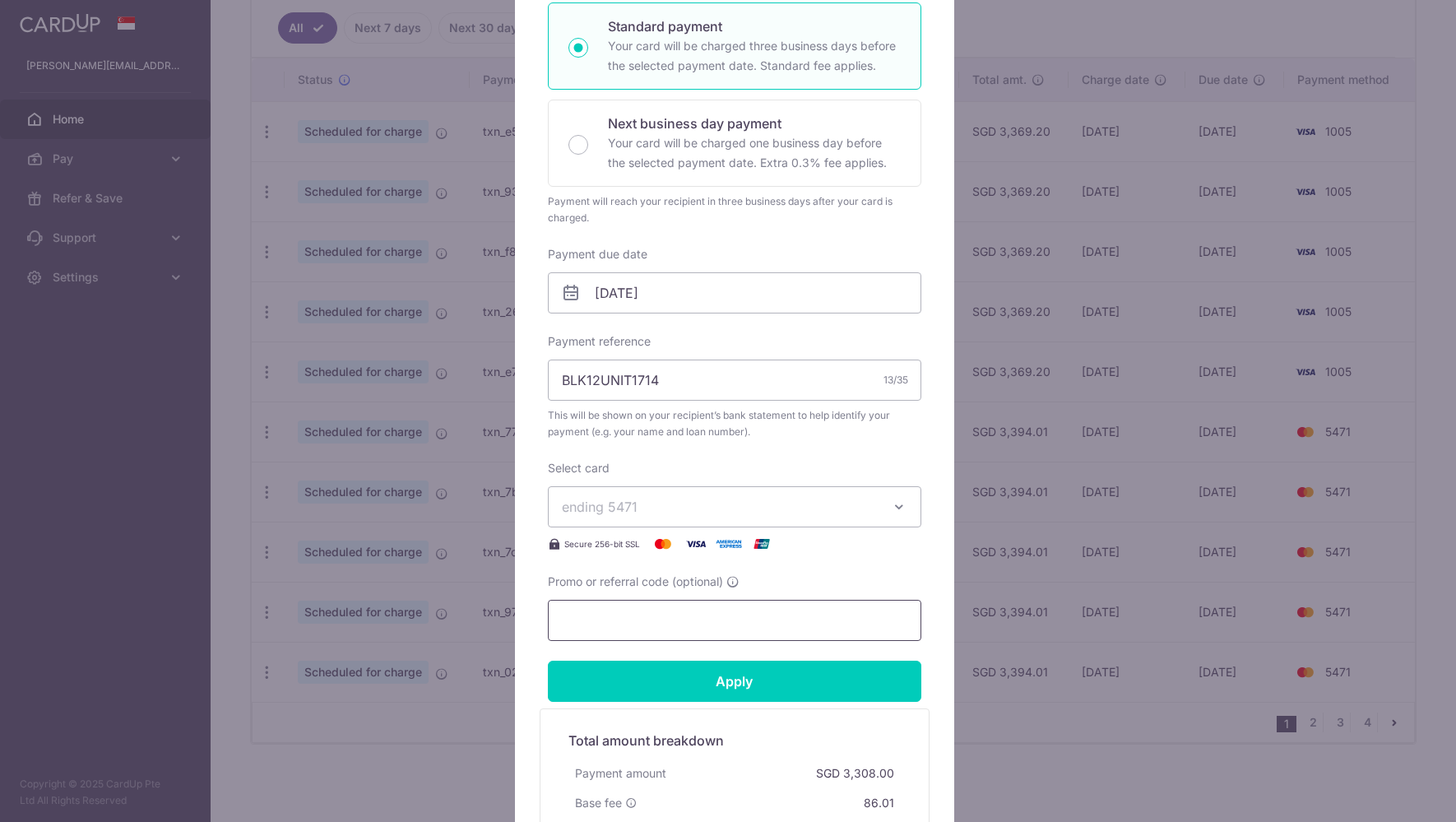
click at [671, 616] on input "Promo or referral code (optional)" at bounding box center [735, 620] width 373 height 42
paste input "OFF225"
type input "OFF225"
click at [706, 293] on input "22/05/2027" at bounding box center [735, 293] width 373 height 42
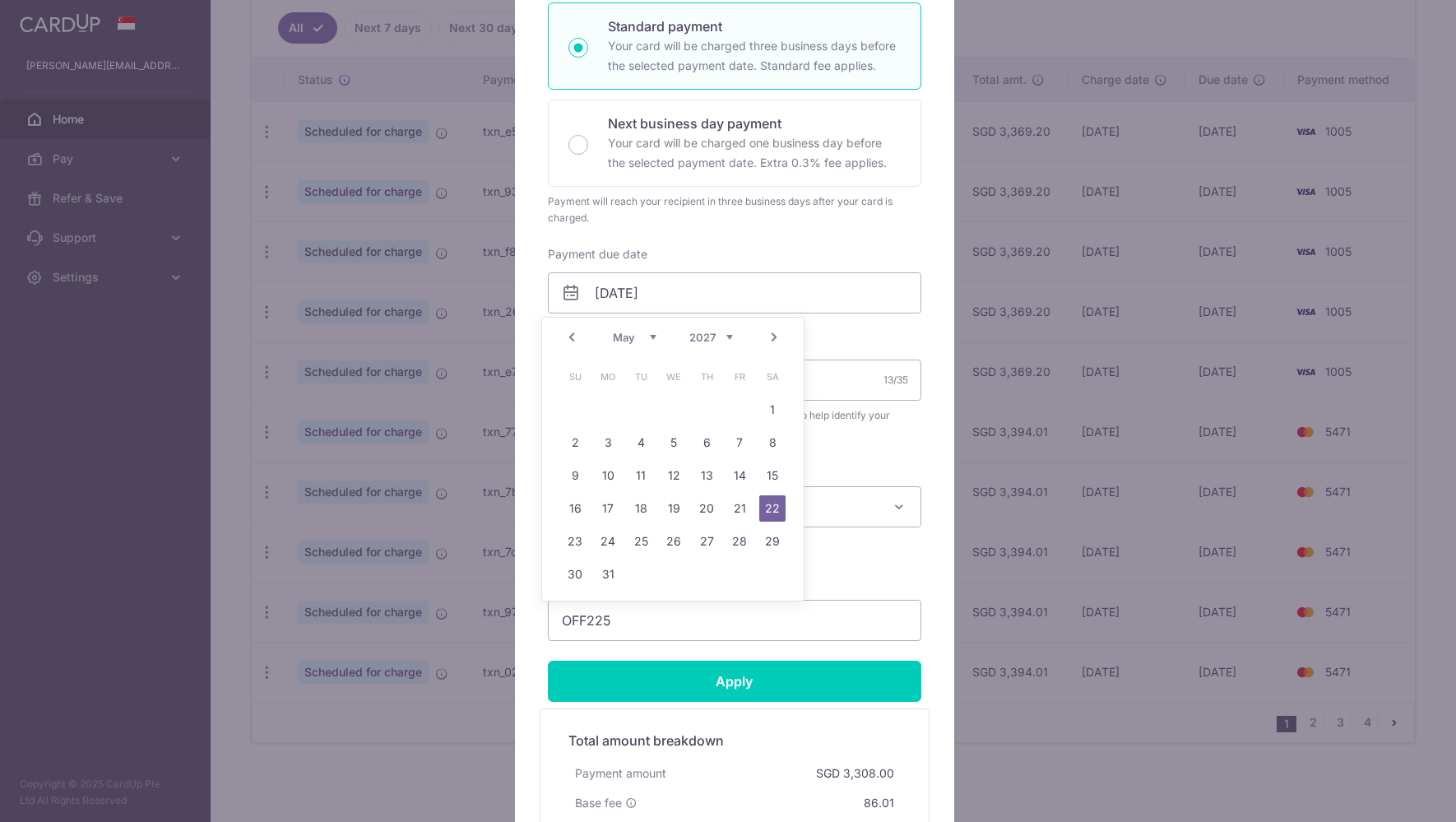
click at [578, 335] on link "Prev" at bounding box center [571, 338] width 19 height 19
click at [577, 336] on link "Prev" at bounding box center [571, 338] width 19 height 19
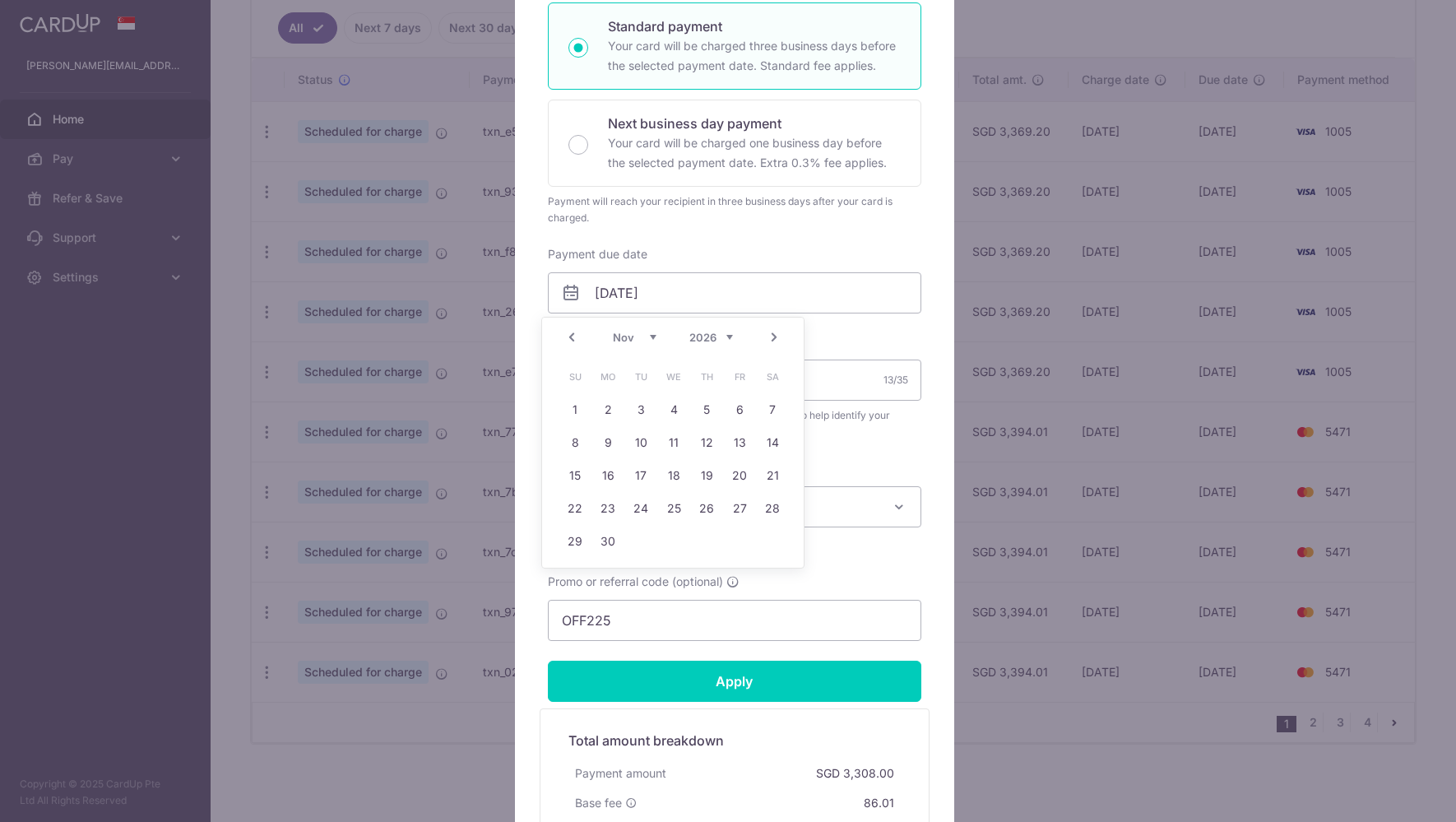
click at [577, 336] on link "Prev" at bounding box center [571, 338] width 19 height 19
click at [576, 337] on link "Prev" at bounding box center [571, 338] width 19 height 19
click at [575, 338] on link "Prev" at bounding box center [571, 338] width 19 height 19
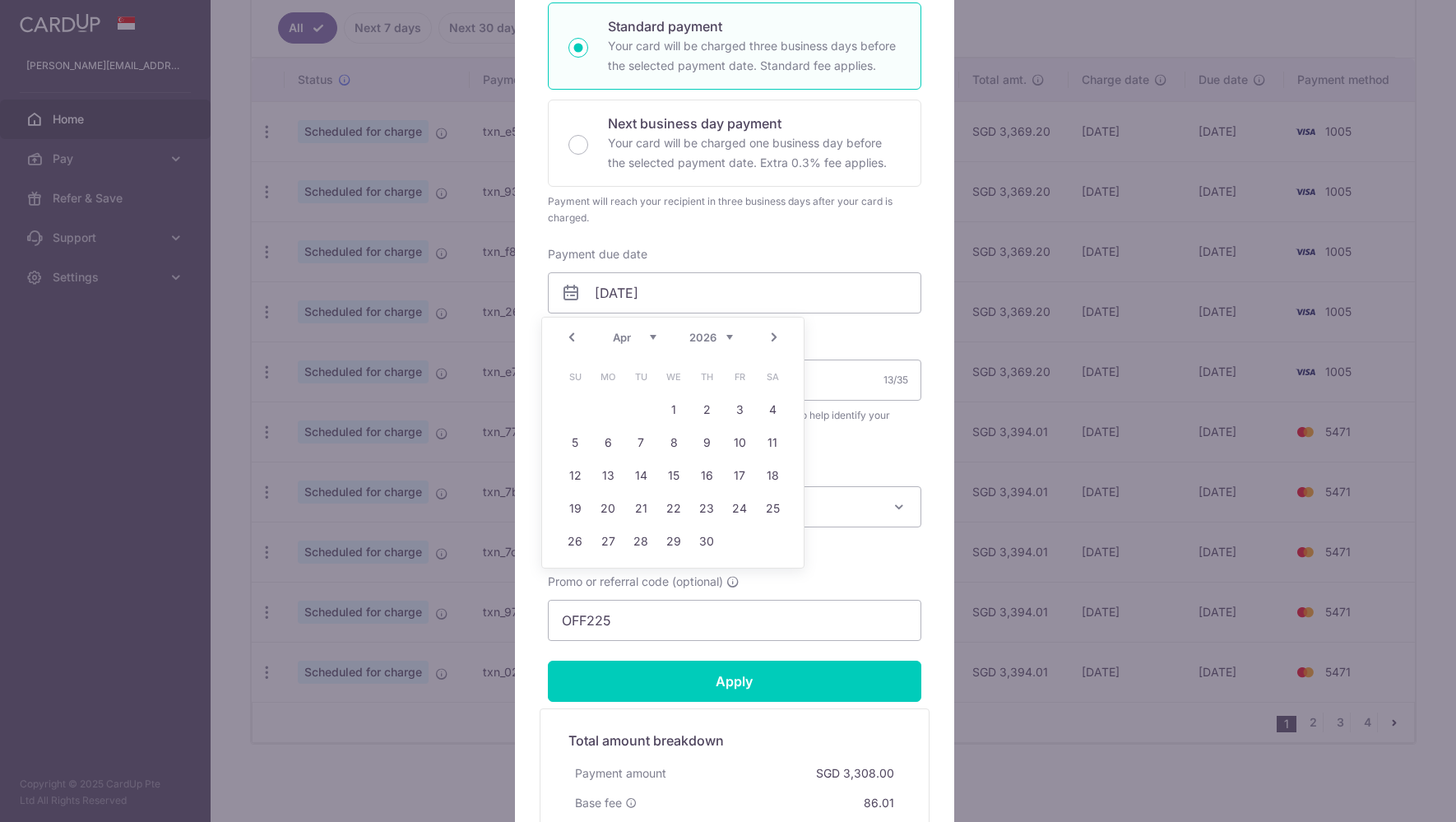
click at [574, 338] on link "Prev" at bounding box center [571, 338] width 19 height 19
click at [571, 339] on link "Prev" at bounding box center [571, 338] width 19 height 19
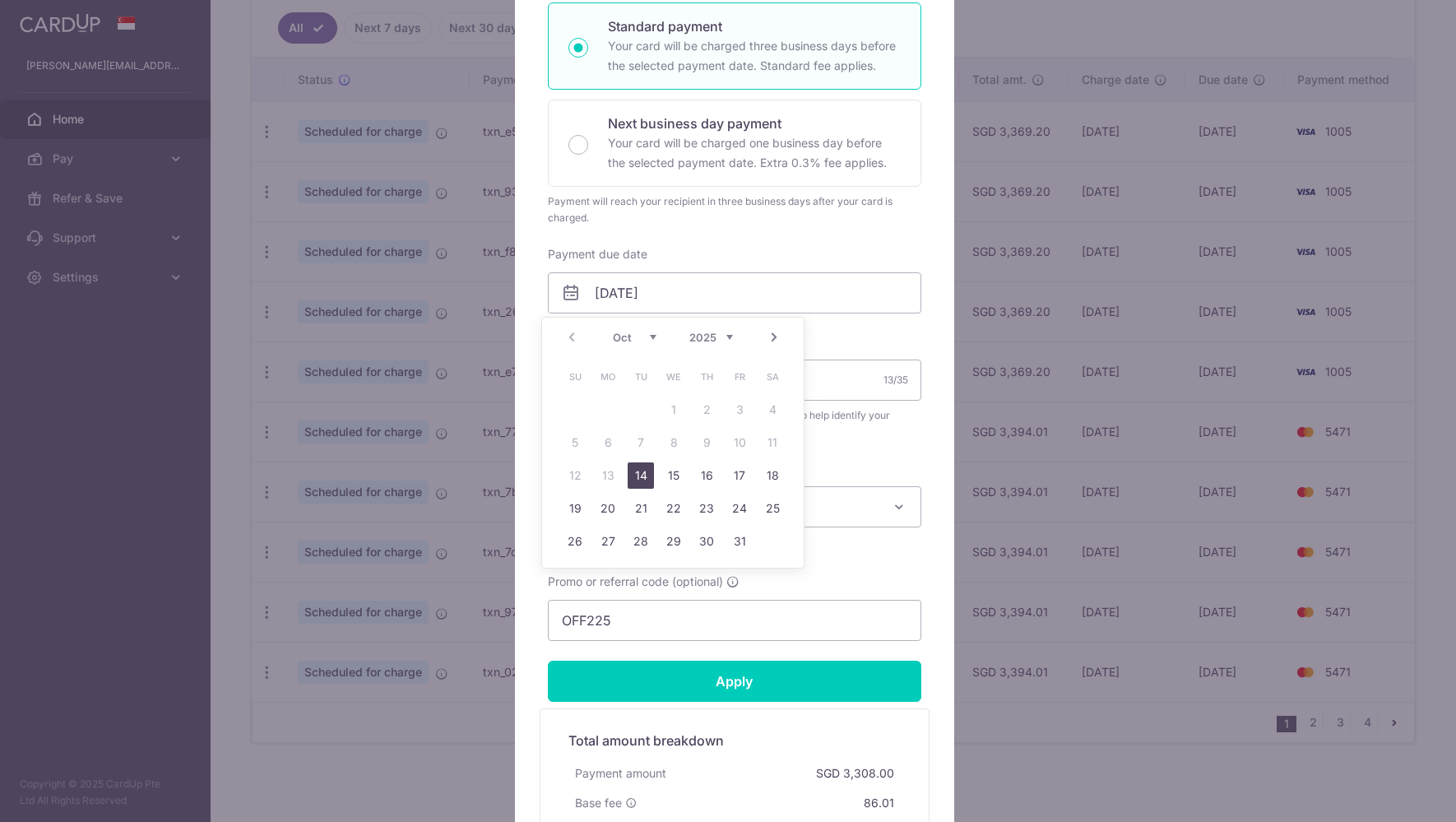
click at [647, 478] on link "14" at bounding box center [640, 475] width 26 height 26
type input "[DATE]"
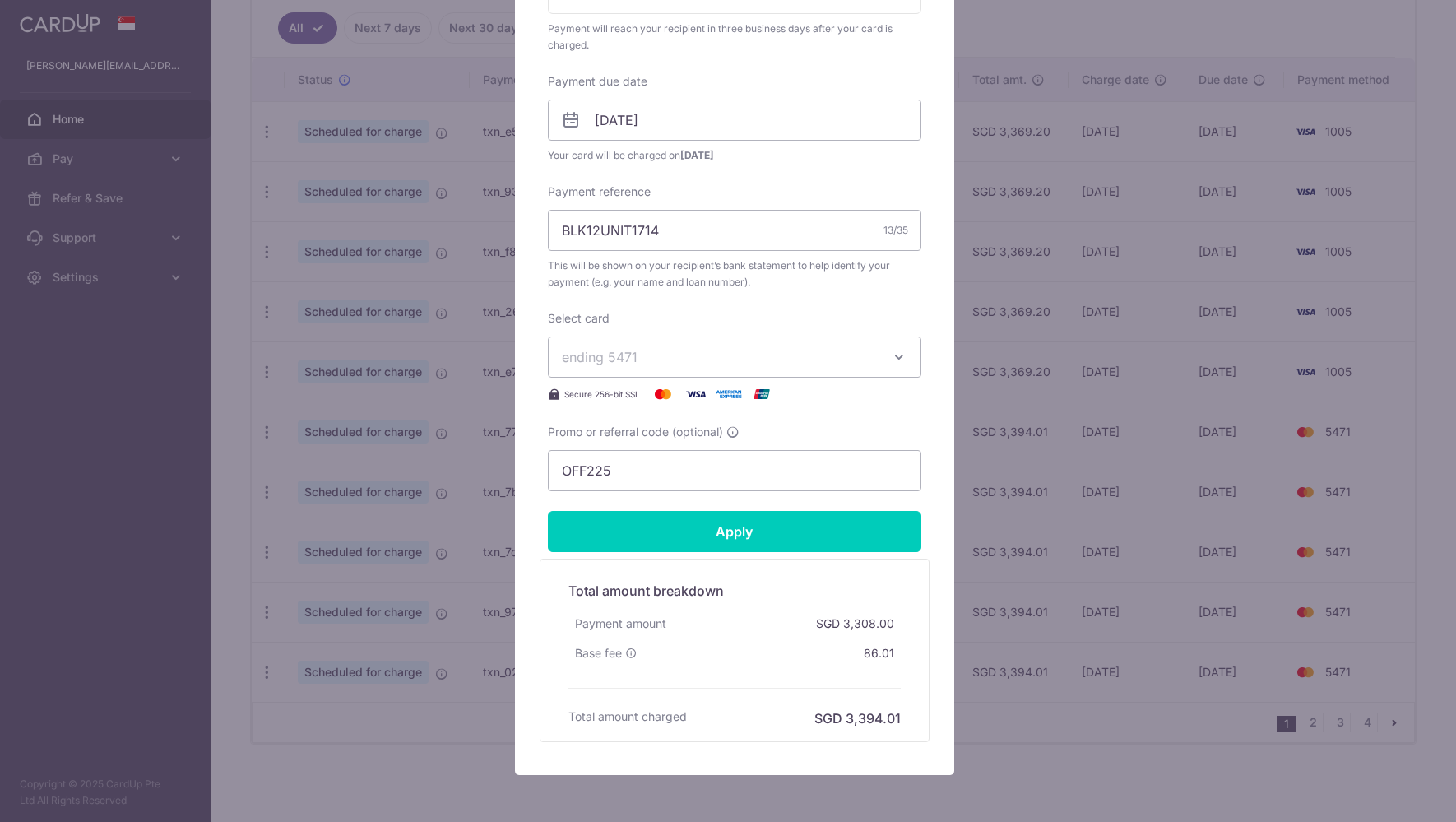
scroll to position [511, 0]
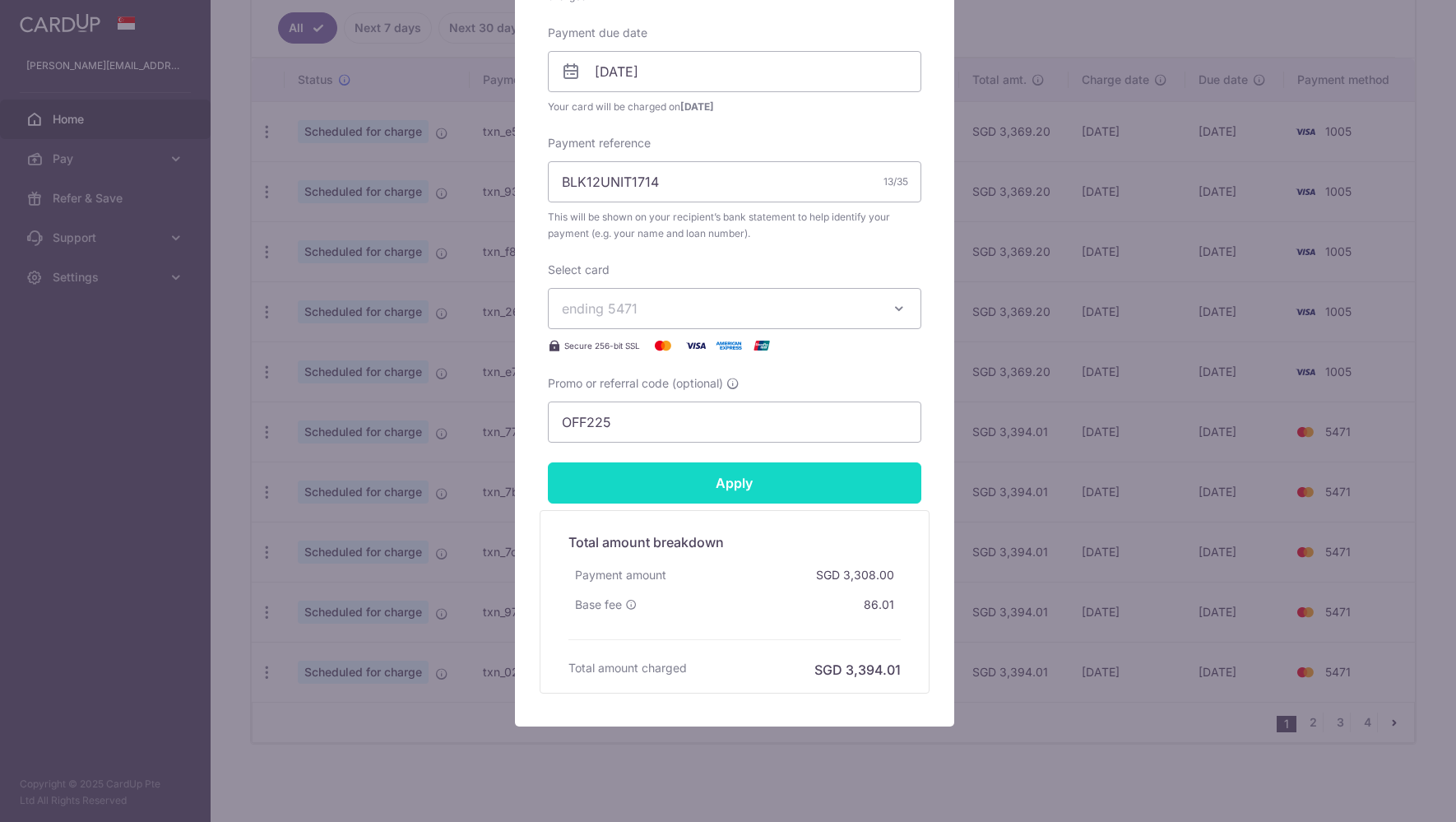
click at [765, 486] on input "Apply" at bounding box center [735, 483] width 373 height 42
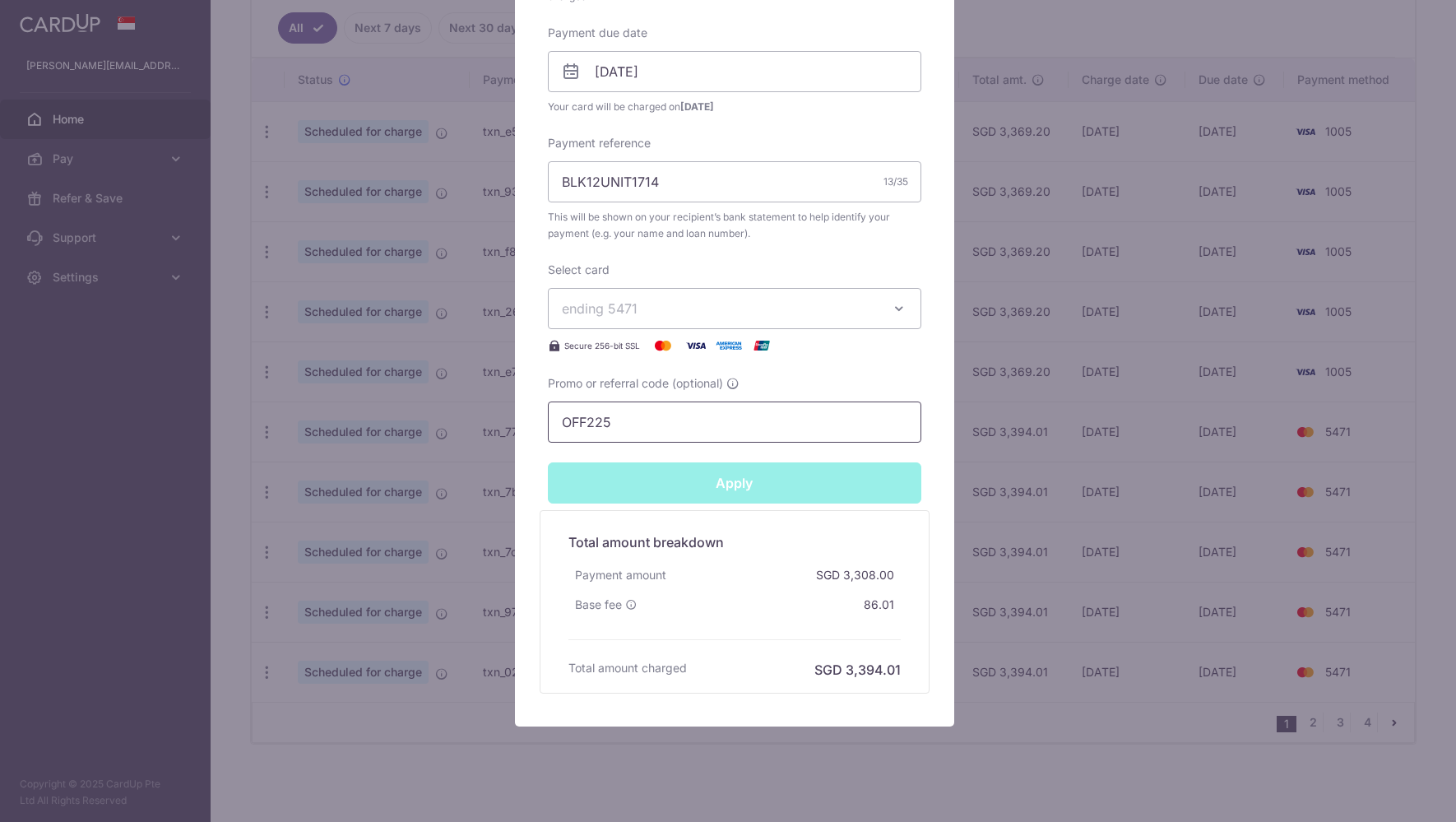
type input "Successfully Applied"
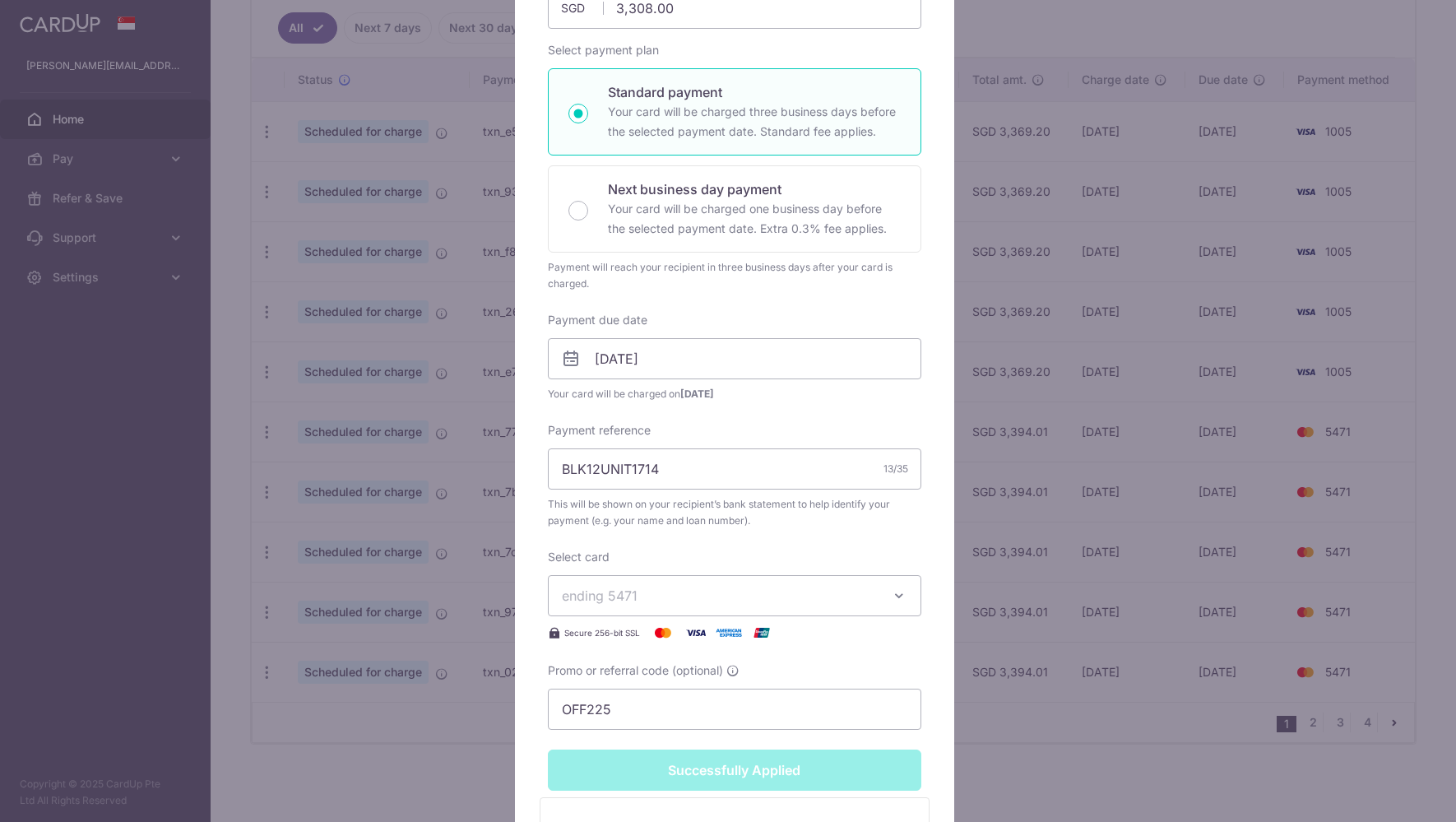
scroll to position [0, 0]
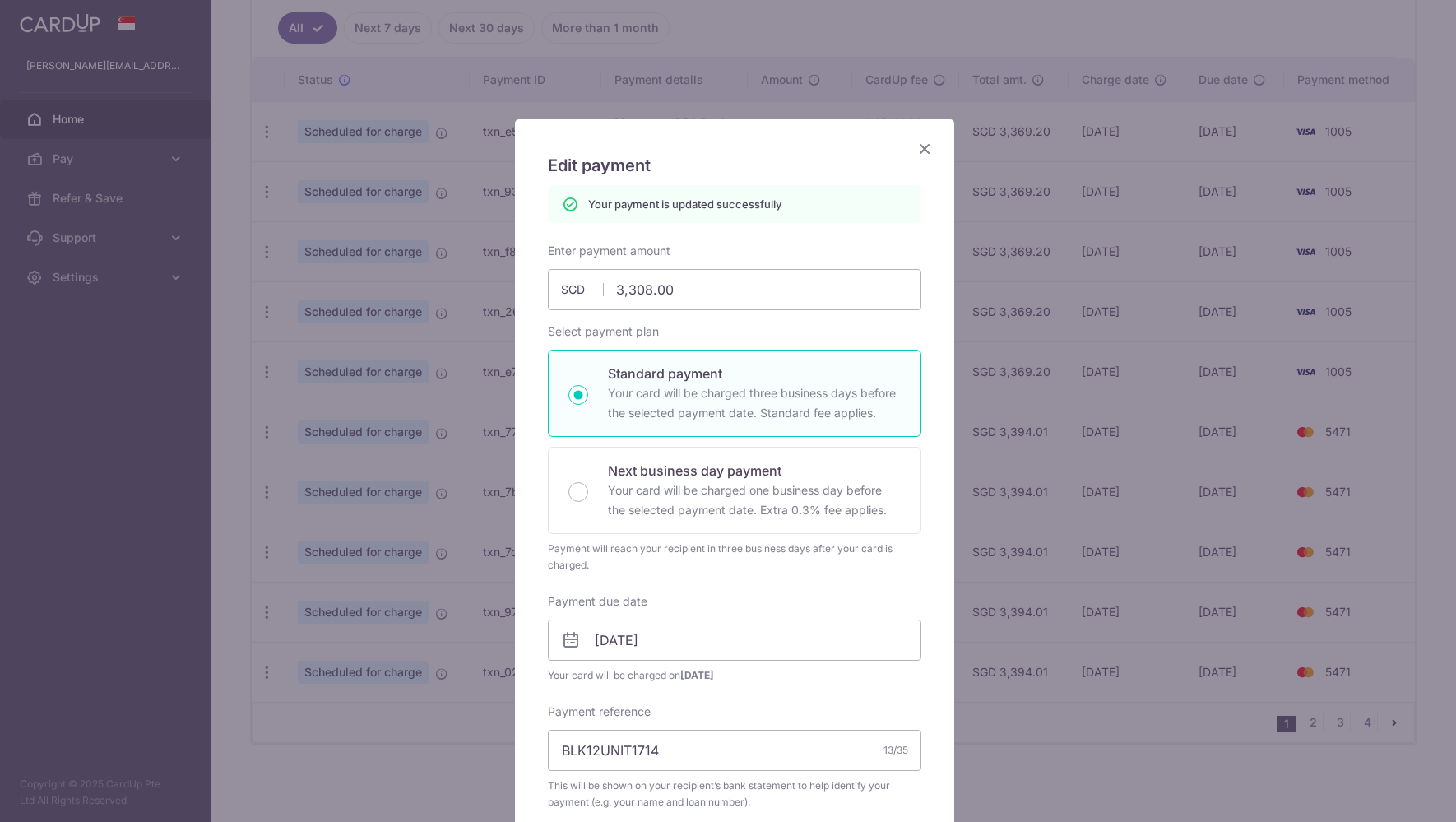
click at [1412, 506] on div "Edit payment By clicking apply, you will make changes to all payments to DBS Ba…" at bounding box center [728, 411] width 1456 height 822
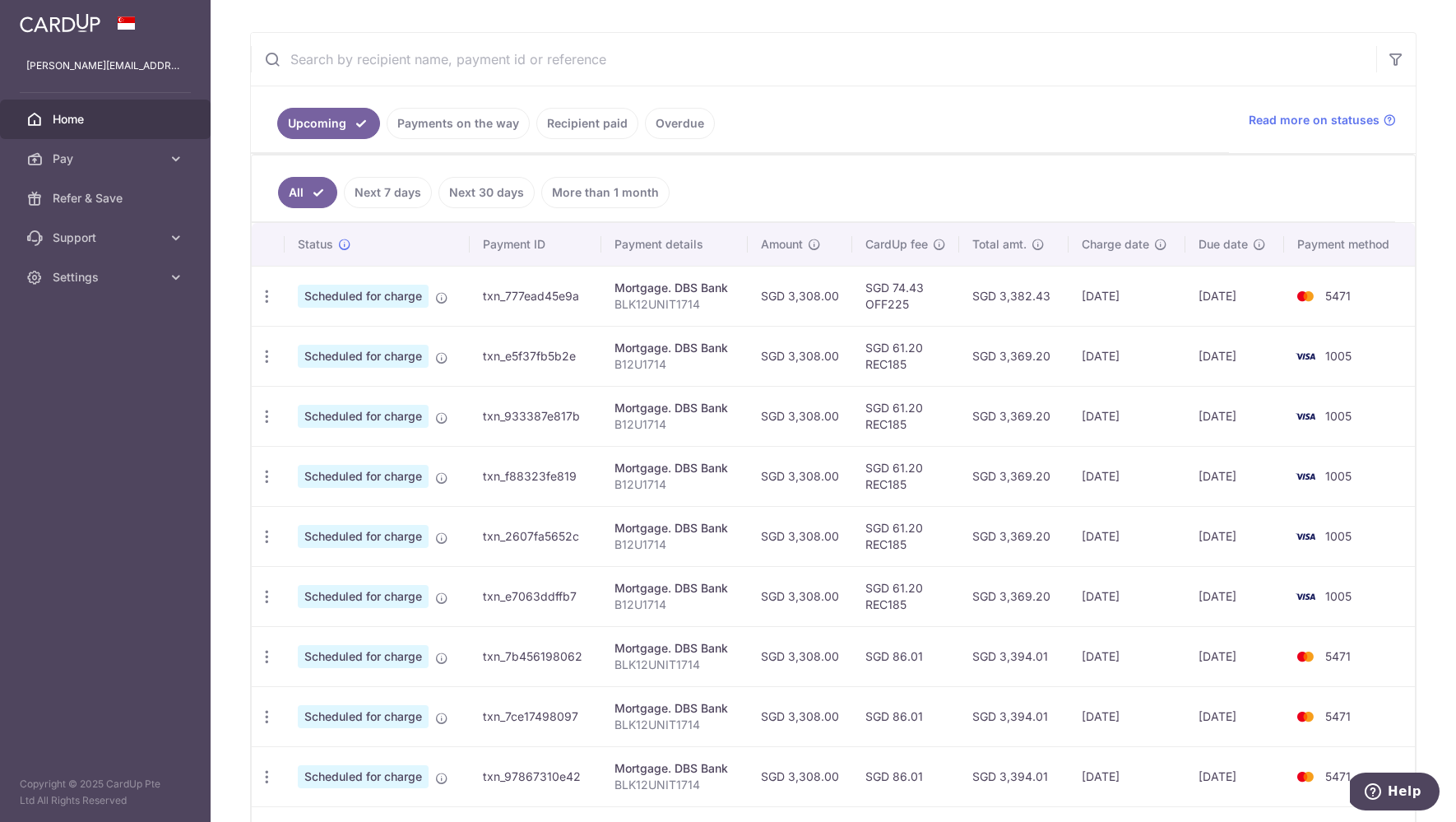
scroll to position [450, 0]
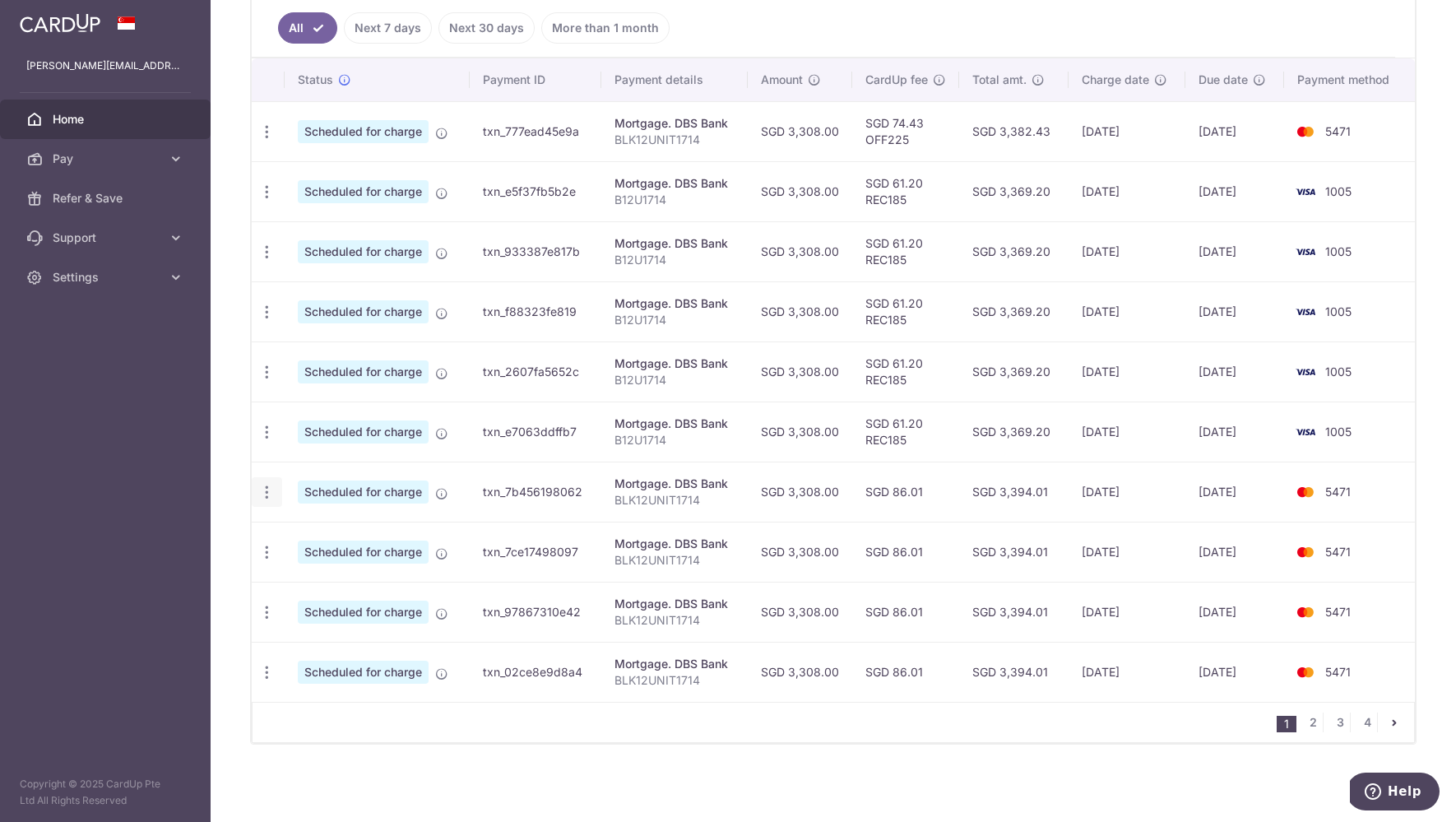
click at [276, 487] on div "Update payment Cancel payment" at bounding box center [266, 492] width 30 height 30
click at [281, 495] on td "Update payment Cancel payment" at bounding box center [268, 491] width 33 height 60
click at [277, 491] on div "Update payment Cancel payment" at bounding box center [266, 492] width 30 height 30
click at [267, 487] on icon "button" at bounding box center [267, 492] width 17 height 17
click at [387, 539] on span "Update payment" at bounding box center [355, 537] width 112 height 19
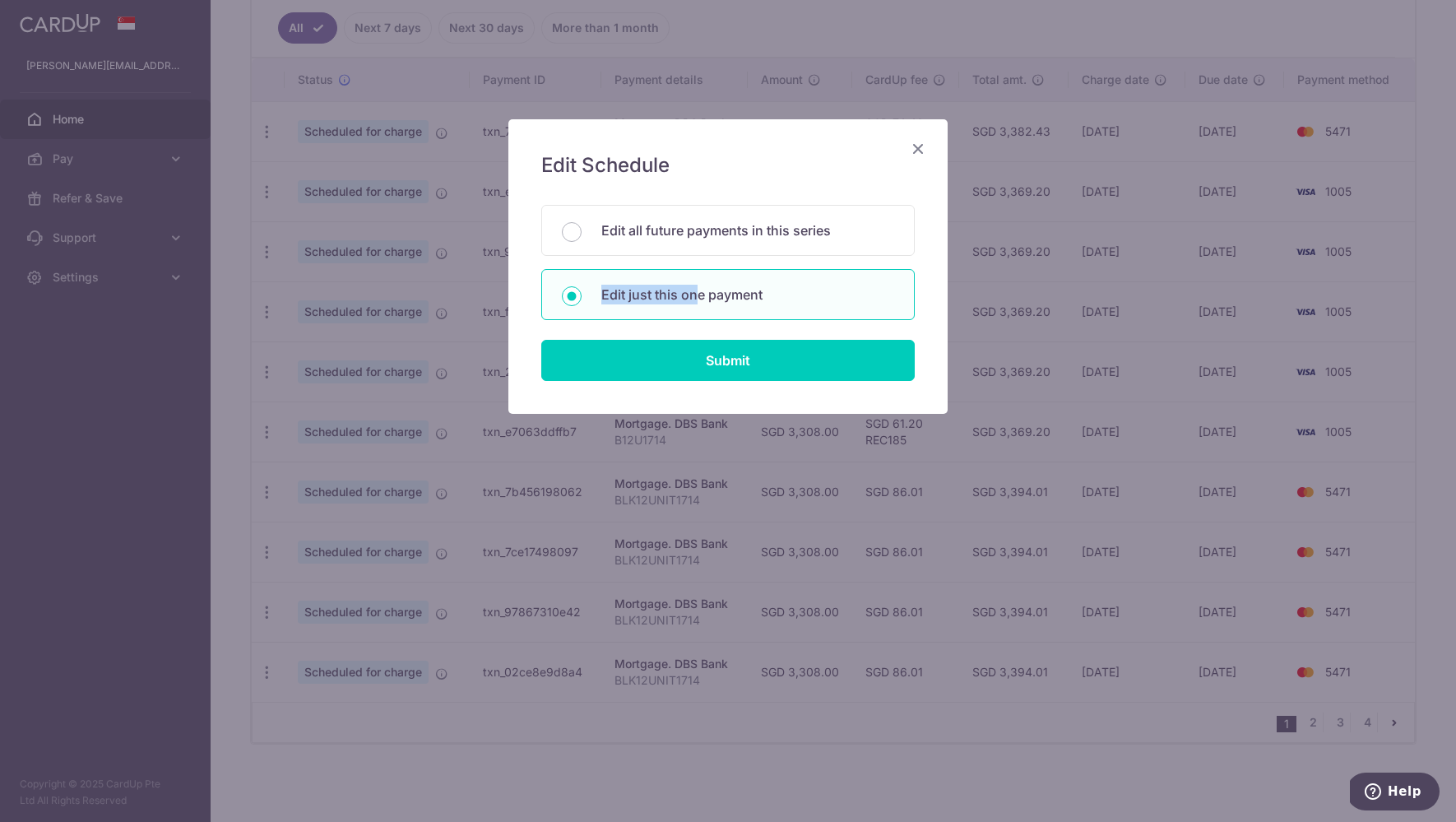
click at [694, 284] on p "Edit just this one payment" at bounding box center [747, 294] width 293 height 19
radio input "true"
click at [712, 351] on input "Submit" at bounding box center [728, 360] width 373 height 42
radio input "true"
type input "3,308.00"
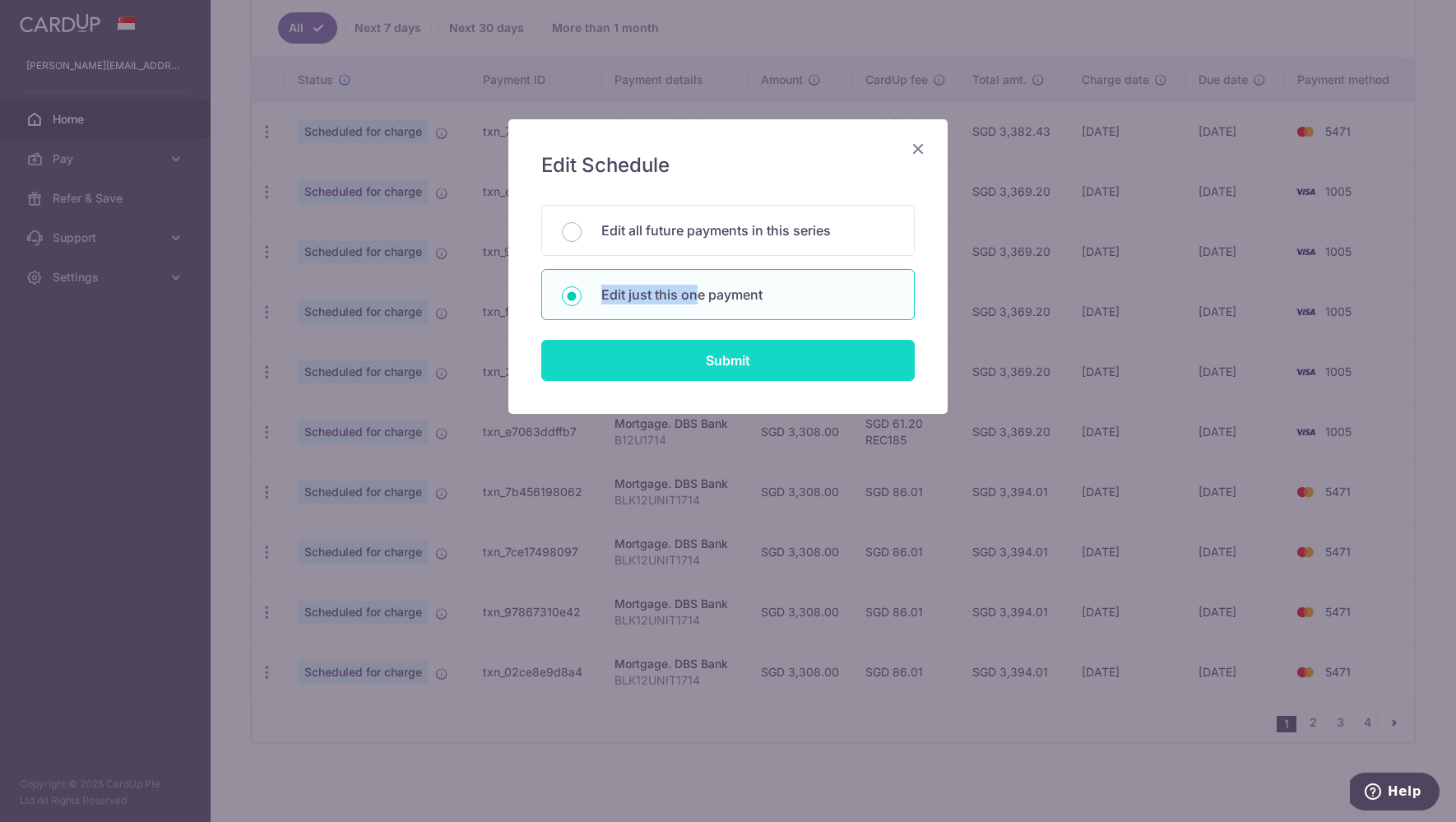
type input "[DATE]"
type input "BLK12UNIT1714"
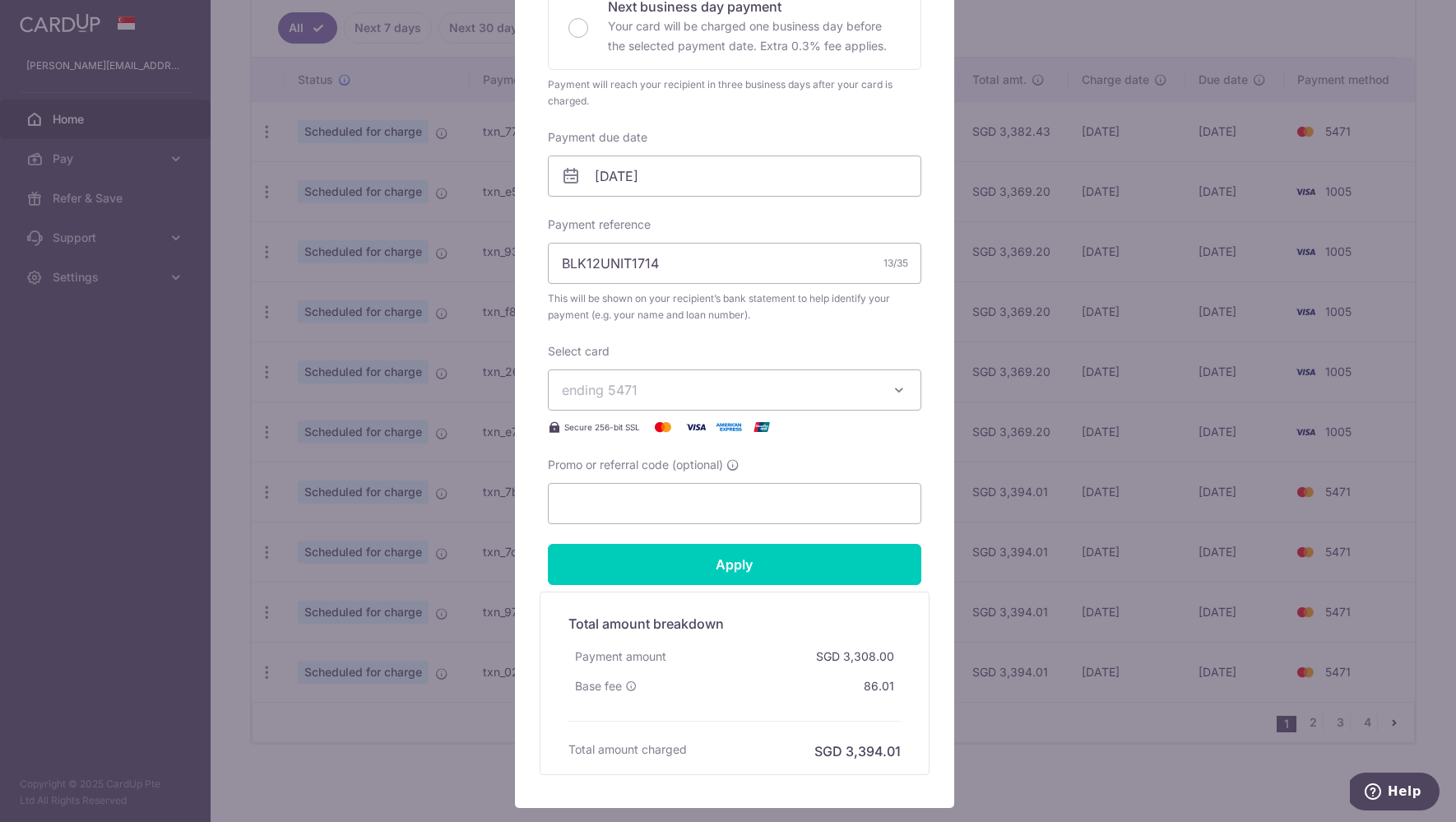
scroll to position [512, 0]
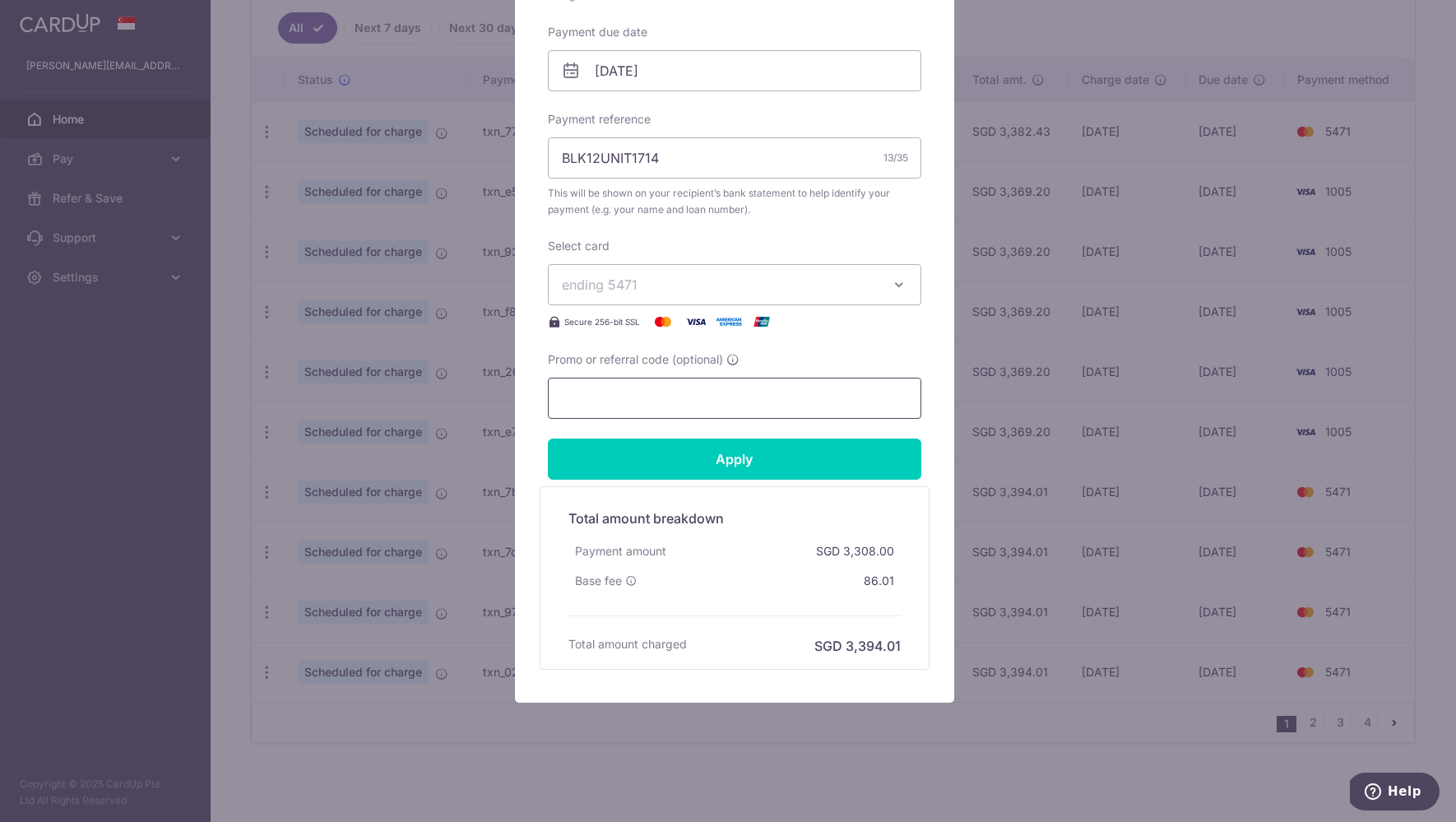
click at [687, 413] on input "Promo or referral code (optional)" at bounding box center [735, 398] width 373 height 42
paste input "OFF225"
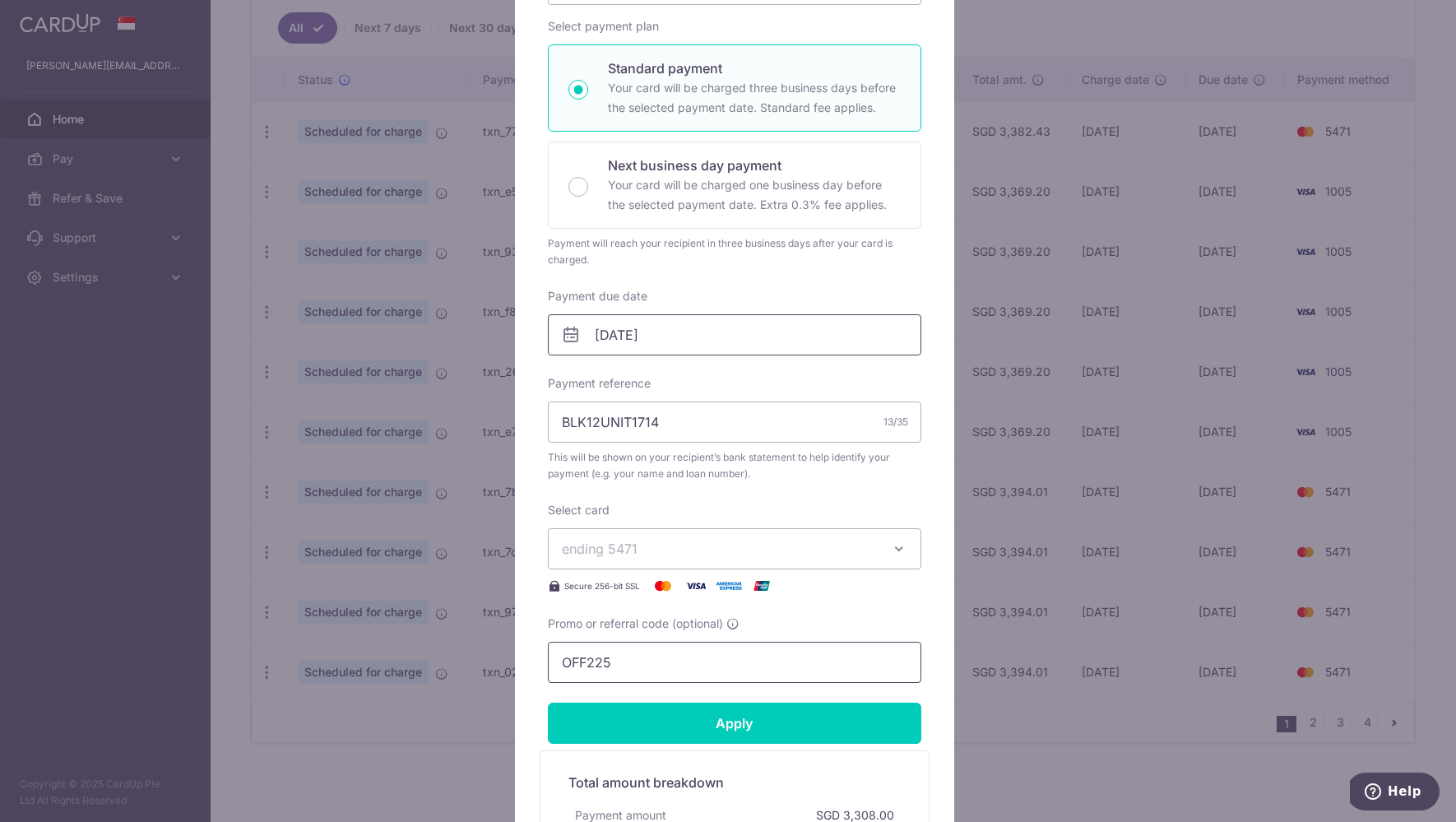
type input "OFF225"
click at [675, 341] on input "[DATE]" at bounding box center [735, 335] width 373 height 42
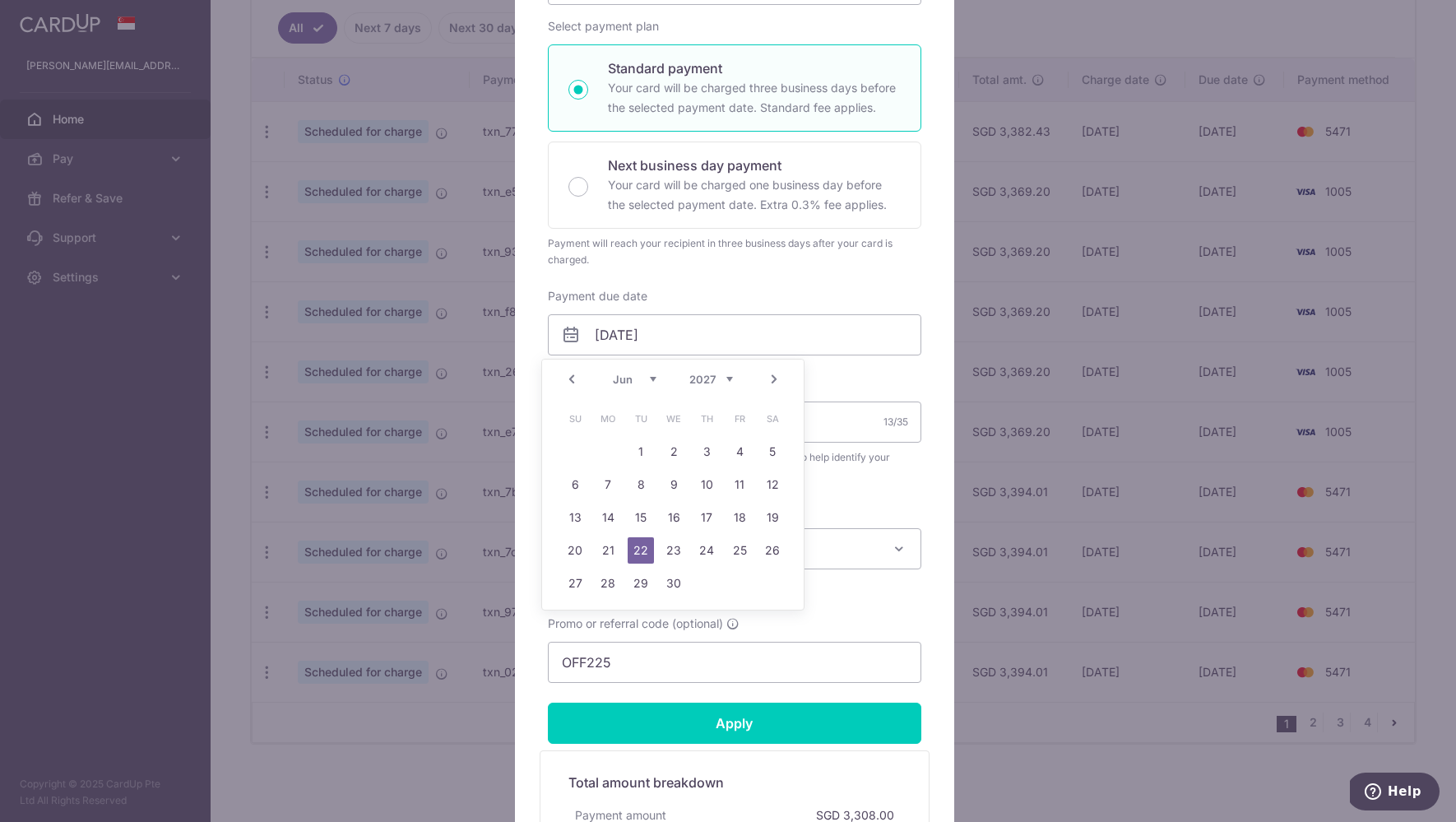
click at [577, 380] on link "Prev" at bounding box center [571, 379] width 19 height 19
click at [576, 381] on link "Prev" at bounding box center [571, 379] width 19 height 19
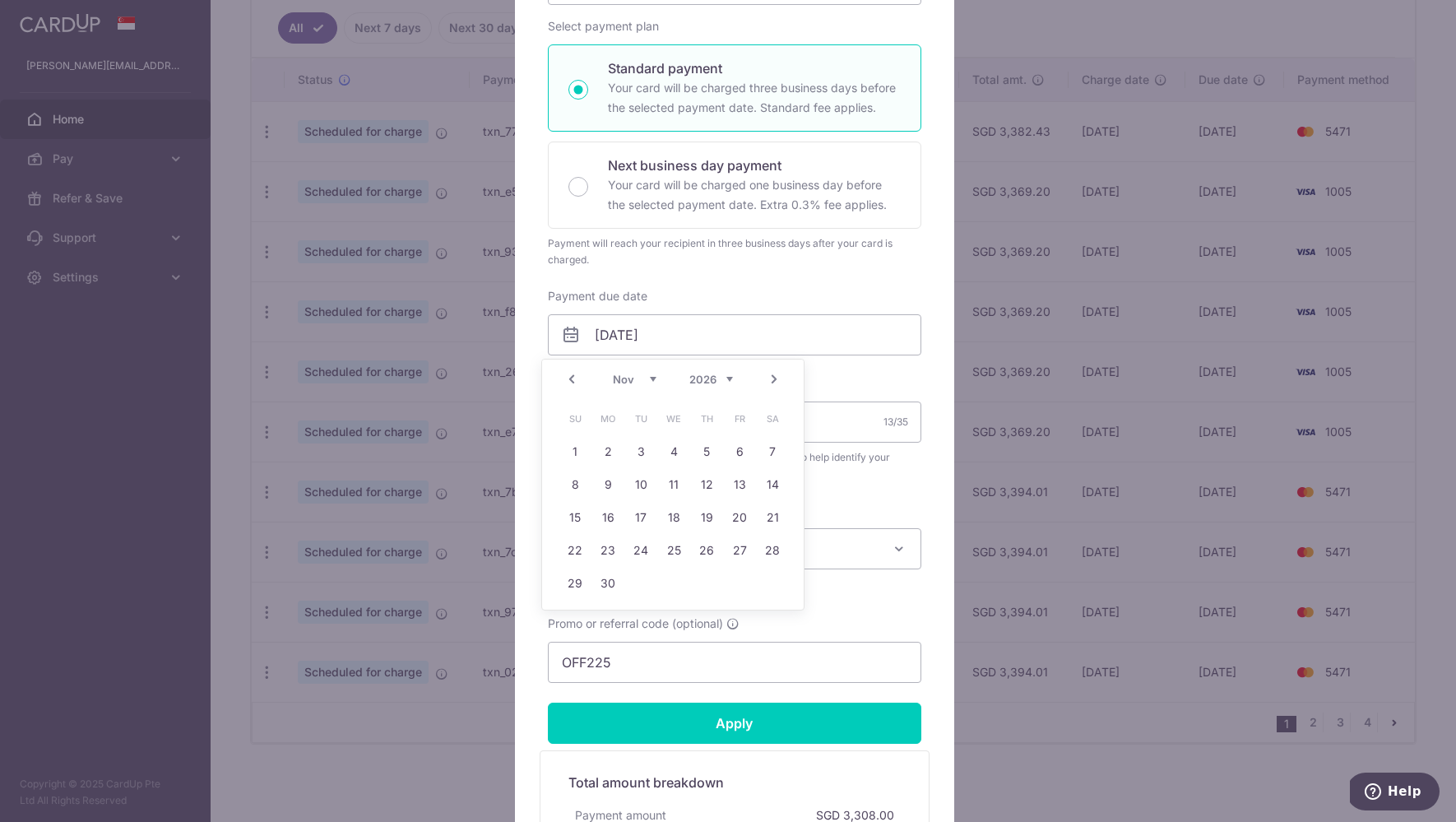
click at [575, 382] on link "Prev" at bounding box center [571, 379] width 19 height 19
click at [574, 382] on link "Prev" at bounding box center [571, 379] width 19 height 19
click at [573, 382] on link "Prev" at bounding box center [571, 379] width 19 height 19
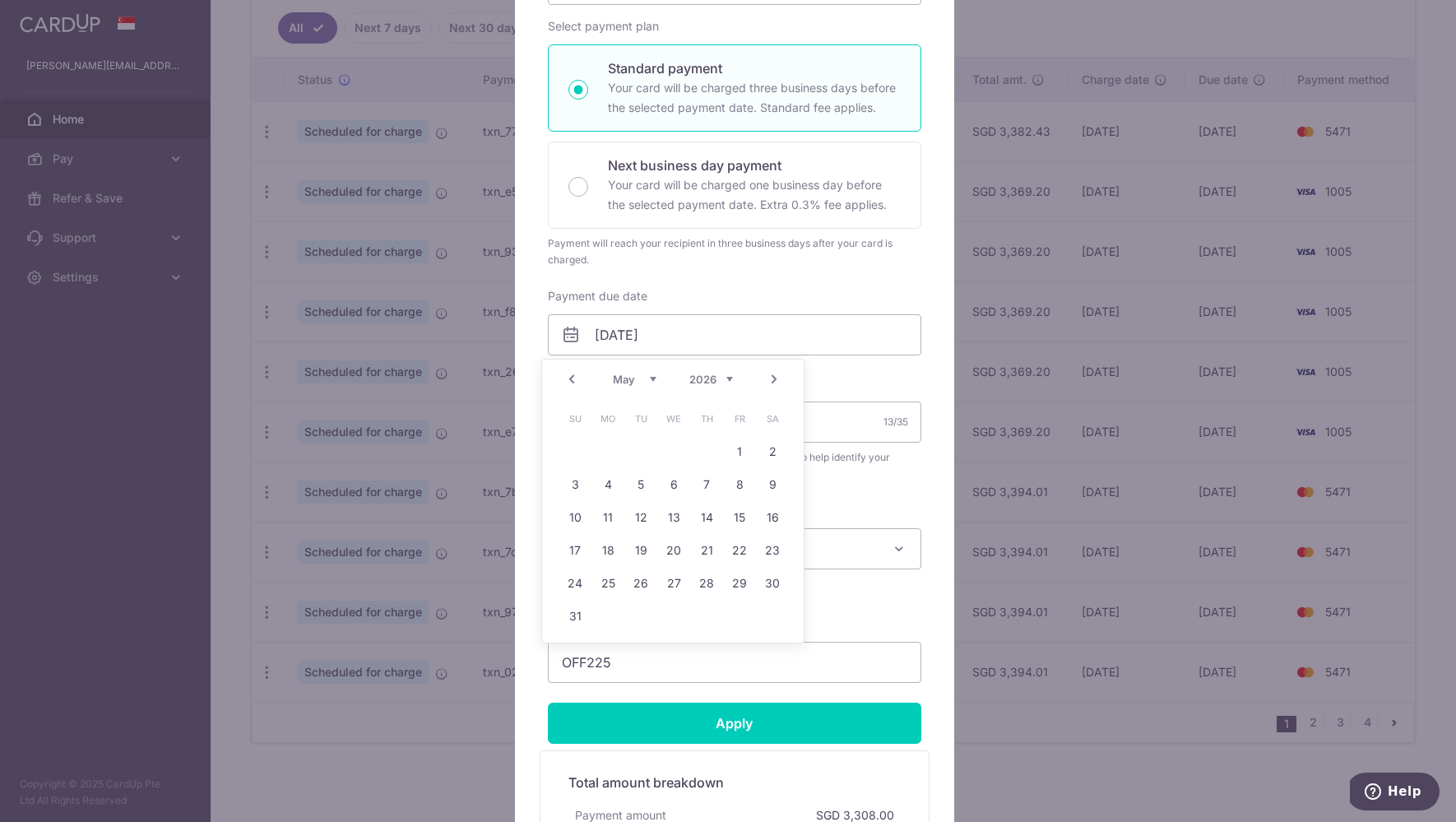
click at [573, 382] on link "Prev" at bounding box center [571, 379] width 19 height 19
click at [571, 383] on link "Prev" at bounding box center [571, 379] width 19 height 19
click at [571, 384] on link "Prev" at bounding box center [571, 379] width 19 height 19
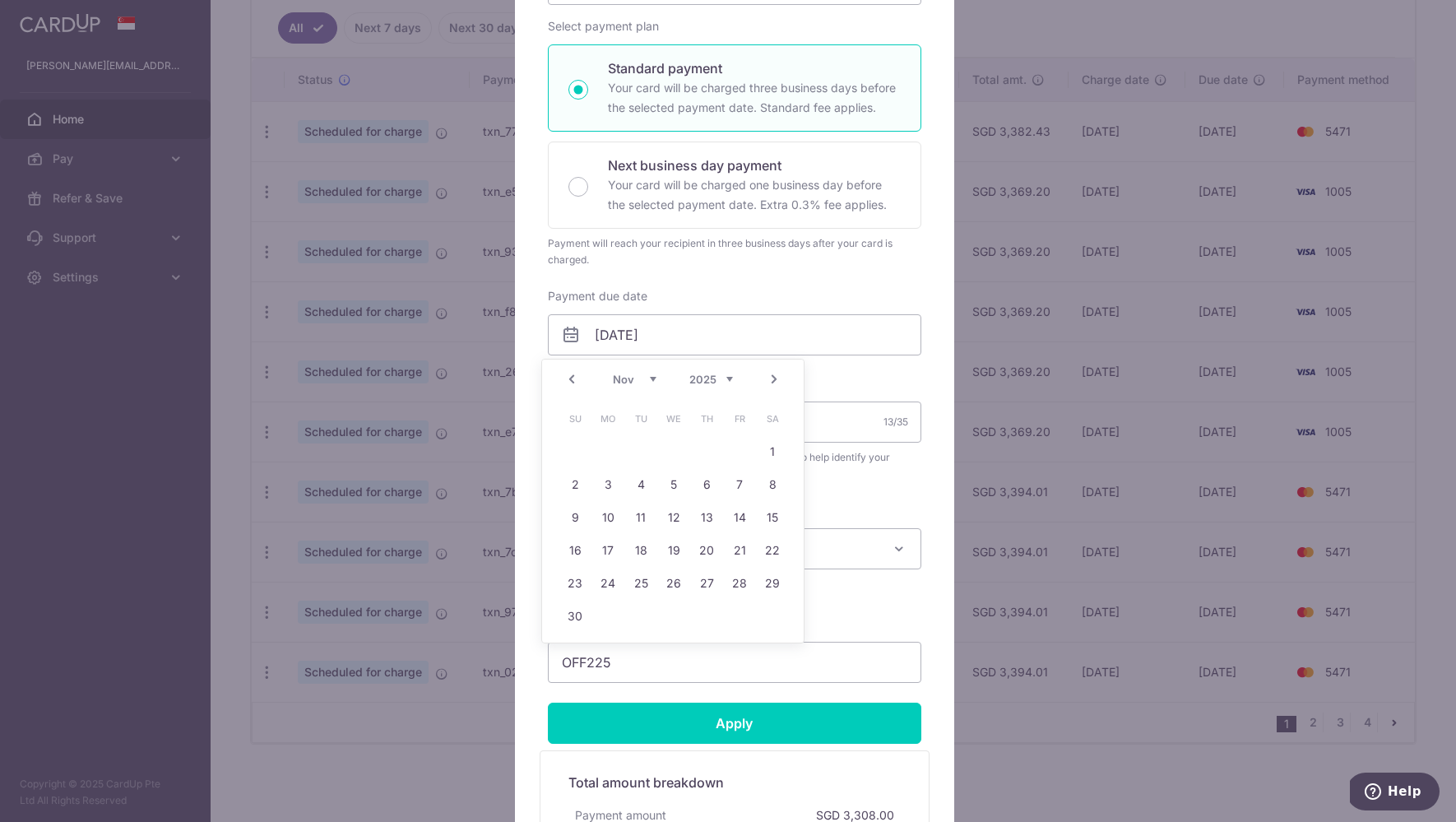
click at [570, 384] on link "Prev" at bounding box center [571, 379] width 19 height 19
click at [713, 516] on link "16" at bounding box center [706, 517] width 26 height 26
type input "[DATE]"
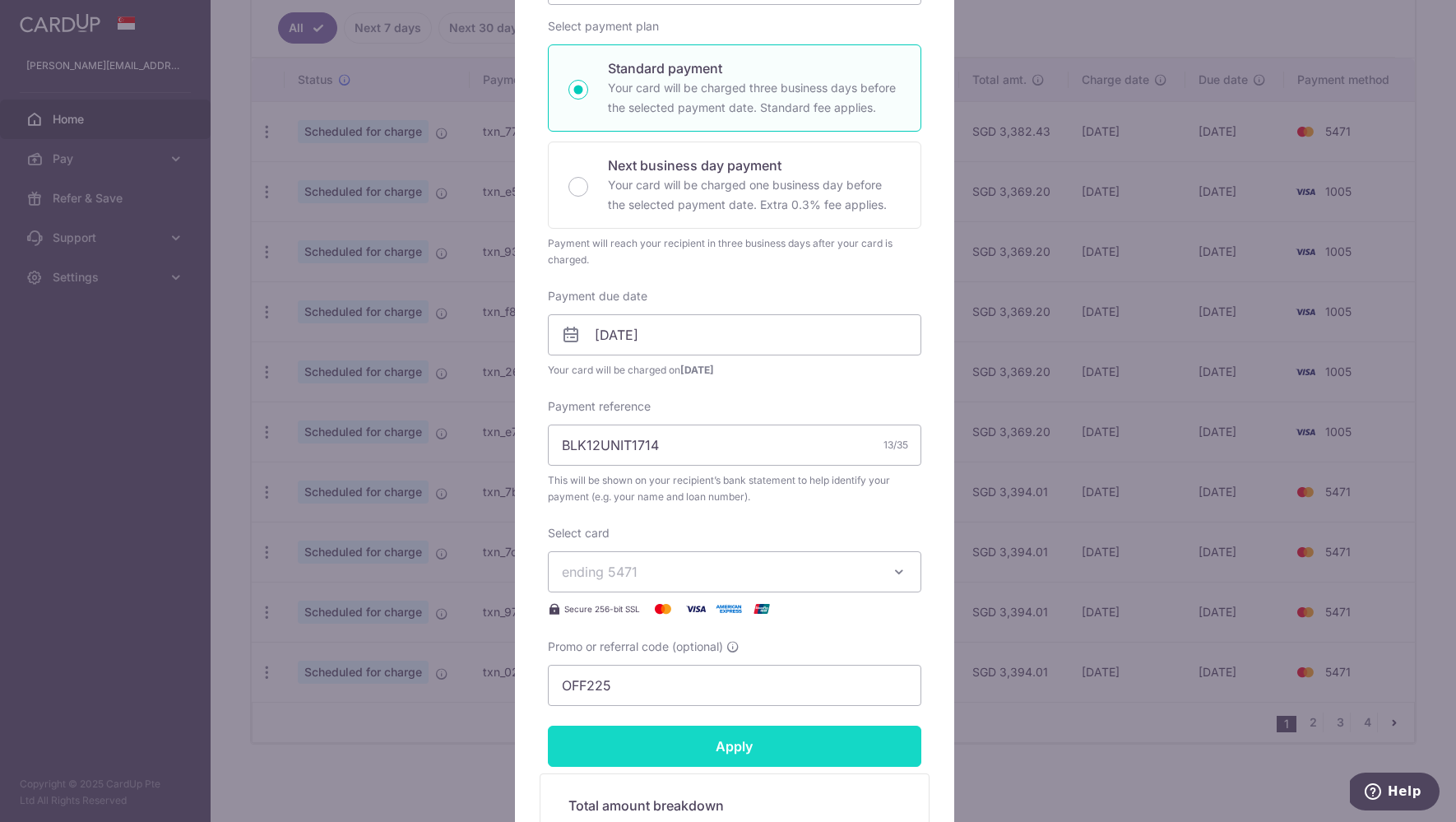
scroll to position [535, 0]
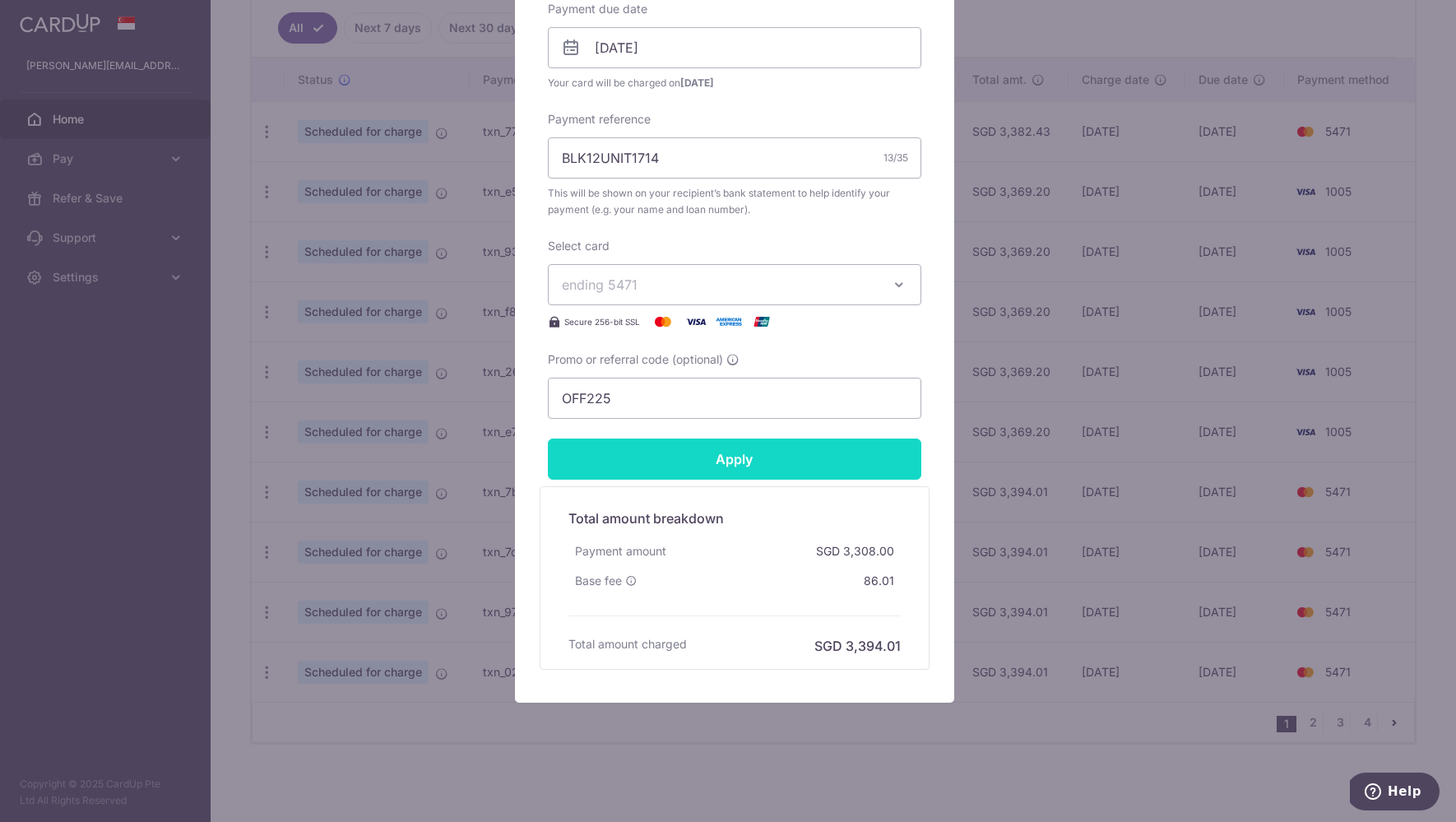
click at [768, 458] on input "Apply" at bounding box center [735, 459] width 373 height 42
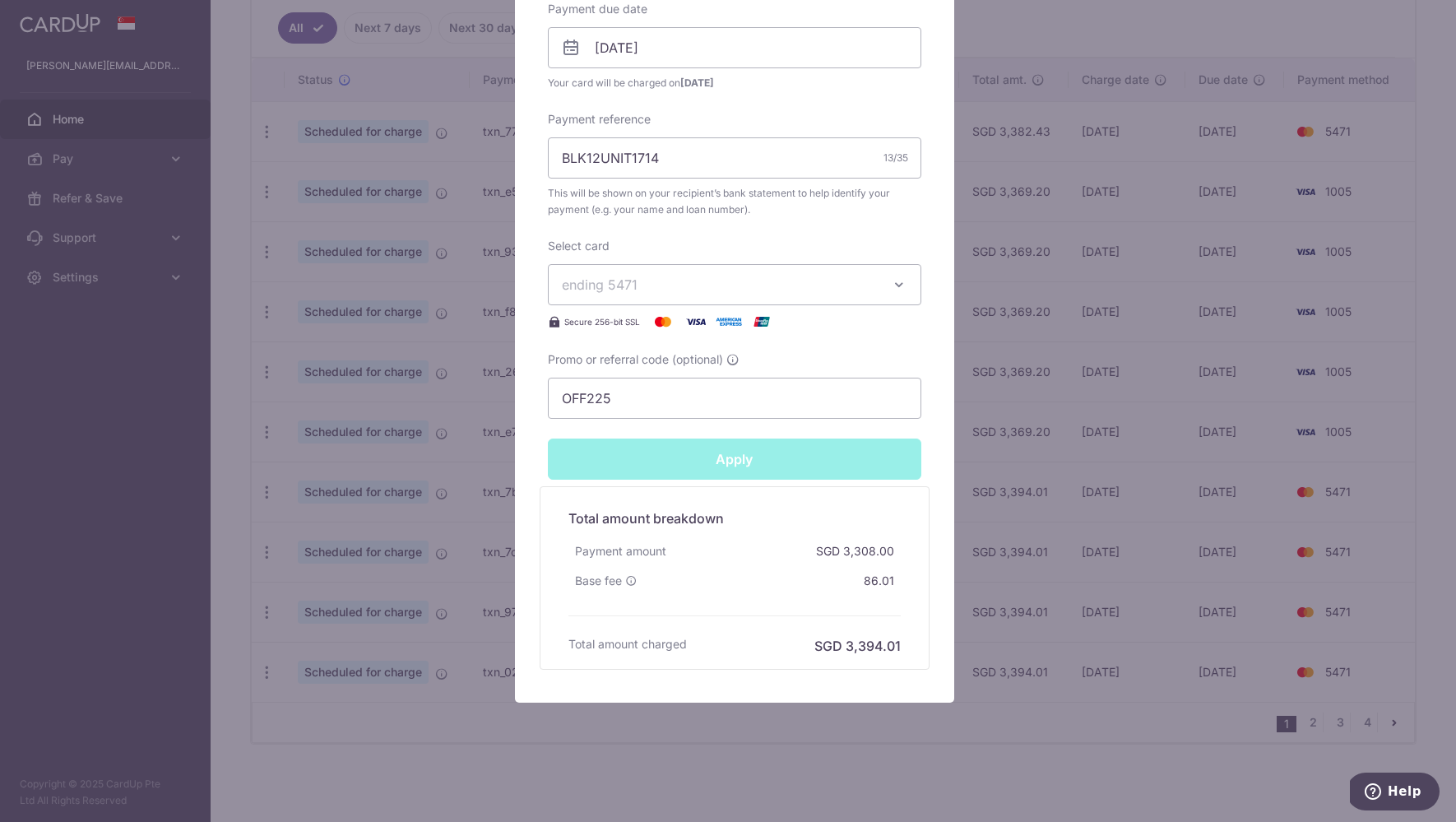
type input "Successfully Applied"
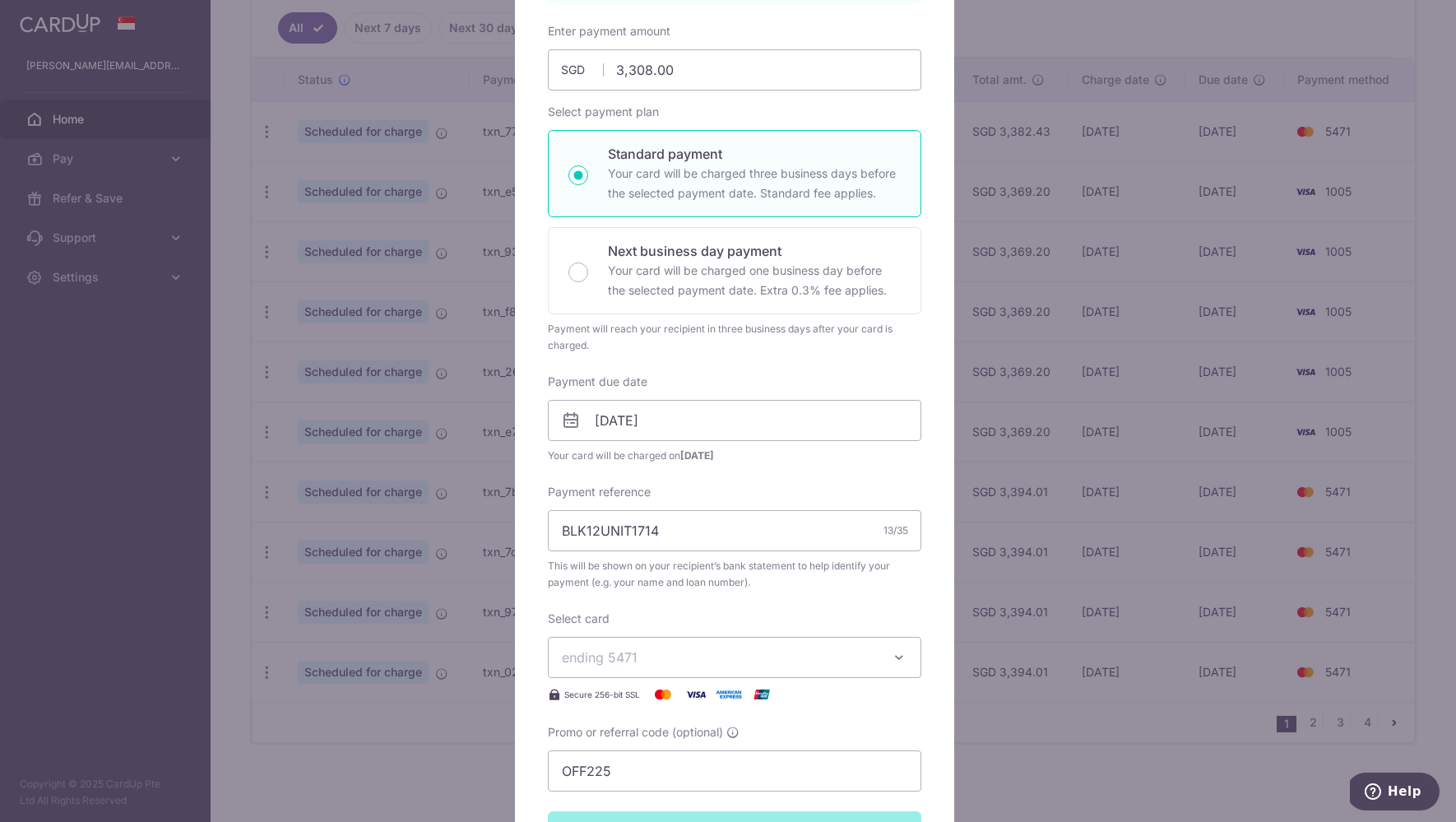
scroll to position [135, 0]
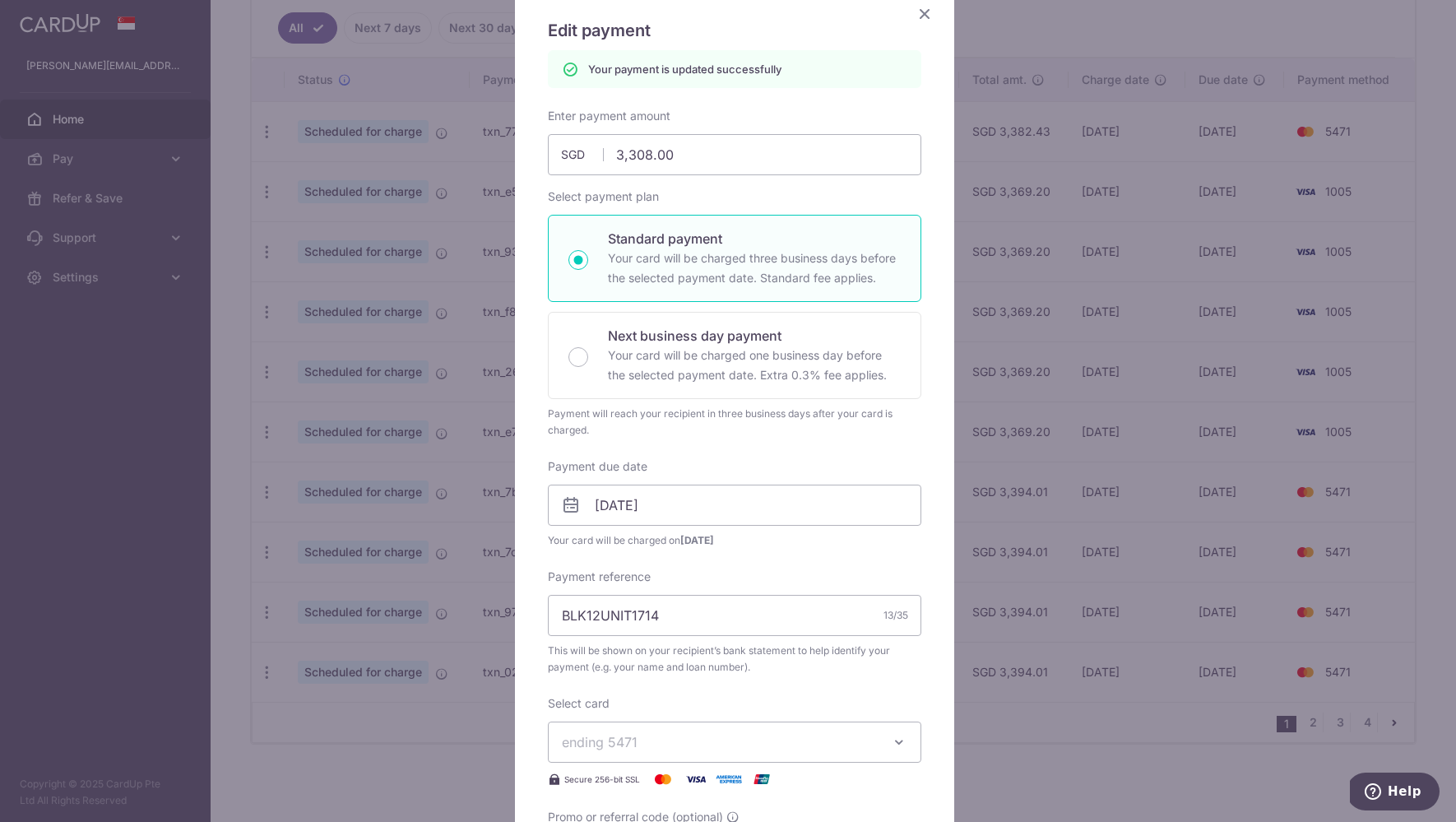
click at [1250, 27] on div "Edit payment By clicking apply, you will make changes to all payments to DBS Ba…" at bounding box center [728, 411] width 1456 height 822
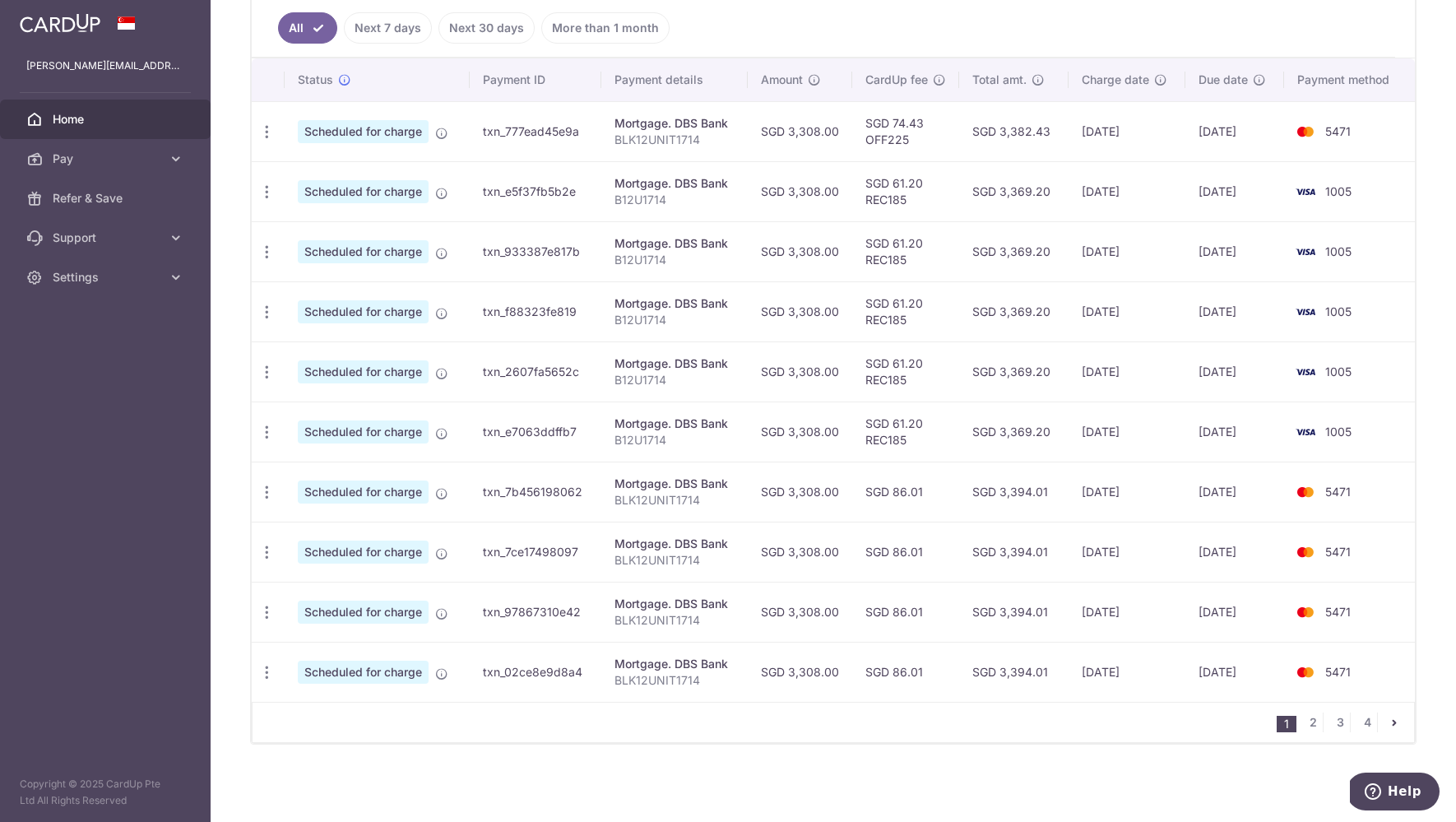
scroll to position [45, 0]
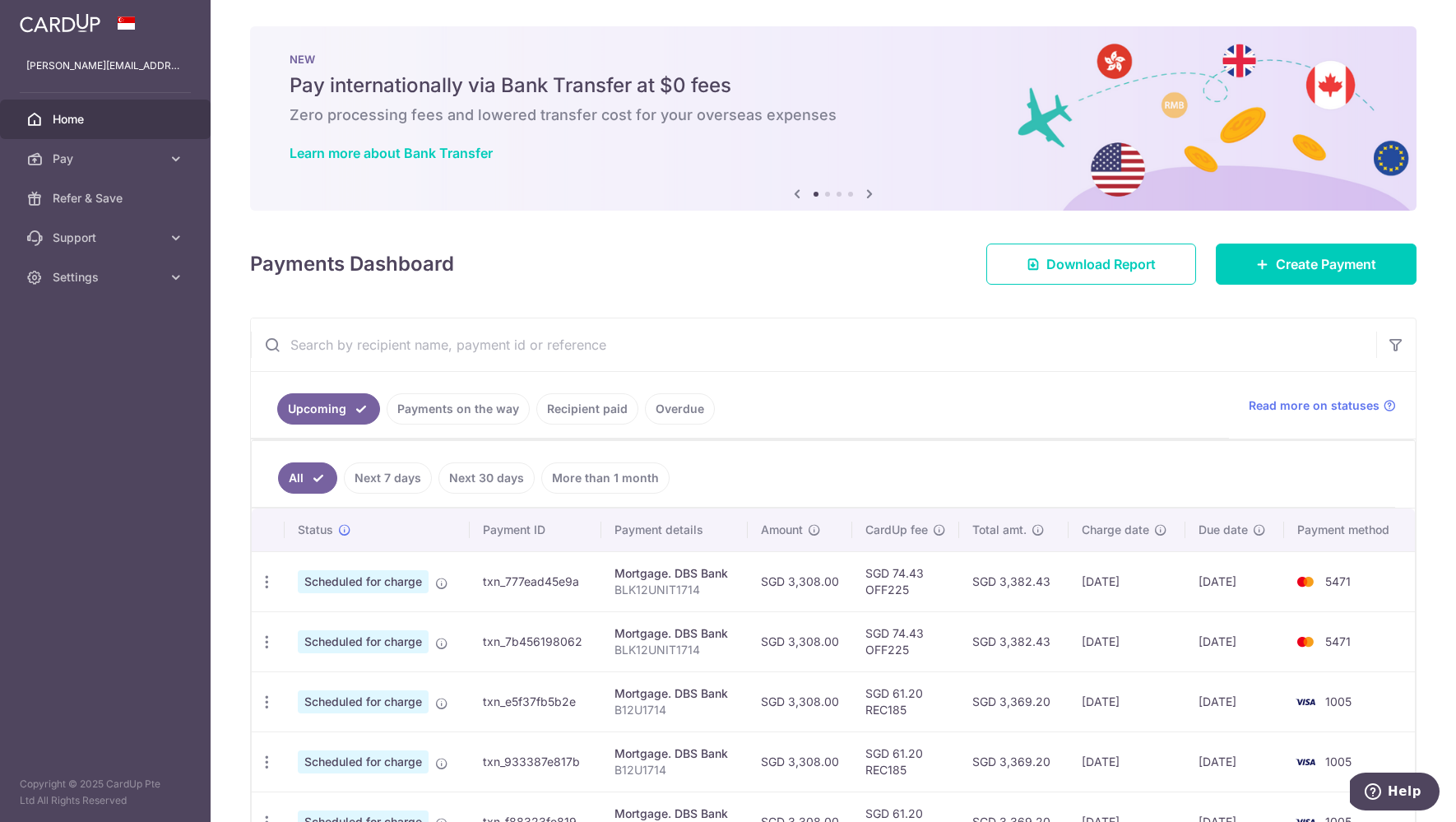
scroll to position [47, 0]
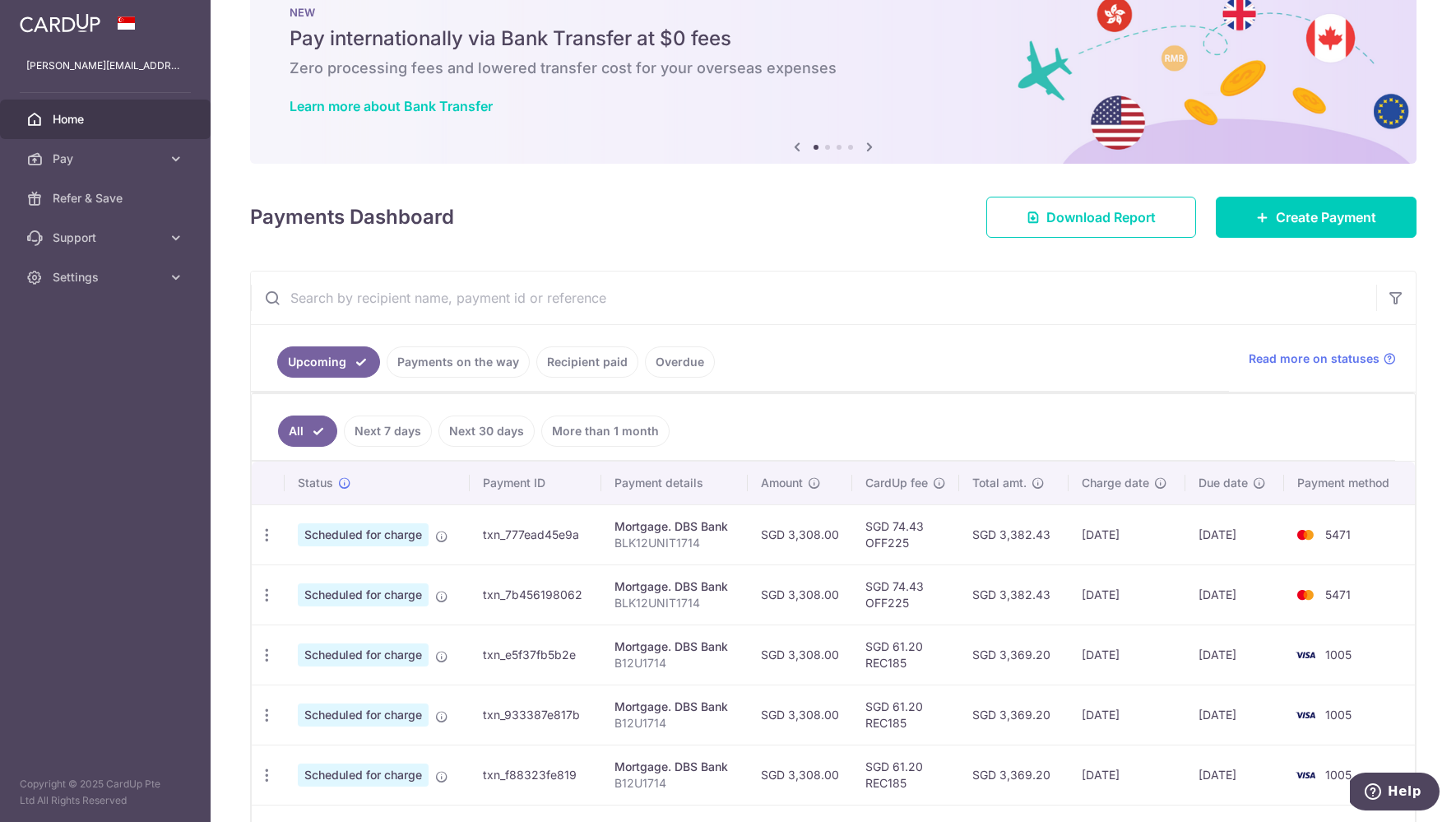
click at [1229, 538] on td "[DATE]" at bounding box center [1234, 535] width 98 height 60
click at [1230, 549] on td "[DATE]" at bounding box center [1234, 535] width 98 height 60
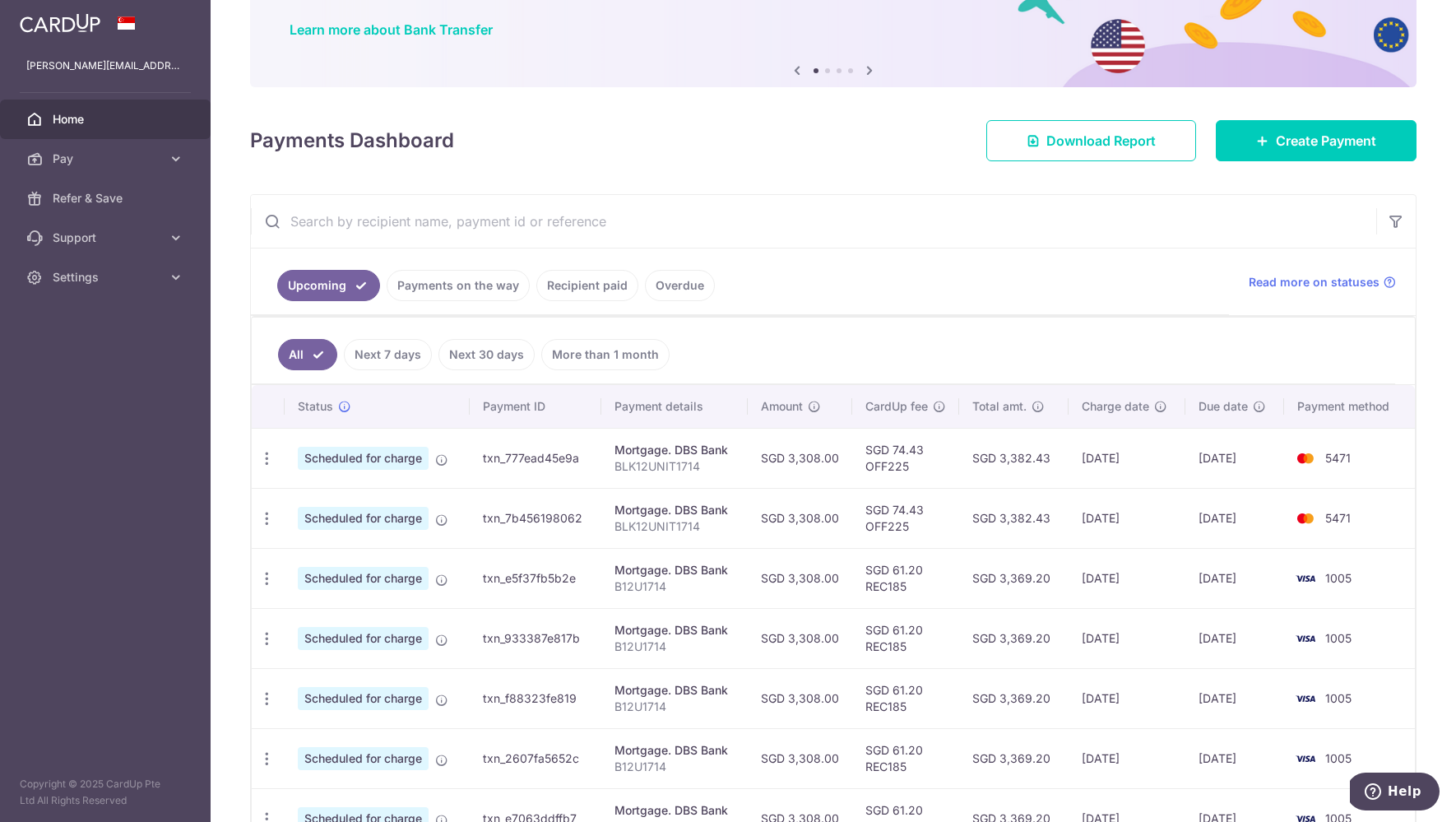
scroll to position [177, 0]
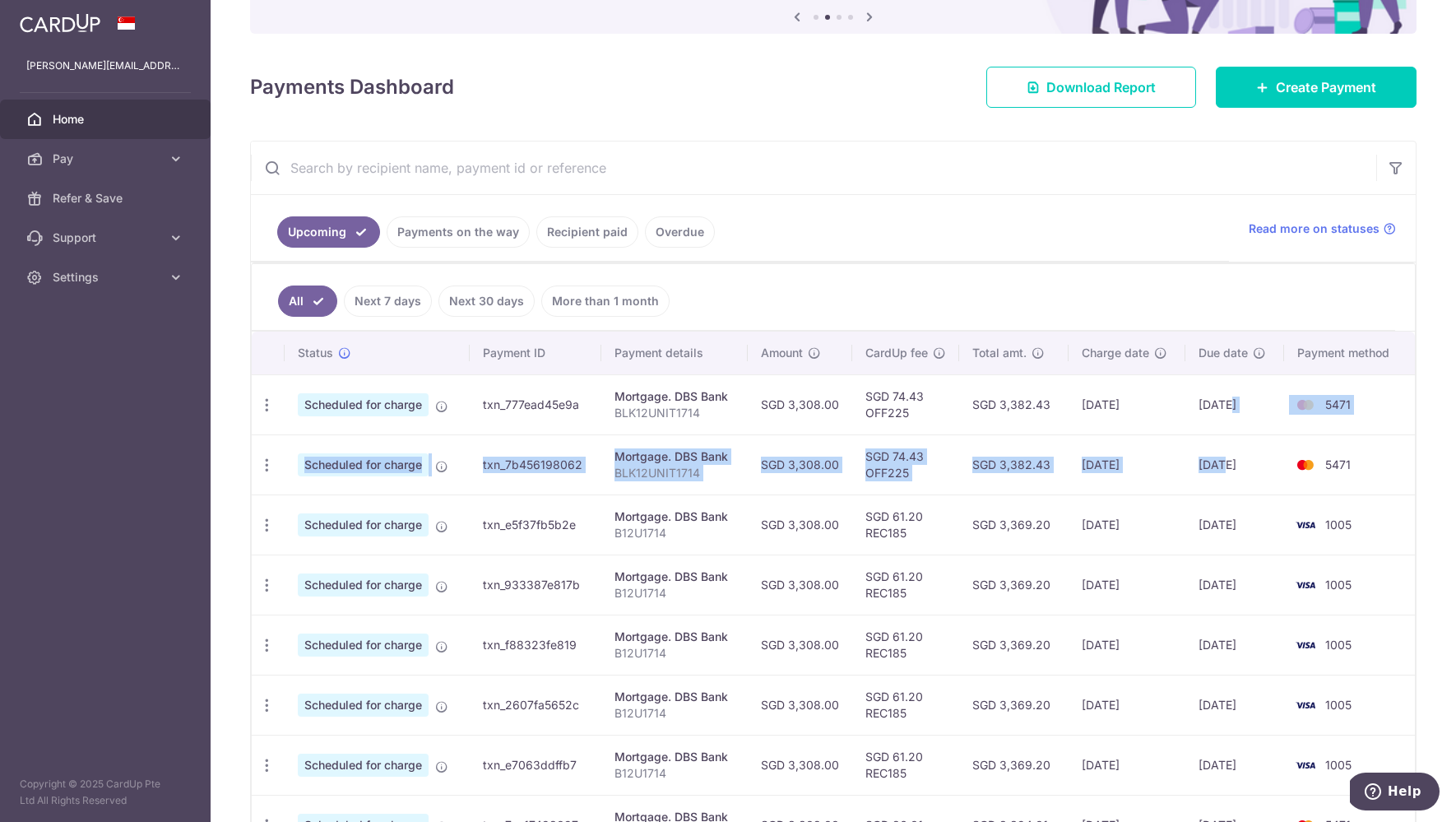
drag, startPoint x: 1221, startPoint y: 401, endPoint x: 1216, endPoint y: 459, distance: 58.2
click at [1216, 460] on tbody "Update payment Cancel payment Scheduled for charge txn_777ead45e9a Mortgage. DB…" at bounding box center [832, 674] width 1163 height 601
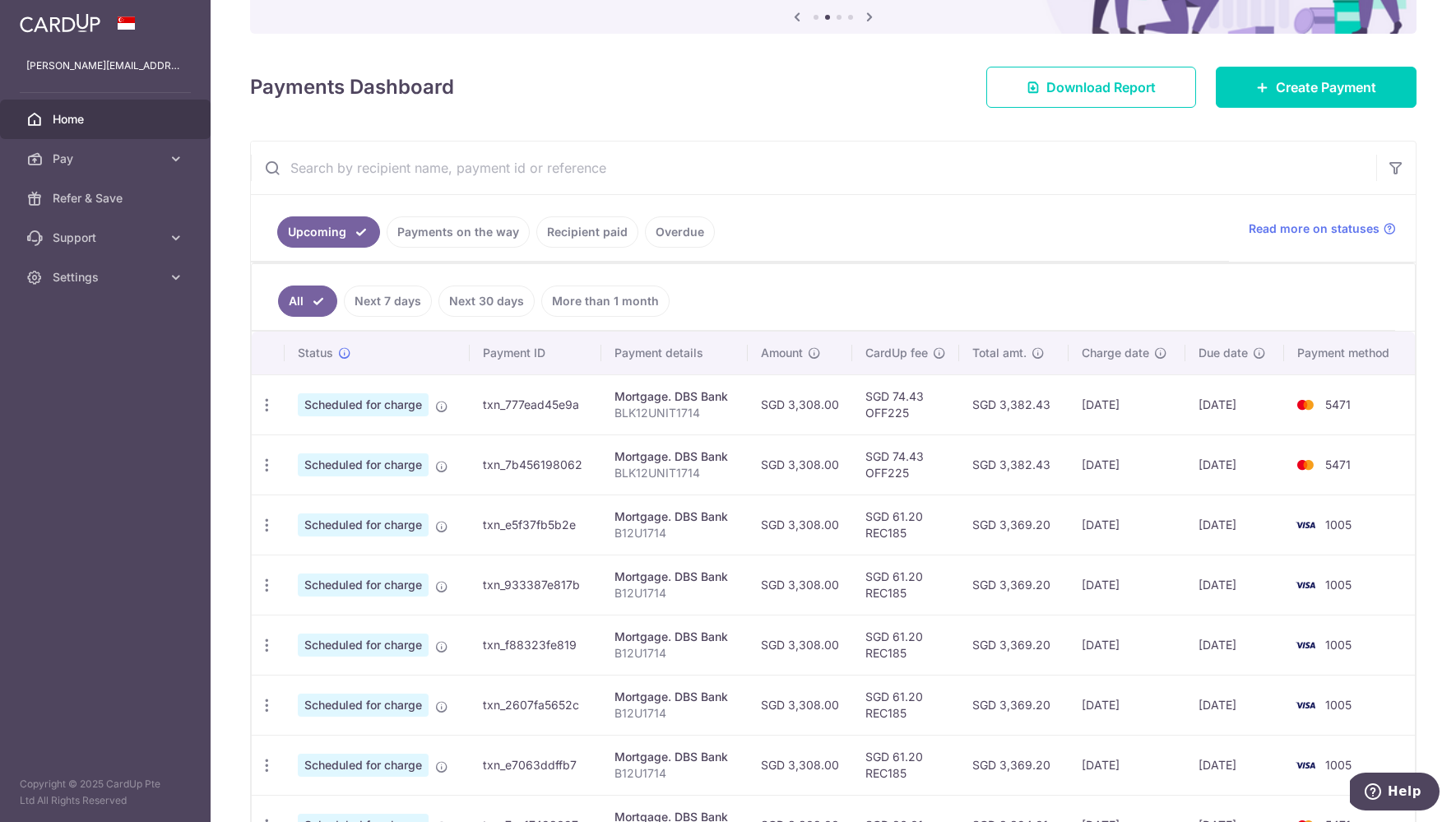
click at [1232, 472] on td "[DATE]" at bounding box center [1234, 464] width 98 height 60
click at [1260, 470] on td "[DATE]" at bounding box center [1234, 464] width 98 height 60
drag, startPoint x: 1264, startPoint y: 461, endPoint x: 296, endPoint y: 390, distance: 970.6
click at [296, 390] on tbody "Update payment Cancel payment Scheduled for charge txn_777ead45e9a Mortgage. DB…" at bounding box center [832, 674] width 1163 height 601
click at [231, 434] on div "× Pause Schedule Pause all future payments in this series Pause just this one p…" at bounding box center [833, 411] width 1245 height 822
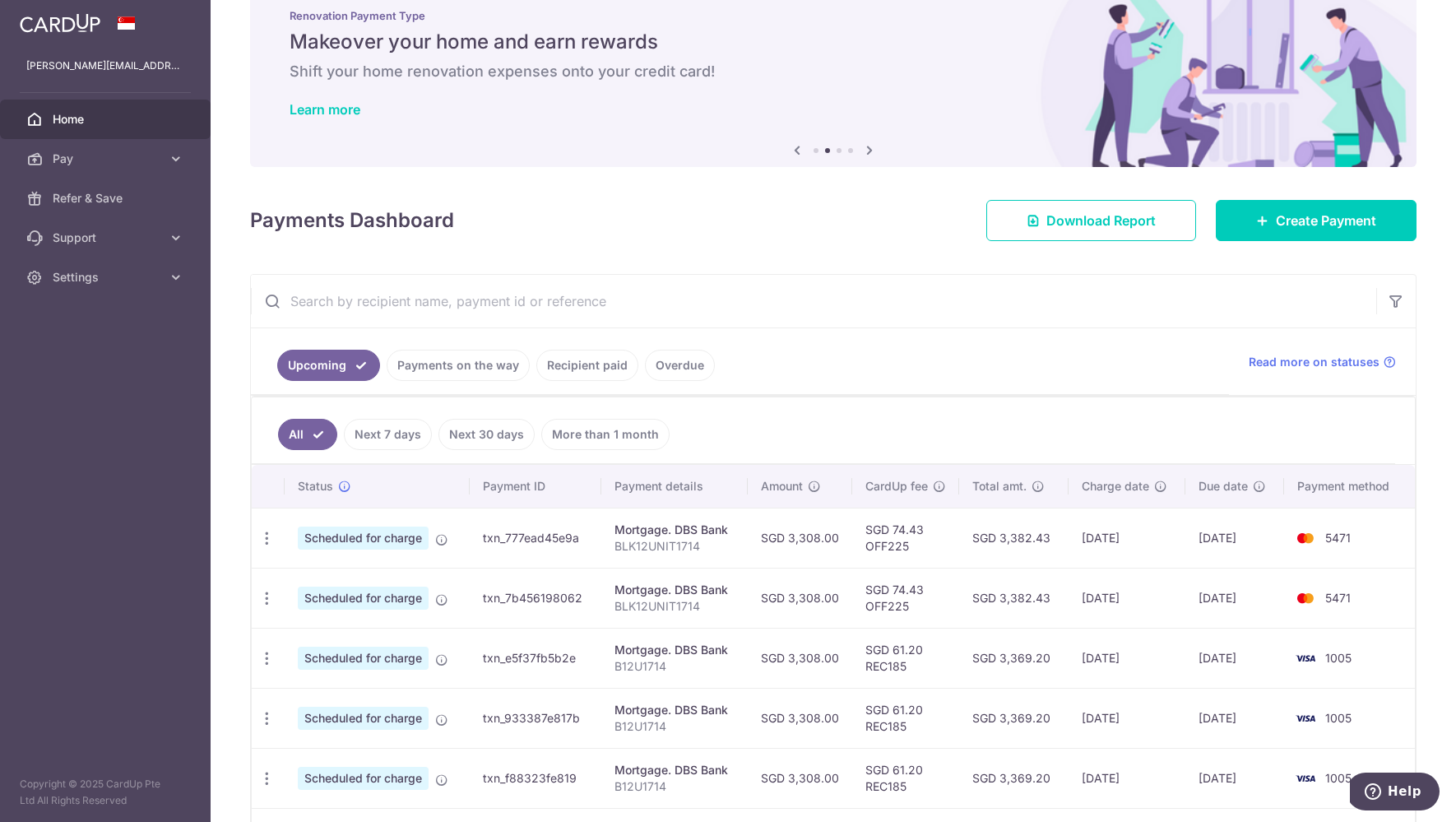
scroll to position [0, 0]
